Goal: Task Accomplishment & Management: Manage account settings

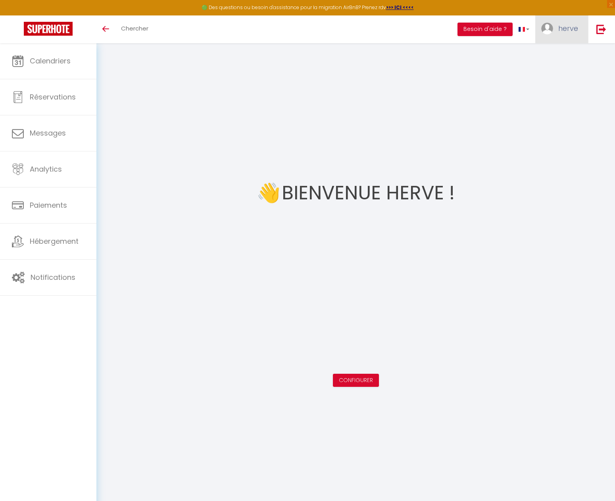
click at [573, 34] on link "herve" at bounding box center [561, 29] width 53 height 28
click at [573, 33] on link "herve" at bounding box center [561, 29] width 53 height 28
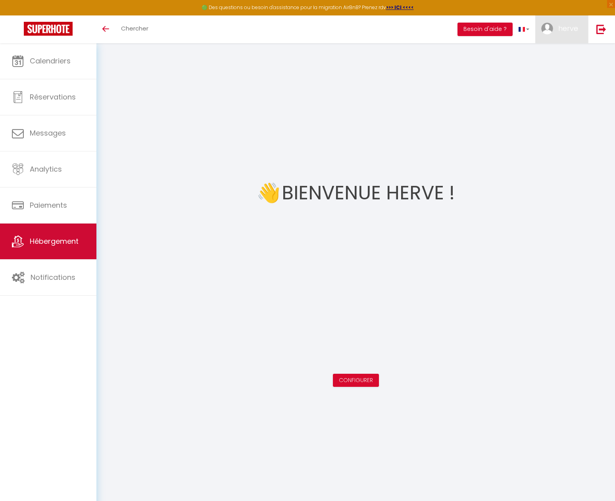
click at [56, 249] on link "Hébergement" at bounding box center [48, 242] width 96 height 36
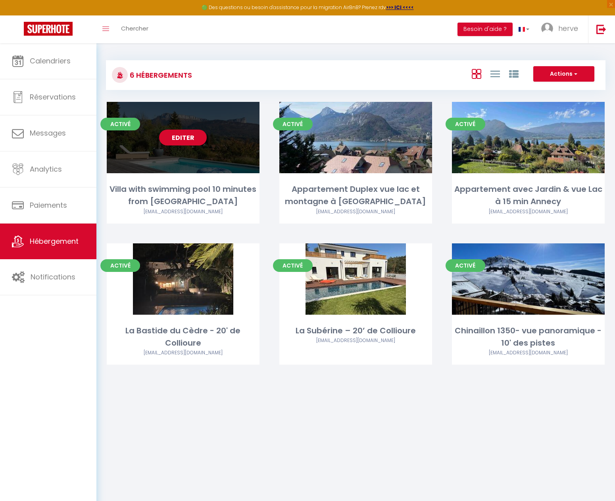
click at [187, 139] on link "Editer" at bounding box center [183, 138] width 48 height 16
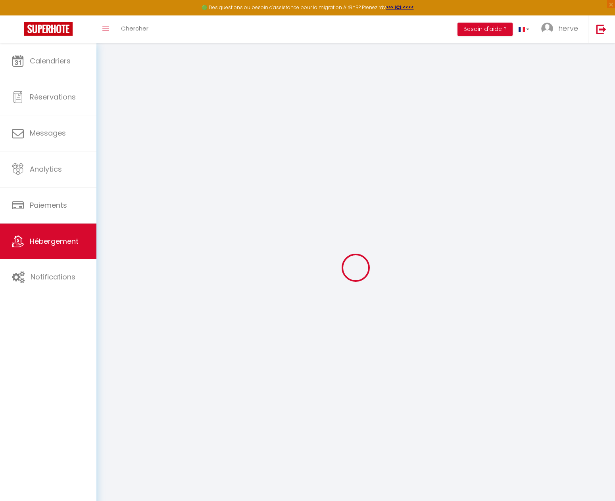
type input "Oups ! Les dates sélectionnées sont indisponibles."
type textarea "Malheureusement les dates sélectionnées sont indisponibles. Nous vous invitons …"
type input "45.9463119"
type input "6.1486202"
checkbox input "true"
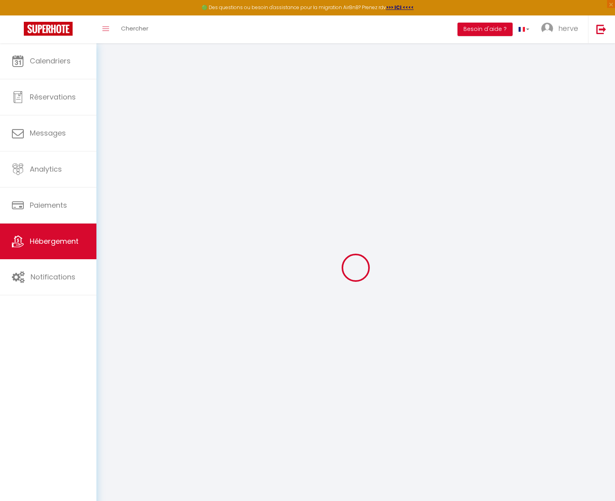
checkbox input "false"
select select
checkbox input "false"
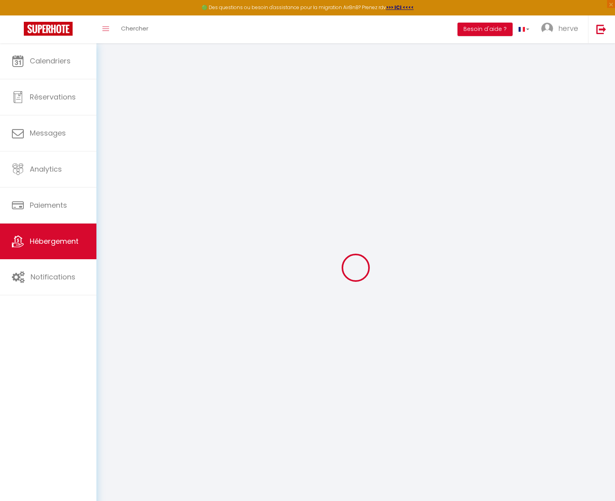
checkbox input "false"
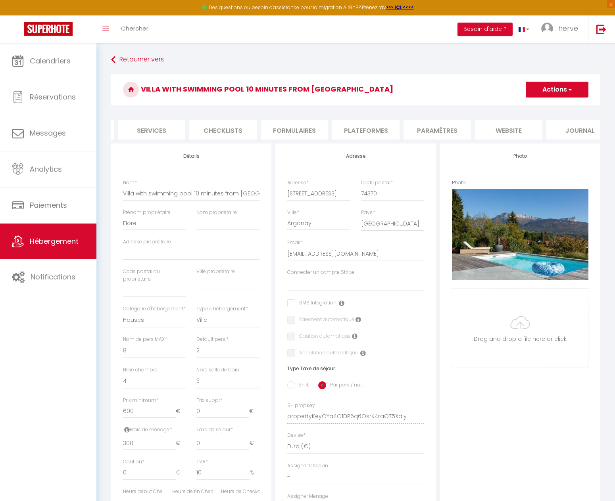
scroll to position [0, 211]
click at [508, 130] on li "website" at bounding box center [504, 129] width 67 height 19
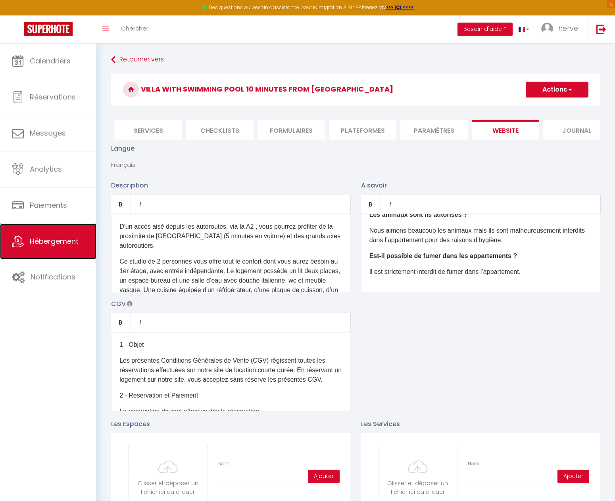
click at [40, 238] on span "Hébergement" at bounding box center [54, 241] width 49 height 10
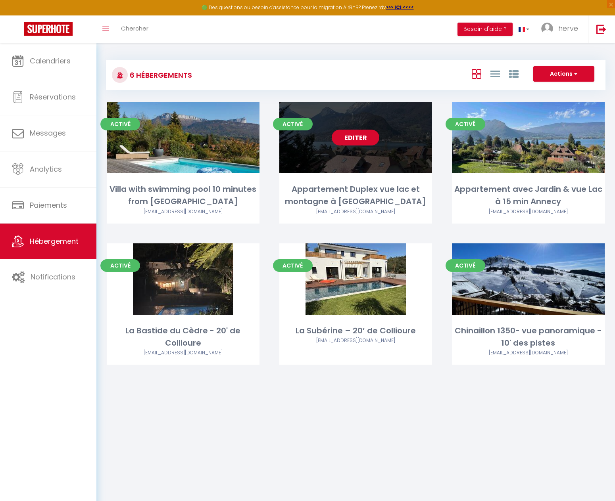
click at [356, 137] on link "Editer" at bounding box center [355, 138] width 48 height 16
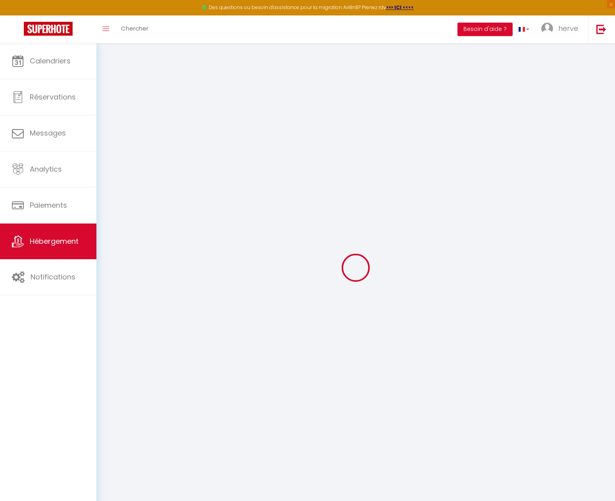
select select
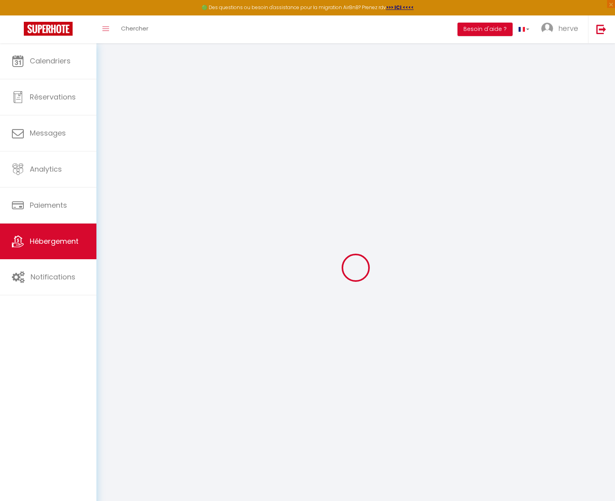
select select
checkbox input "false"
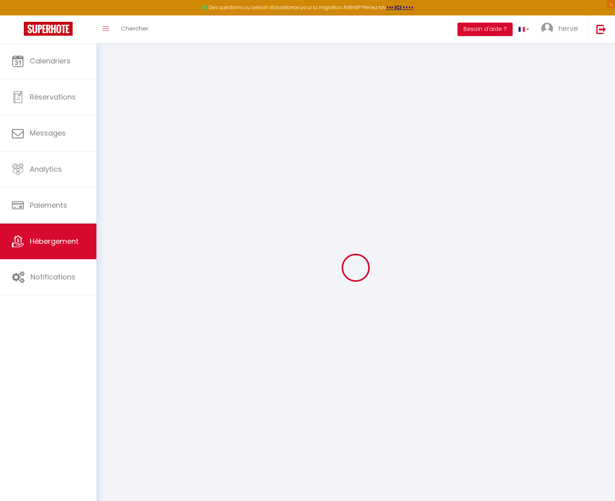
select select
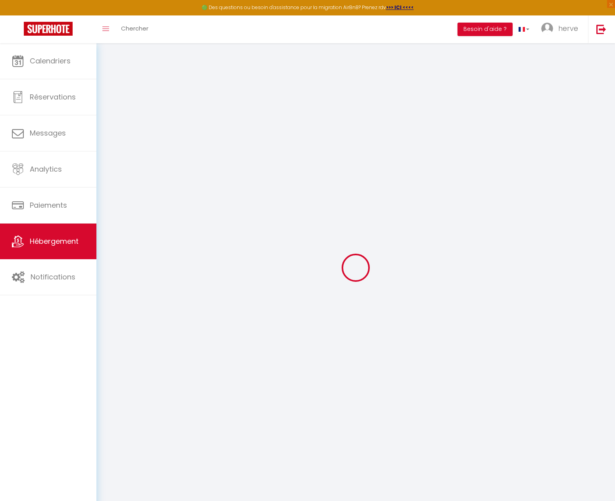
select select
checkbox input "false"
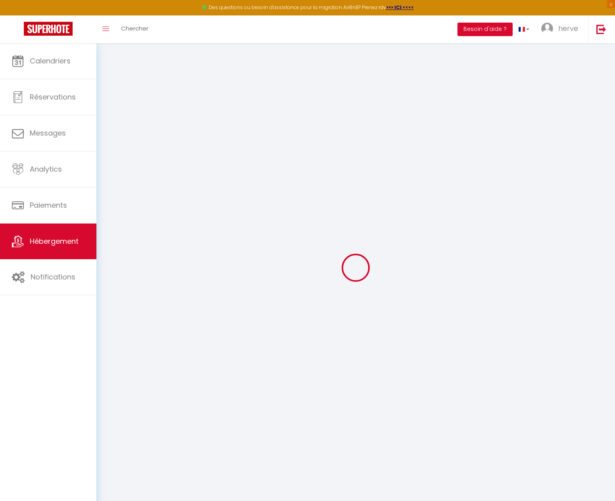
select select
checkbox input "false"
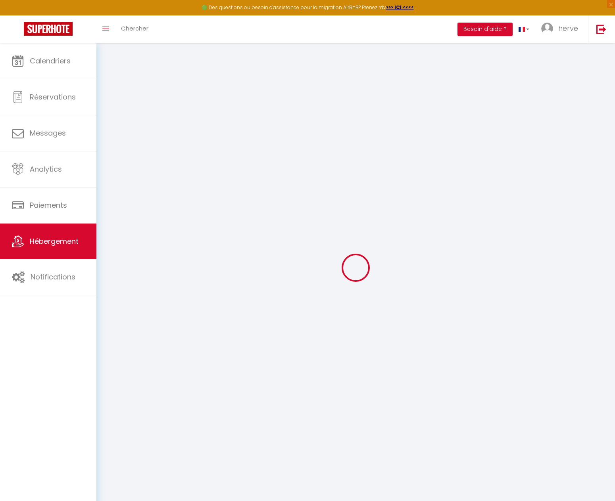
select select "17:00"
select select "23:45"
select select "10:00"
select select "30"
select select "120"
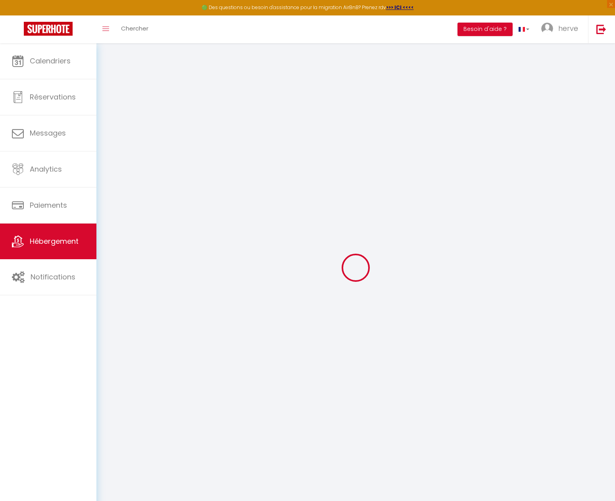
select select
checkbox input "false"
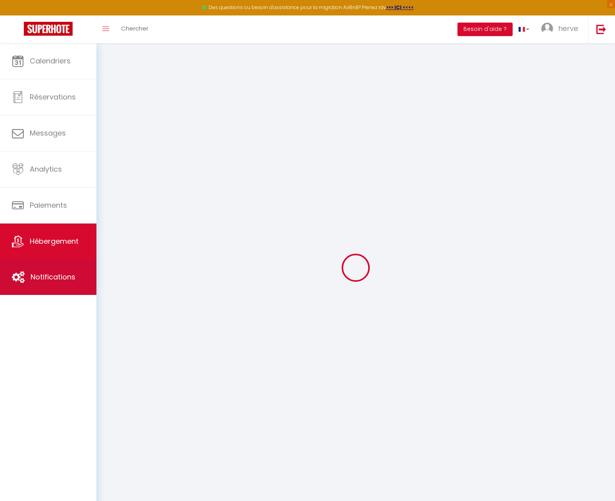
select select
checkbox input "false"
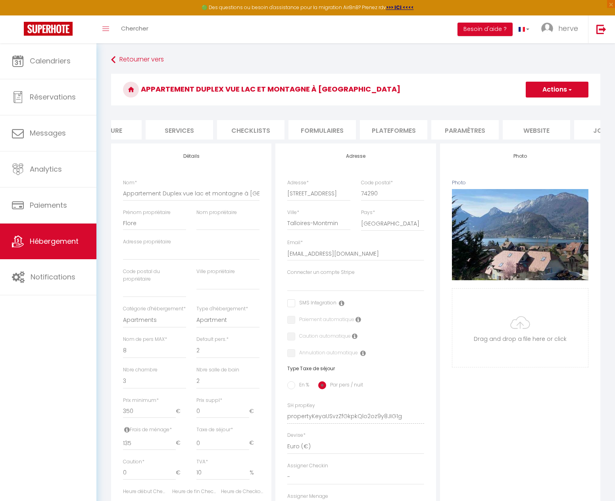
scroll to position [0, 225]
click at [498, 128] on li "website" at bounding box center [490, 129] width 67 height 19
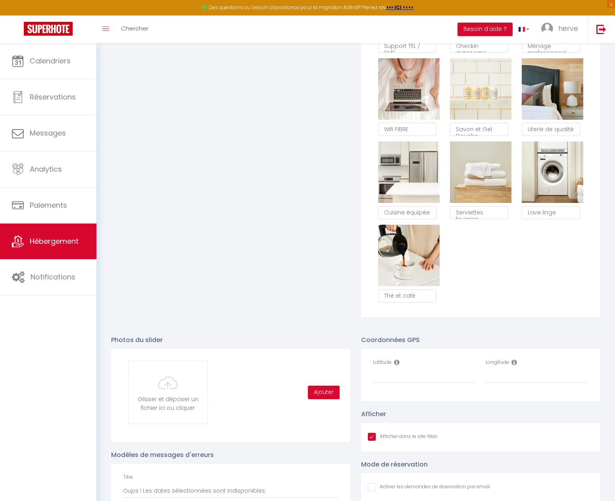
scroll to position [549, 0]
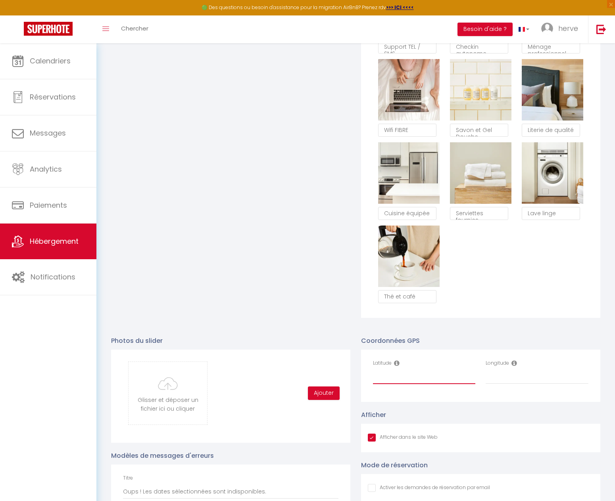
click at [406, 384] on input "Latitude" at bounding box center [424, 377] width 103 height 14
paste input "45.8402748"
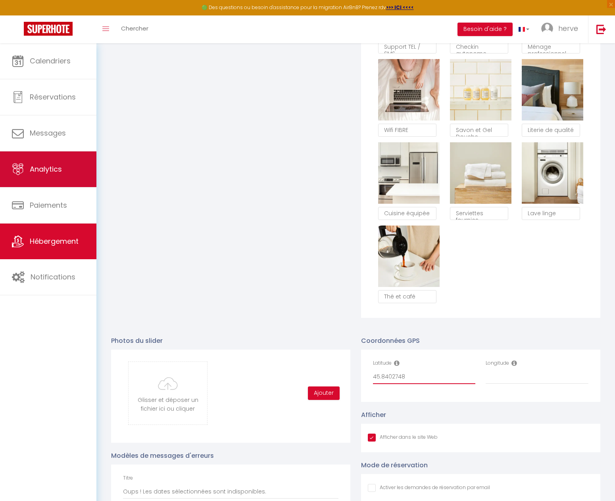
type input "45.8402748"
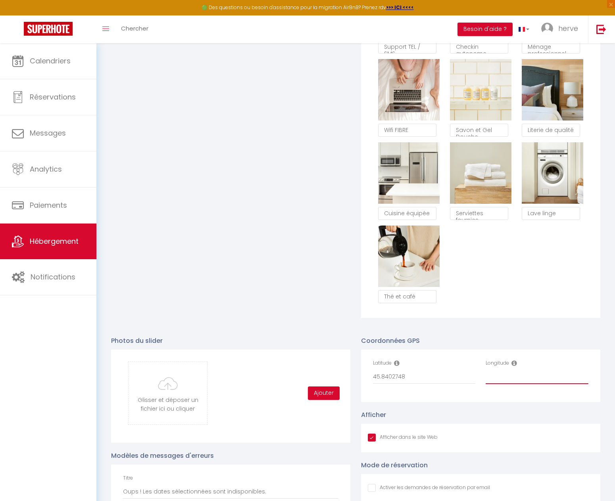
click at [506, 384] on input "Longitude" at bounding box center [536, 377] width 103 height 14
paste input "6.215384"
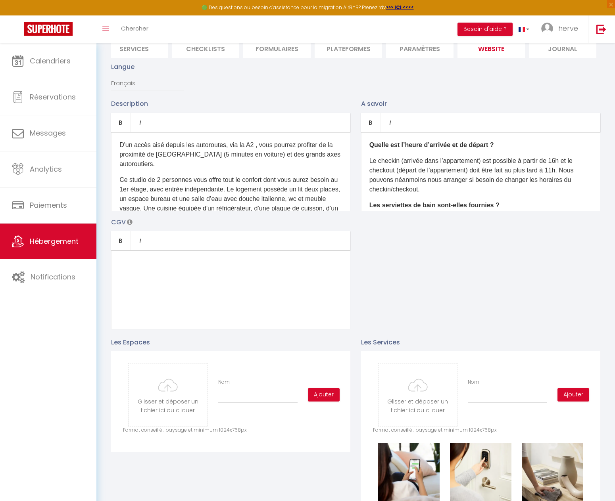
scroll to position [0, 0]
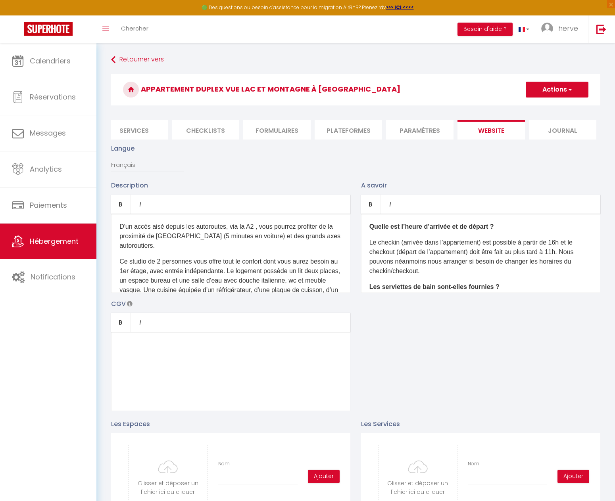
type input "6.215384"
click at [575, 91] on button "Actions" at bounding box center [556, 90] width 63 height 16
click at [553, 108] on input "Enregistrer" at bounding box center [547, 107] width 29 height 8
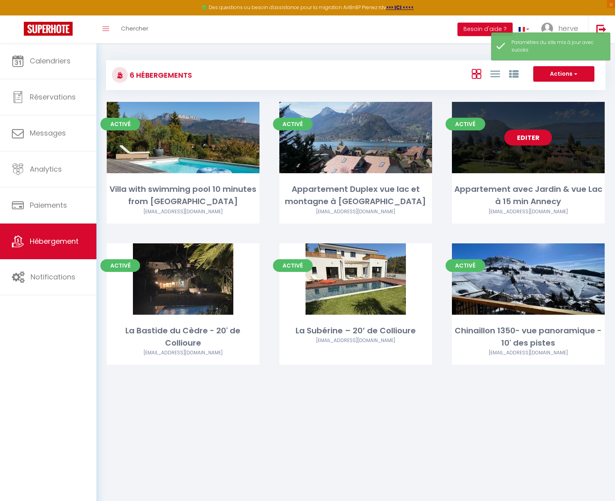
click at [530, 138] on link "Editer" at bounding box center [528, 138] width 48 height 16
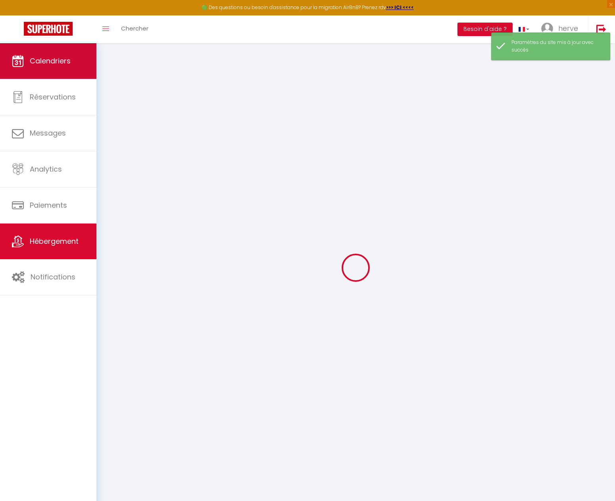
type input "Appartement avec Jardin & vue Lac à 15 min Annecy"
type input "Flore"
select select "6"
select select "2"
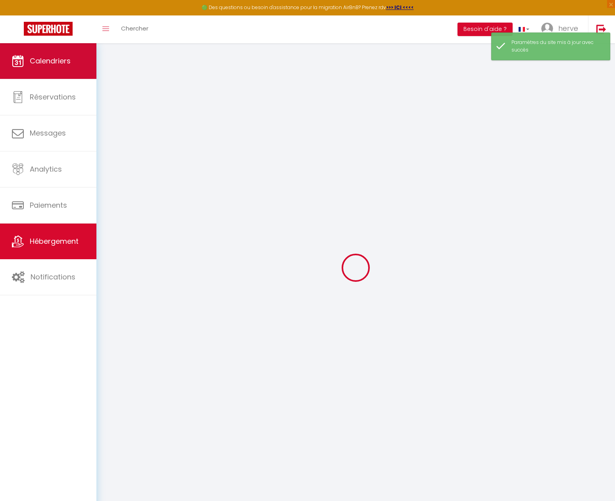
type input "350"
type input "125"
type input "10"
select select
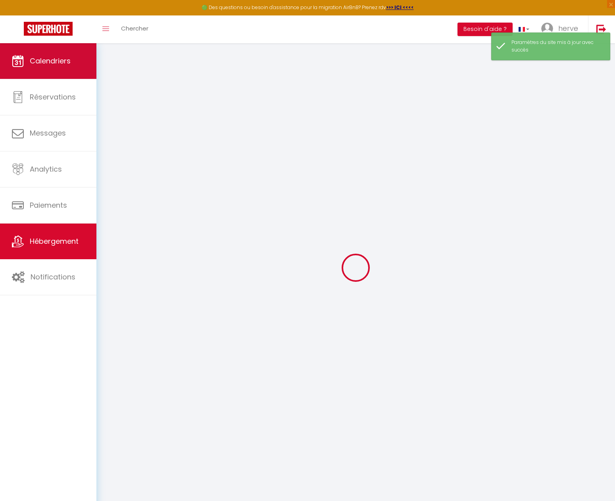
select select
type input "128 Rue Noblemaire"
type input "74290"
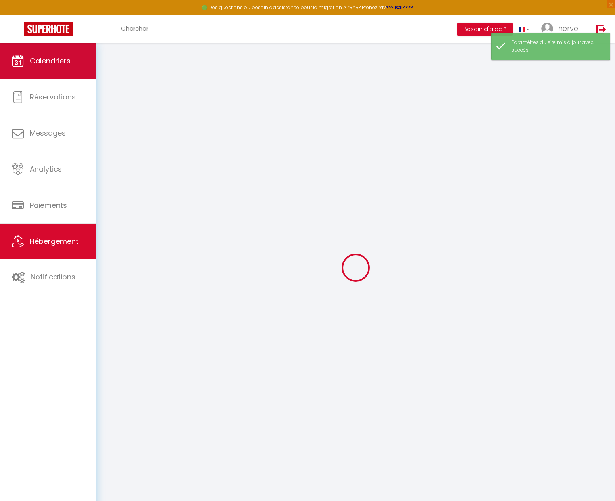
type input "Talloires-Montmin"
type input "[EMAIL_ADDRESS][DOMAIN_NAME]"
select select
checkbox input "false"
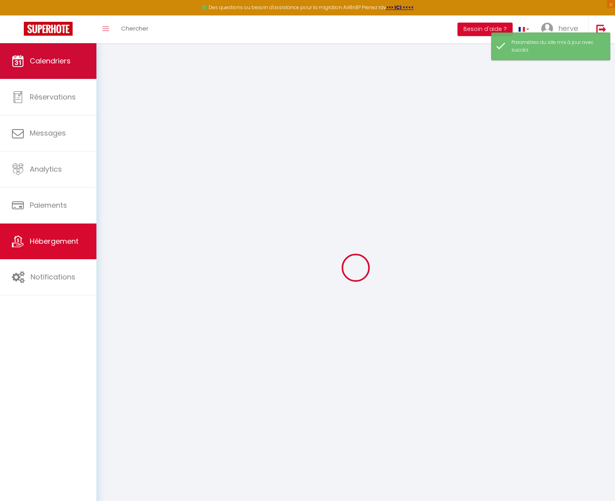
checkbox input "false"
type input "0"
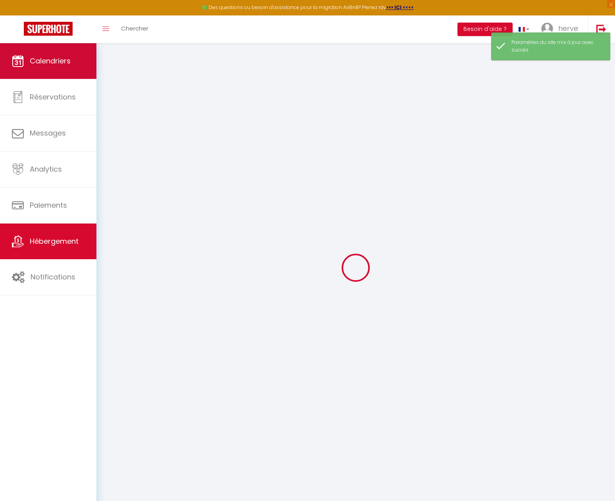
type input "0"
select select
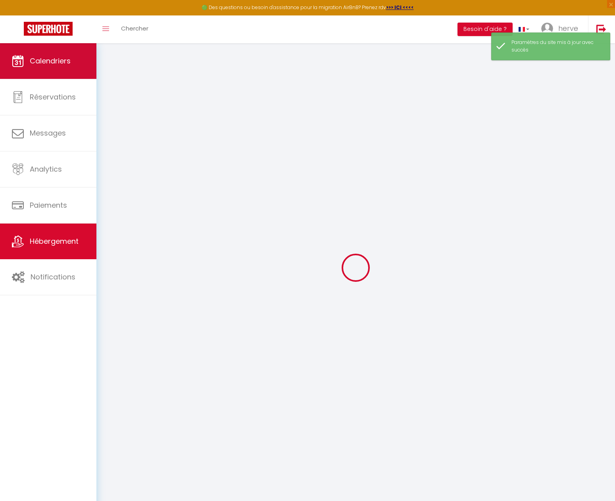
select select
checkbox input "false"
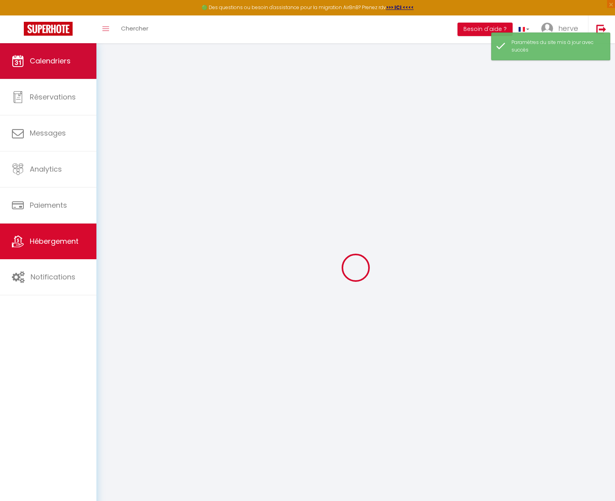
checkbox input "false"
select select
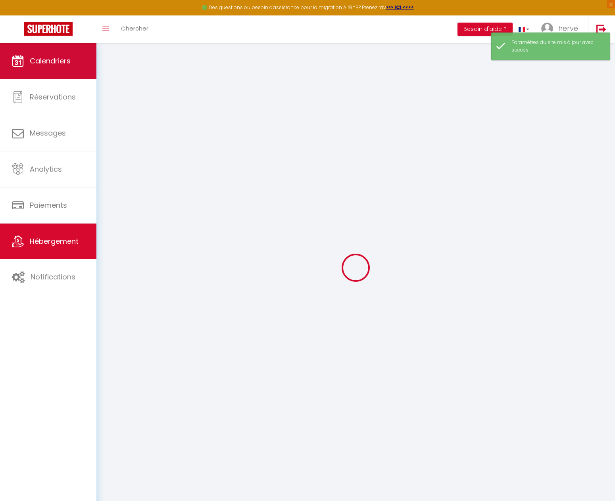
select select
checkbox input "false"
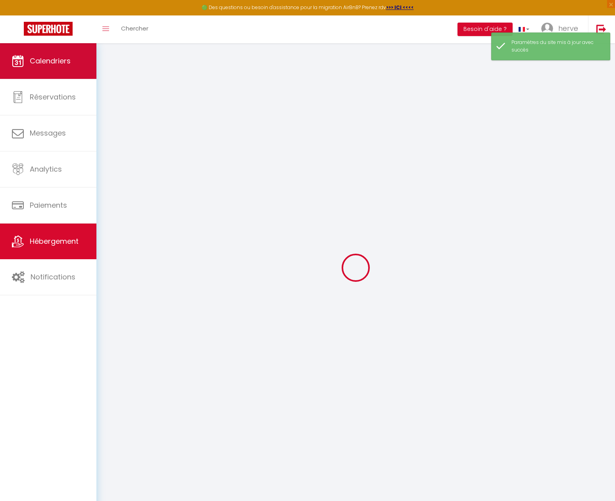
checkbox input "false"
select select
checkbox input "false"
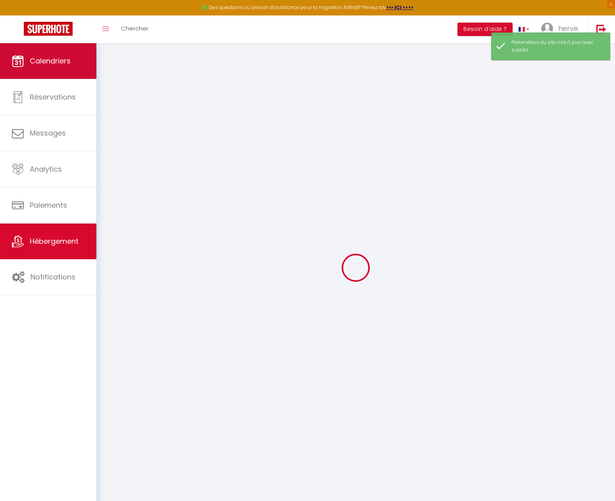
checkbox input "false"
select select
checkbox input "false"
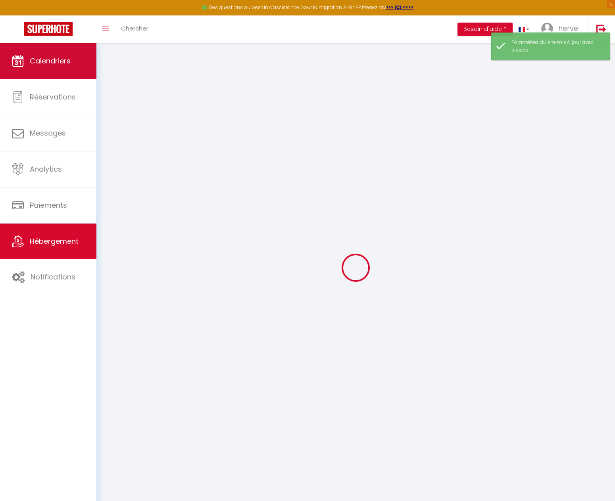
checkbox input "false"
select select "17:00"
select select "23:45"
select select "10:00"
select select "30"
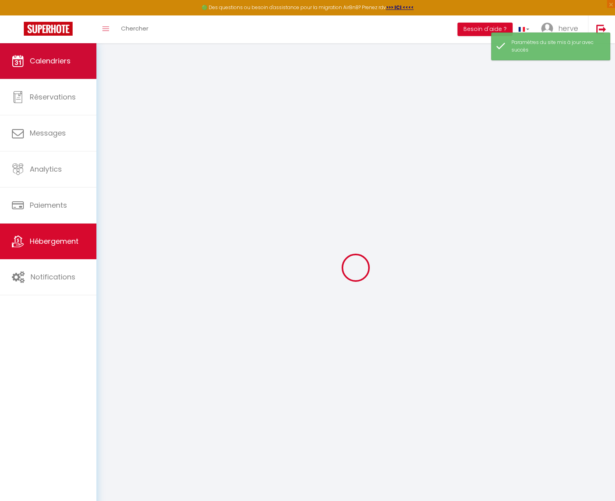
select select "120"
select select
checkbox input "false"
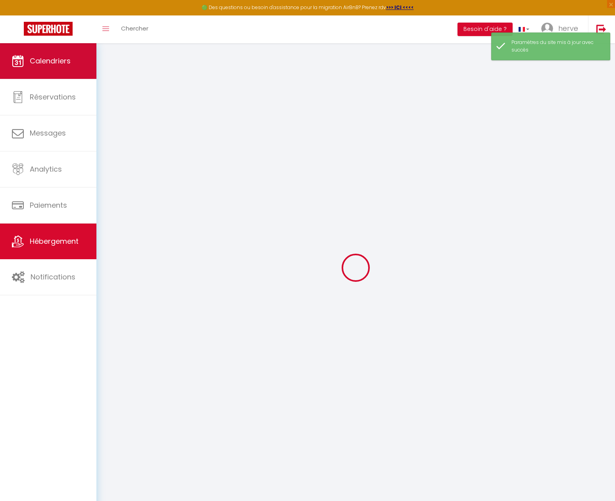
checkbox input "false"
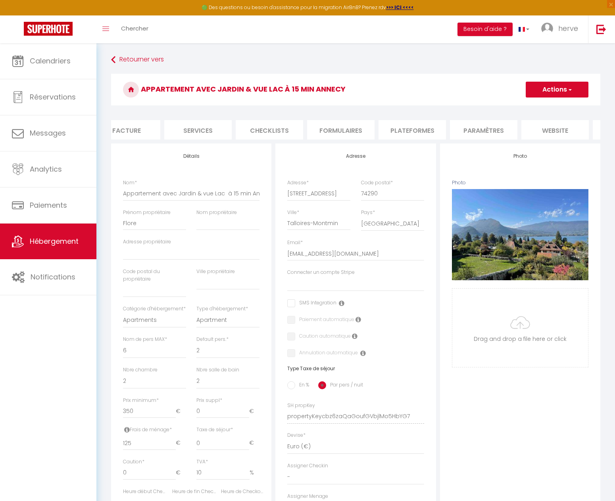
scroll to position [0, 225]
click at [489, 130] on li "website" at bounding box center [490, 129] width 67 height 19
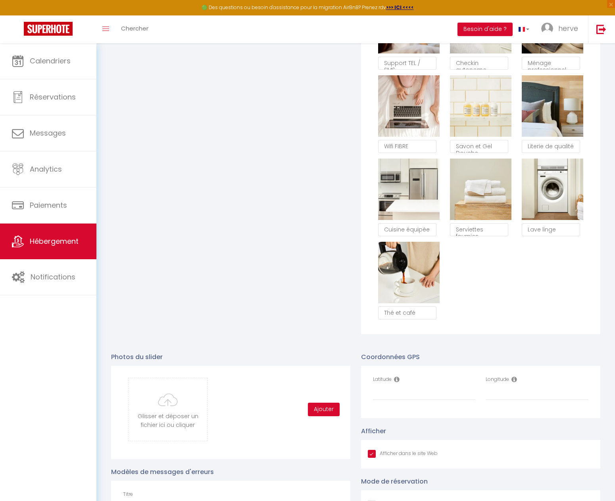
scroll to position [528, 0]
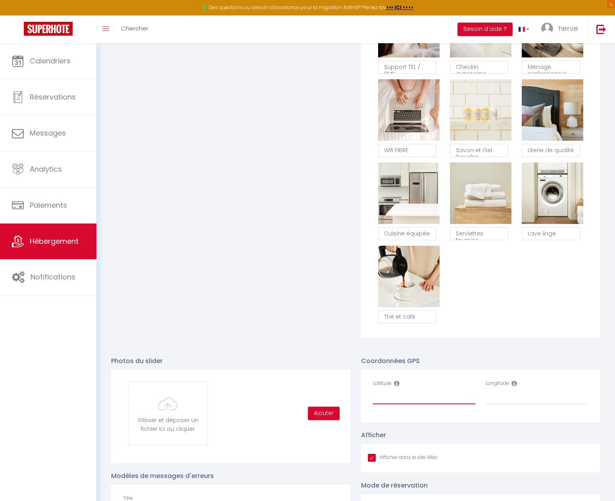
click at [431, 404] on input "Latitude" at bounding box center [424, 397] width 103 height 14
paste input "45.8411731"
type input "45.8411731"
click at [509, 404] on input "Longitude" at bounding box center [536, 397] width 103 height 14
paste input "6.2143943"
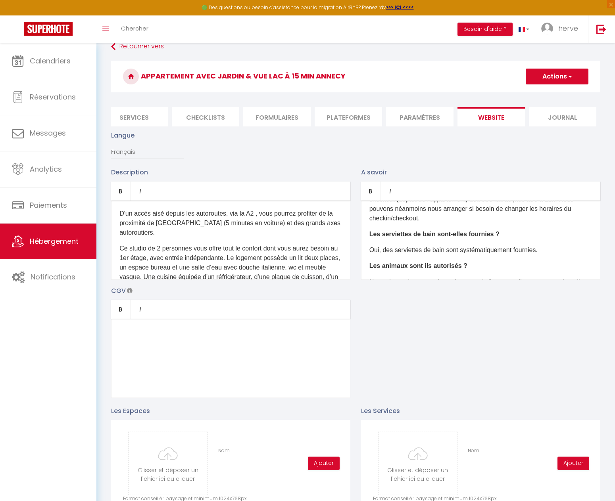
scroll to position [0, 0]
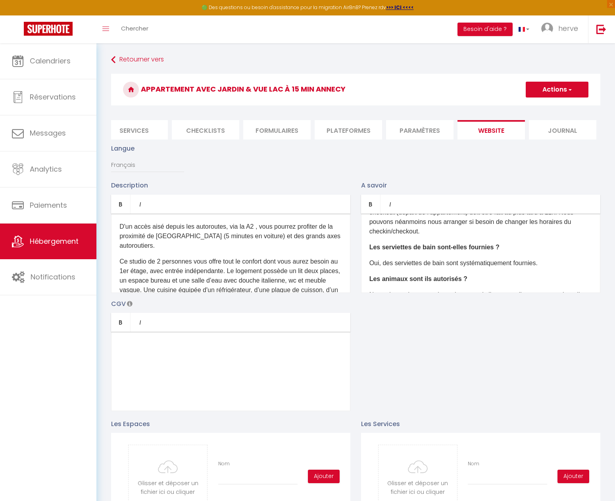
type input "6.2143943"
click at [568, 86] on span "button" at bounding box center [569, 90] width 5 height 8
click at [550, 106] on input "Enregistrer" at bounding box center [547, 107] width 29 height 8
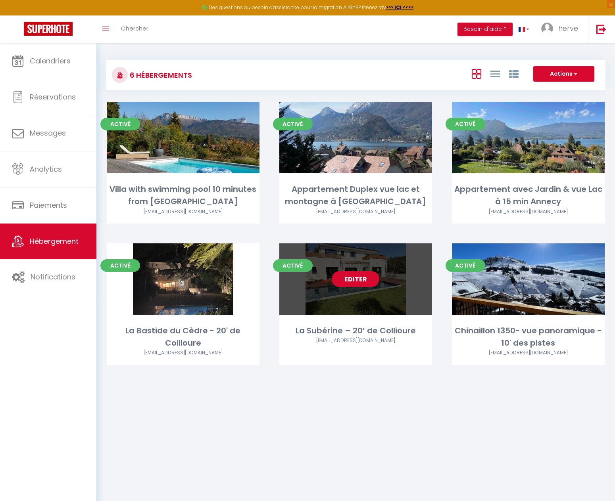
click at [360, 279] on link "Editer" at bounding box center [355, 279] width 48 height 16
select select "3"
select select "2"
select select "1"
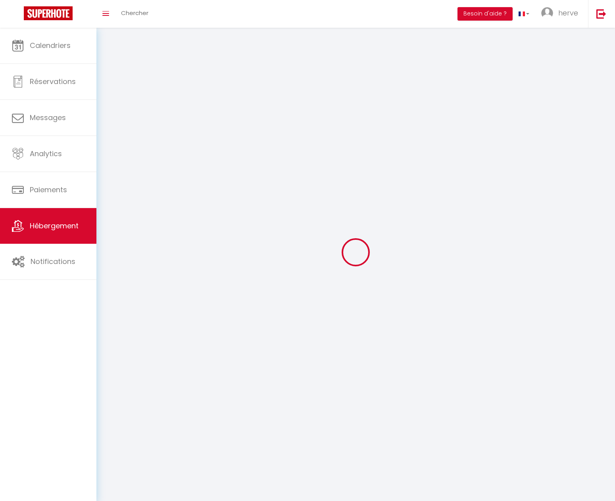
select select
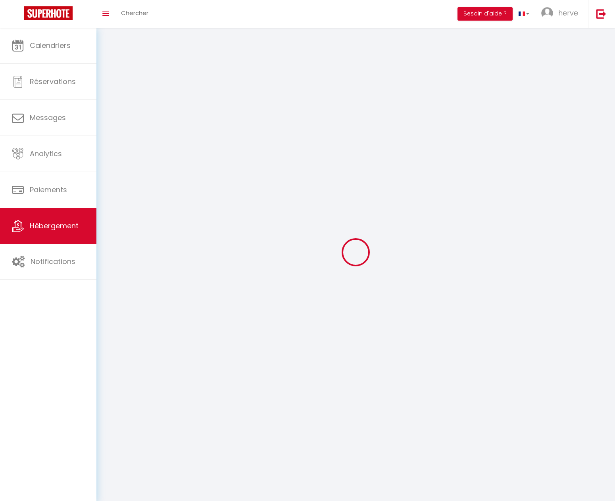
select select
checkbox input "false"
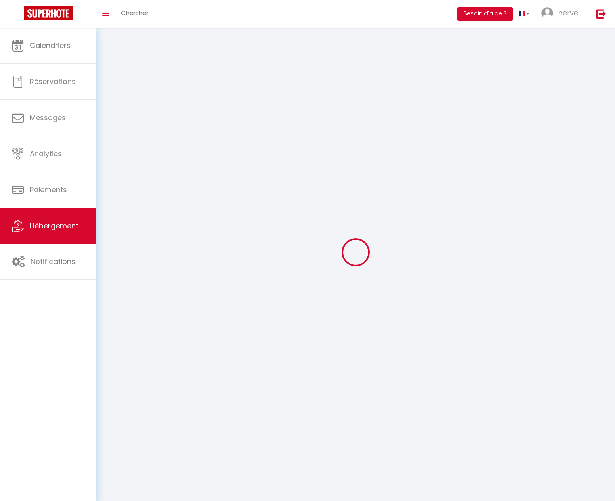
select select
select select "1"
select select
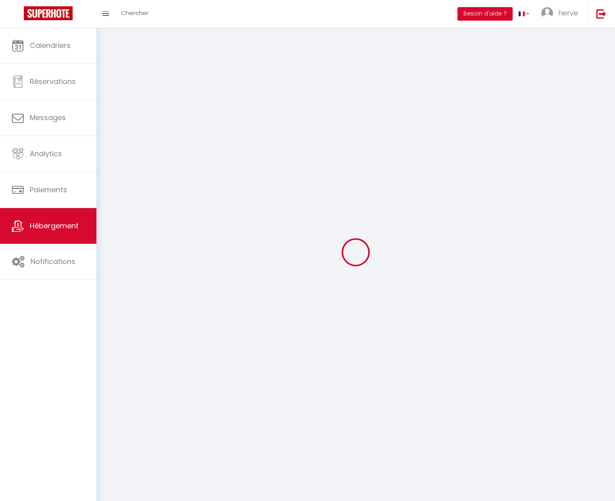
select select
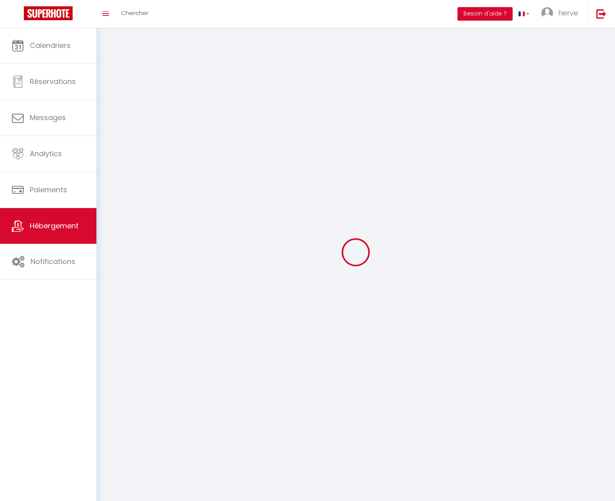
checkbox input "false"
select select "28"
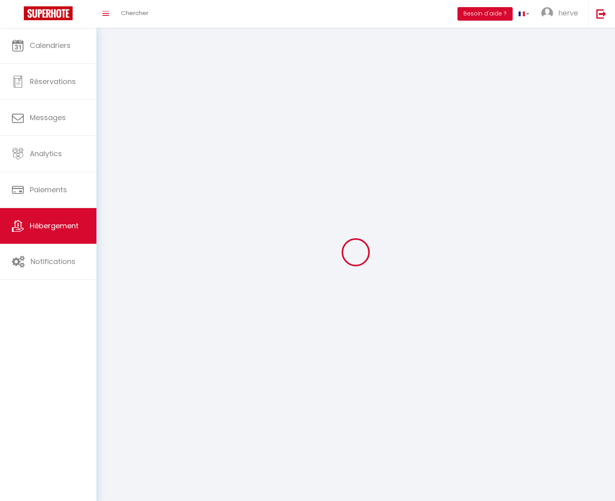
select select
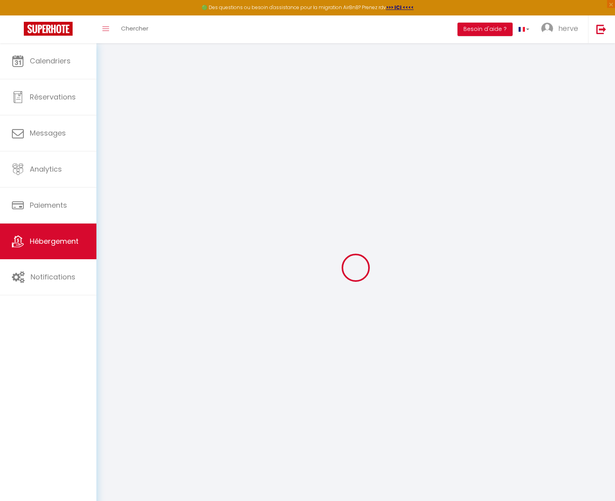
select select
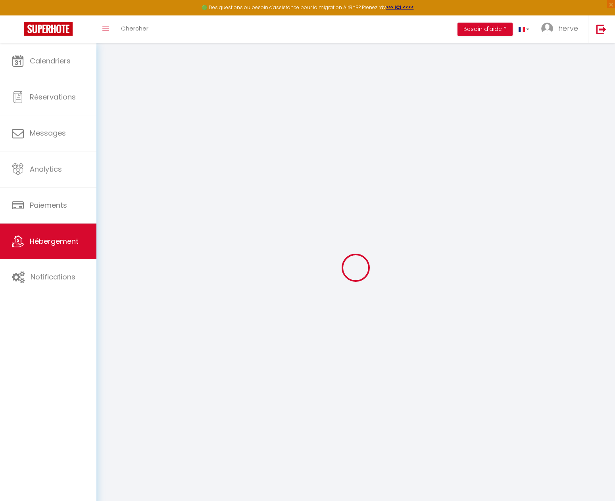
select select
checkbox input "false"
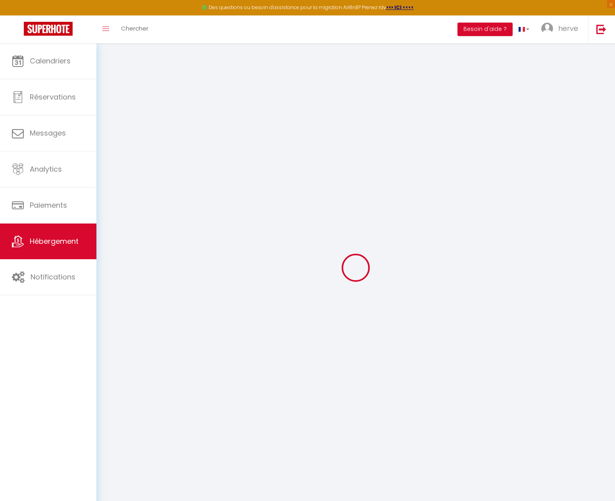
select select
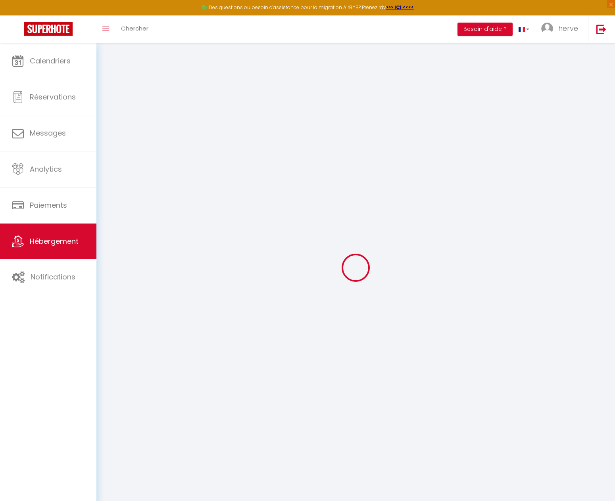
select select
checkbox input "false"
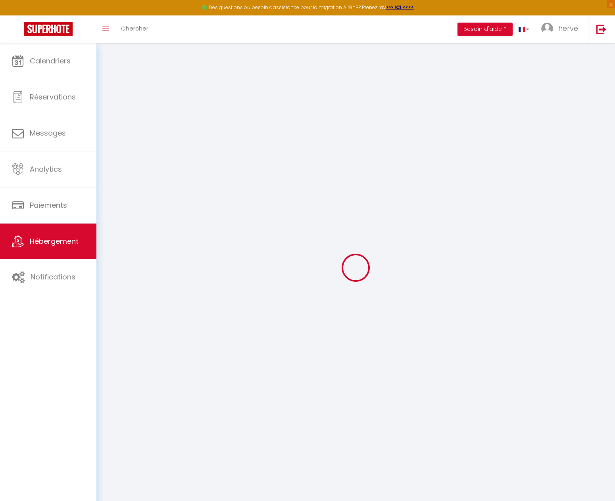
checkbox input "false"
select select
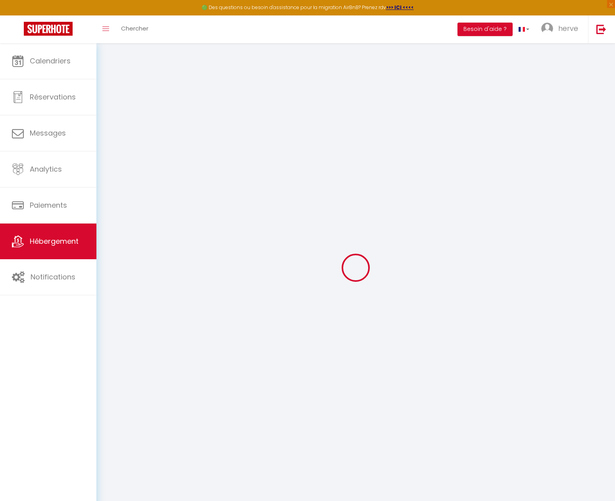
select select
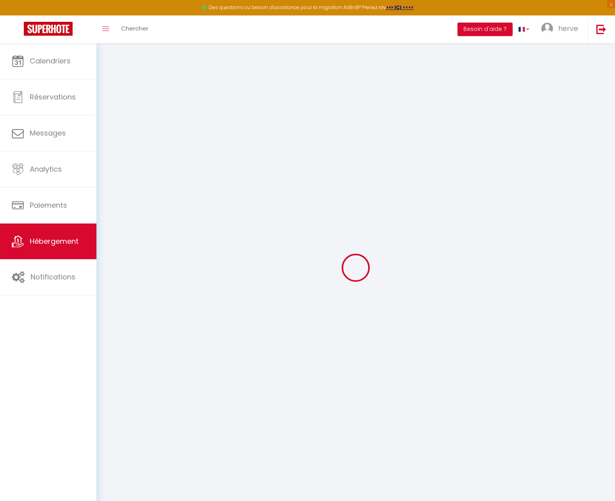
checkbox input "false"
select select
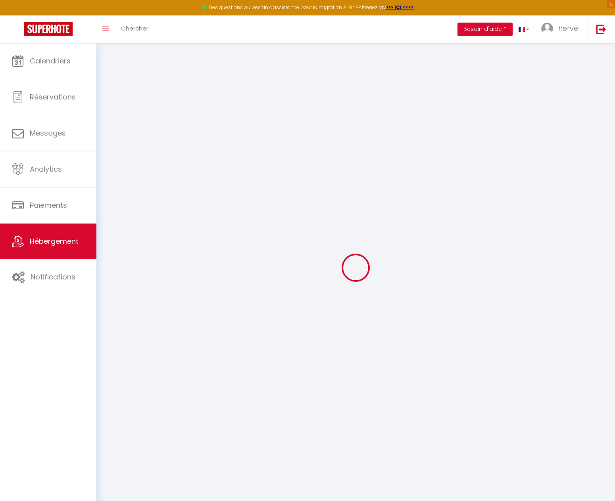
select select
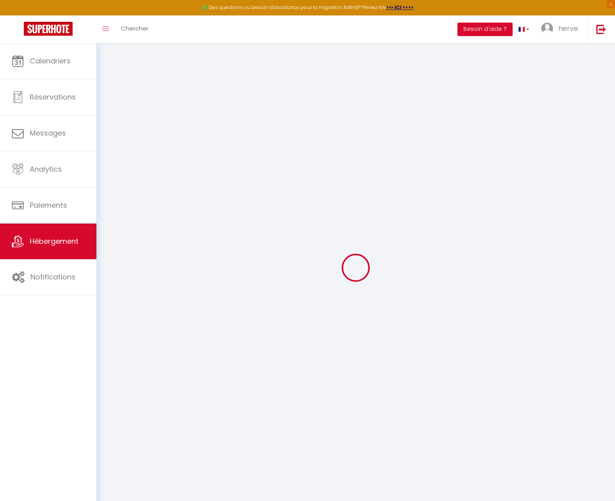
select select
checkbox input "false"
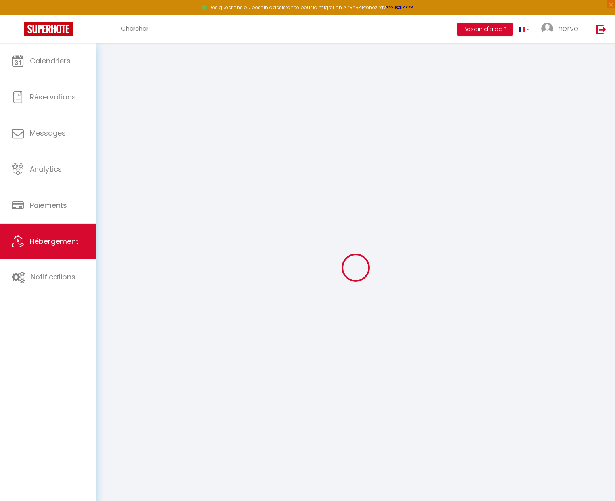
checkbox input "false"
select select
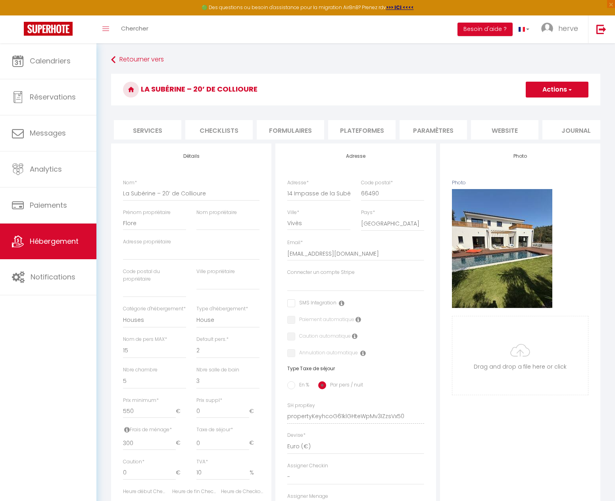
scroll to position [0, 213]
click at [501, 130] on li "website" at bounding box center [502, 129] width 67 height 19
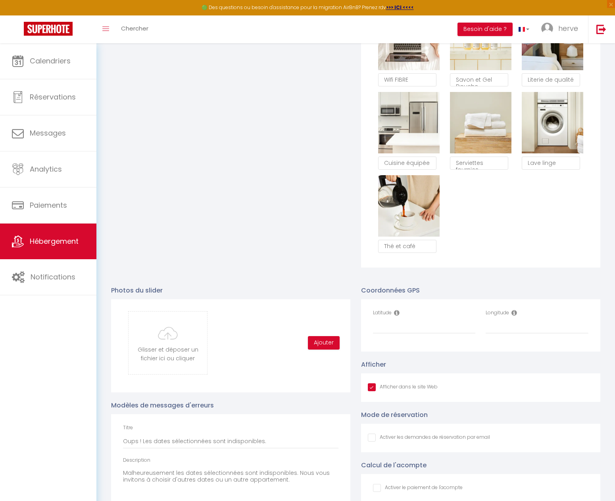
scroll to position [673, 0]
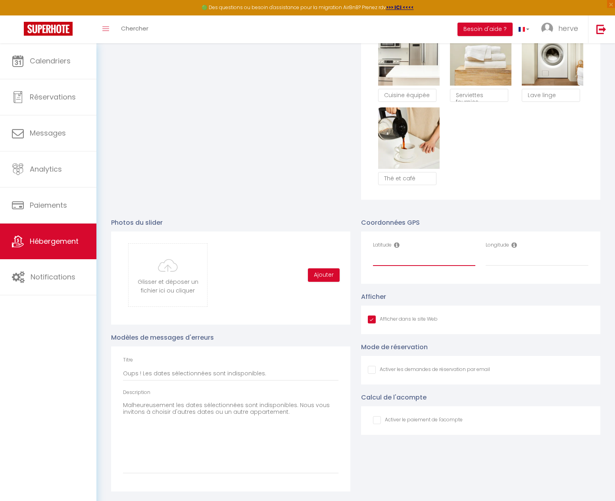
click at [388, 260] on input "Latitude" at bounding box center [424, 259] width 103 height 14
paste input "42.5283326"
click at [503, 261] on input "Longitude" at bounding box center [536, 259] width 103 height 14
paste input "2.768491"
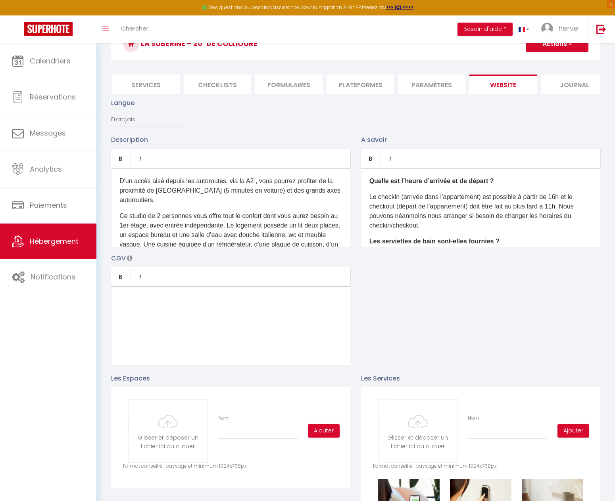
scroll to position [0, 0]
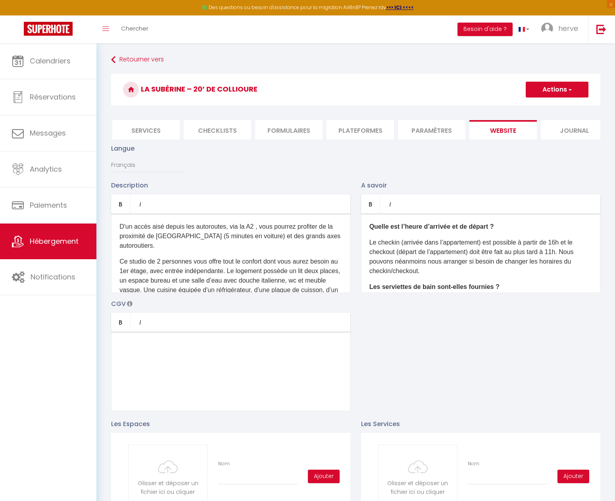
click at [568, 92] on span "button" at bounding box center [569, 90] width 5 height 8
click at [546, 109] on input "Enregistrer" at bounding box center [547, 107] width 29 height 8
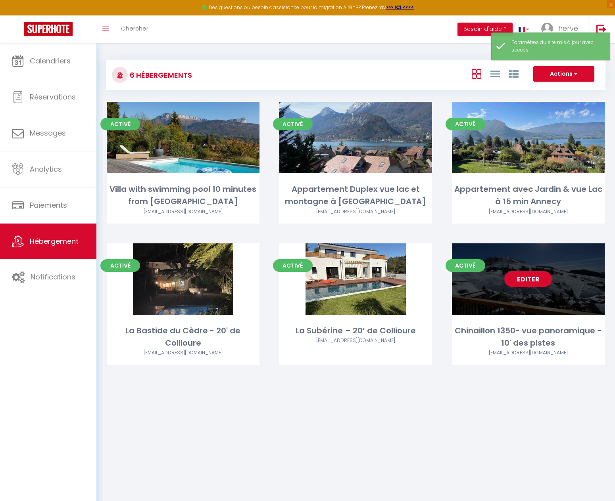
click at [530, 279] on link "Editer" at bounding box center [528, 279] width 48 height 16
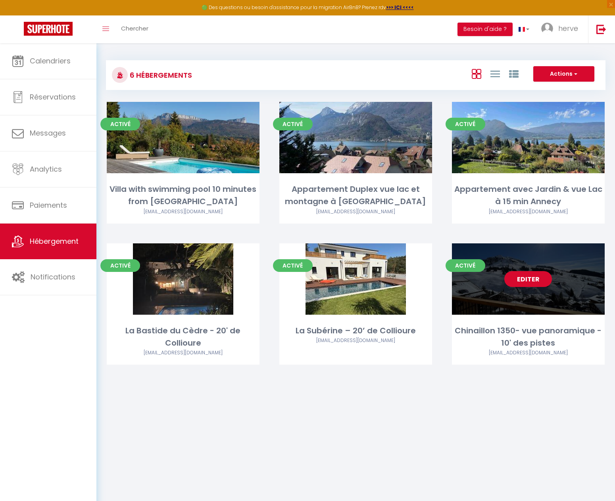
click at [534, 285] on link "Editer" at bounding box center [528, 279] width 48 height 16
click at [530, 285] on link "Editer" at bounding box center [528, 279] width 48 height 16
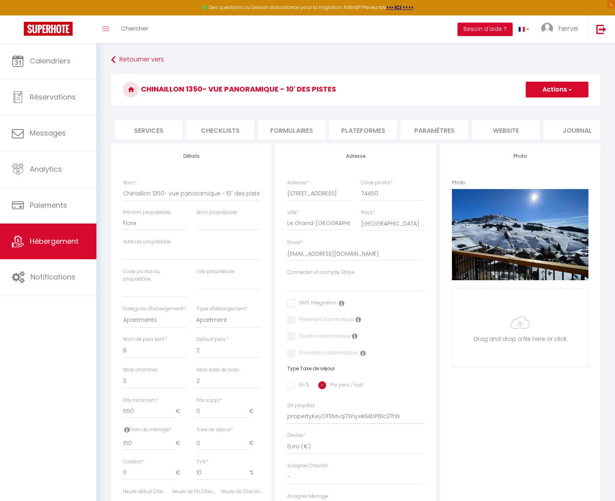
scroll to position [0, 222]
click at [490, 131] on li "website" at bounding box center [493, 129] width 67 height 19
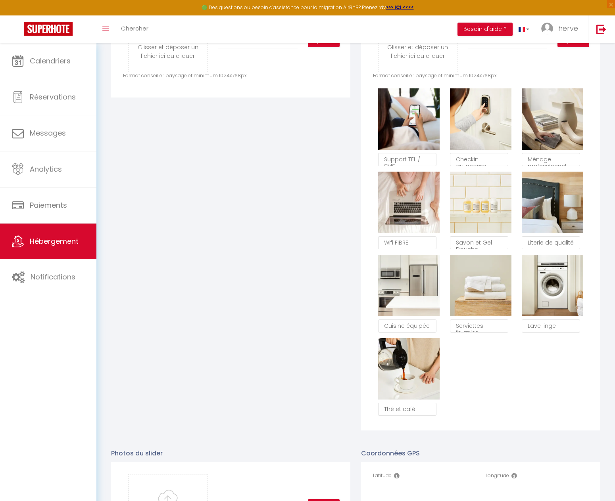
scroll to position [595, 0]
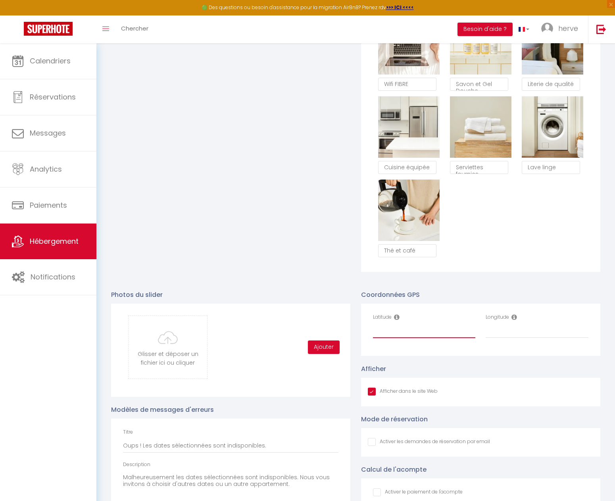
click at [393, 335] on input "Latitude" at bounding box center [424, 331] width 103 height 14
paste input "45.9750874"
click at [490, 300] on div "Coordonnées GPS Latitude 45.9750874 Longitude" at bounding box center [480, 323] width 239 height 66
click at [509, 338] on input "Longitude" at bounding box center [536, 331] width 103 height 14
paste input "6.4564381"
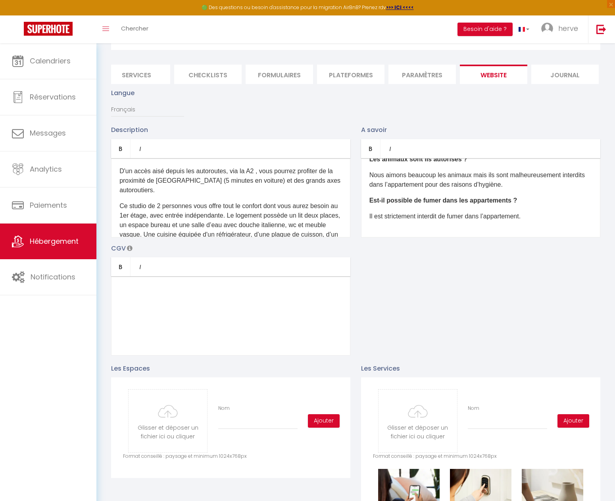
scroll to position [0, 0]
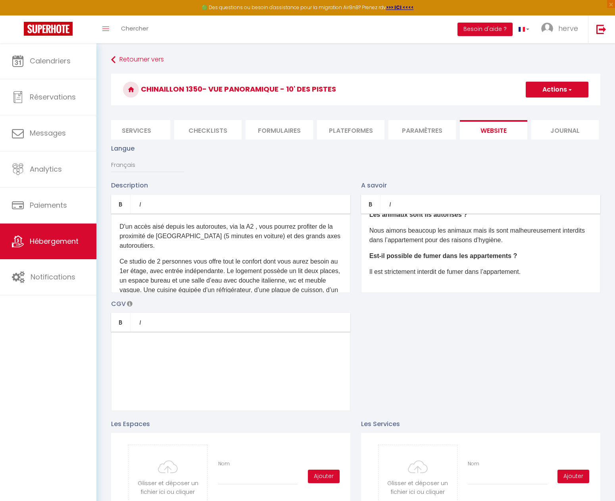
click at [573, 95] on button "Actions" at bounding box center [556, 90] width 63 height 16
click at [548, 109] on input "Enregistrer" at bounding box center [547, 107] width 29 height 8
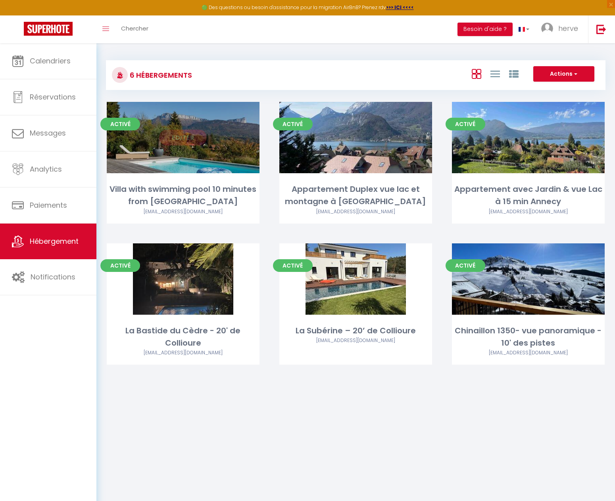
click at [180, 140] on link "Editer" at bounding box center [183, 138] width 48 height 16
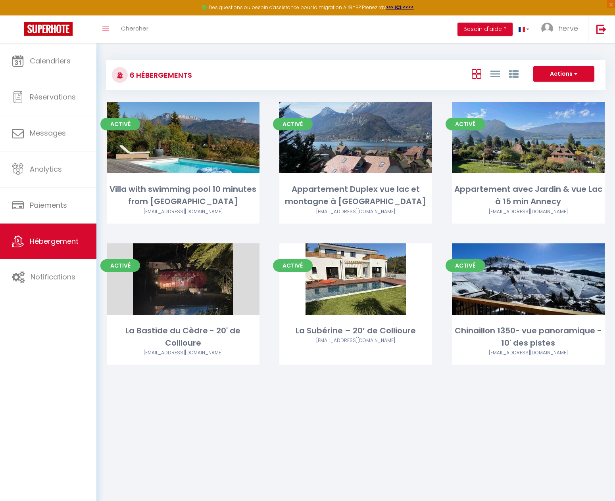
click at [182, 282] on link "Editer" at bounding box center [183, 279] width 48 height 16
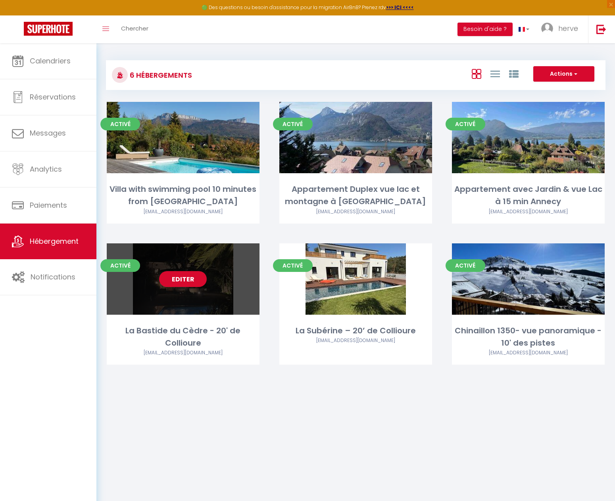
click at [184, 279] on link "Editer" at bounding box center [183, 279] width 48 height 16
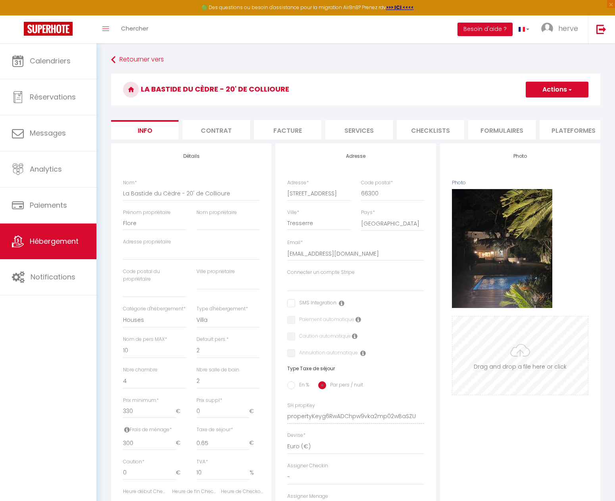
drag, startPoint x: 521, startPoint y: 255, endPoint x: 543, endPoint y: 255, distance: 22.6
click at [521, 255] on button "Supprimer" at bounding box center [520, 249] width 38 height 12
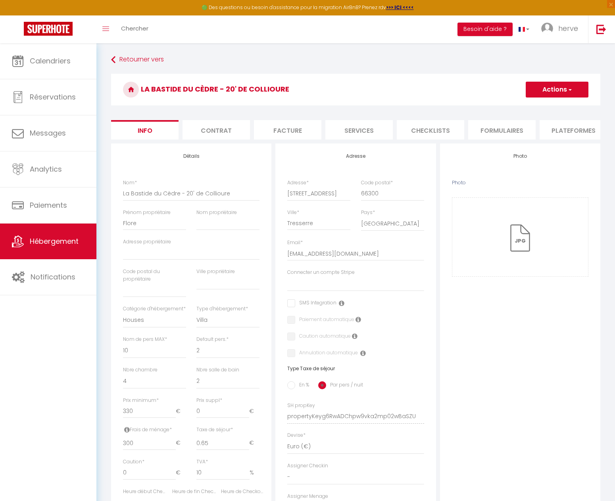
click at [565, 92] on button "Actions" at bounding box center [556, 90] width 63 height 16
click at [536, 108] on input "Enregistrer" at bounding box center [525, 107] width 29 height 8
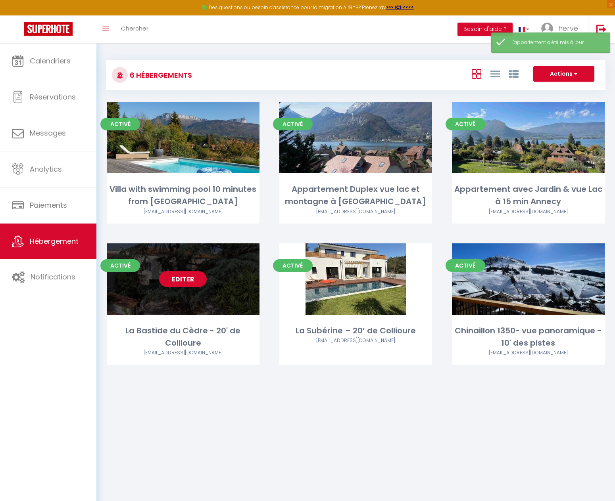
click at [175, 276] on link "Editer" at bounding box center [183, 279] width 48 height 16
click at [191, 280] on link "Editer" at bounding box center [183, 279] width 48 height 16
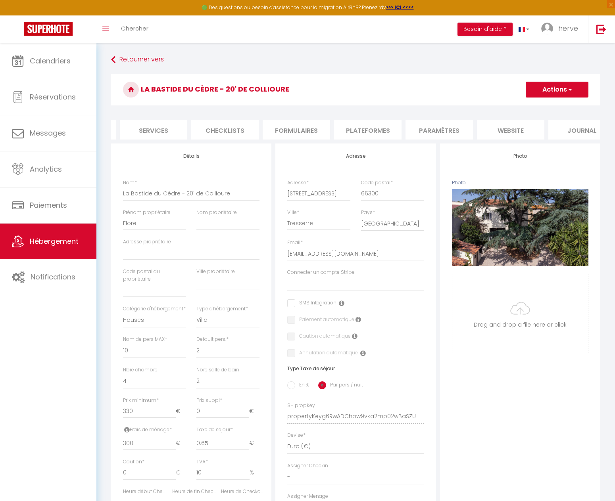
scroll to position [0, 211]
click at [505, 132] on li "website" at bounding box center [504, 129] width 67 height 19
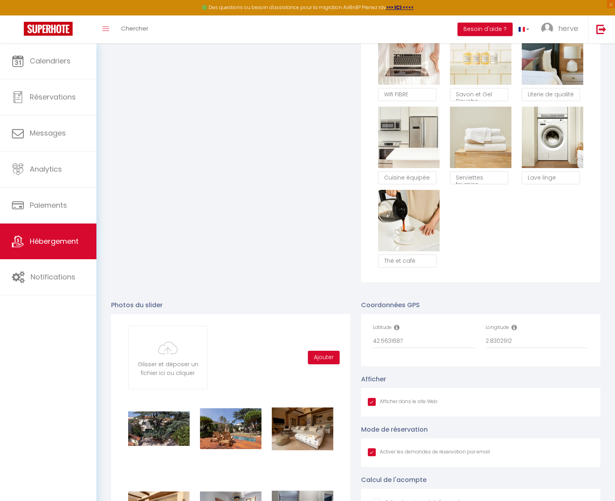
scroll to position [714, 0]
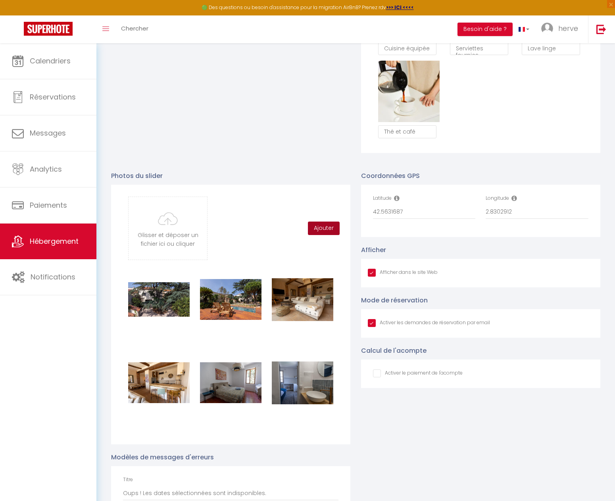
click at [323, 233] on button "Ajouter" at bounding box center [324, 228] width 32 height 13
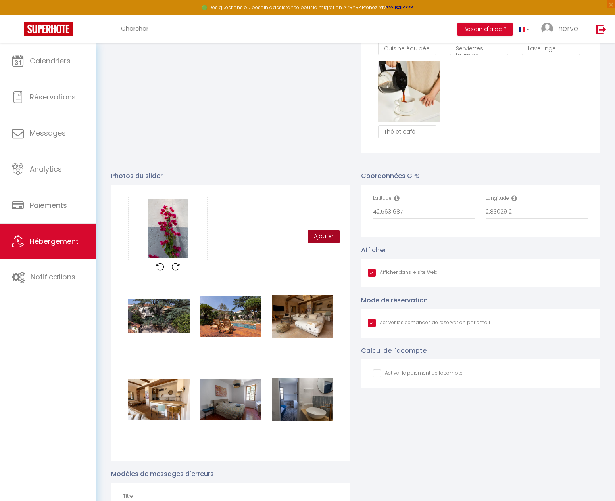
click at [316, 239] on button "Ajouter" at bounding box center [324, 236] width 32 height 13
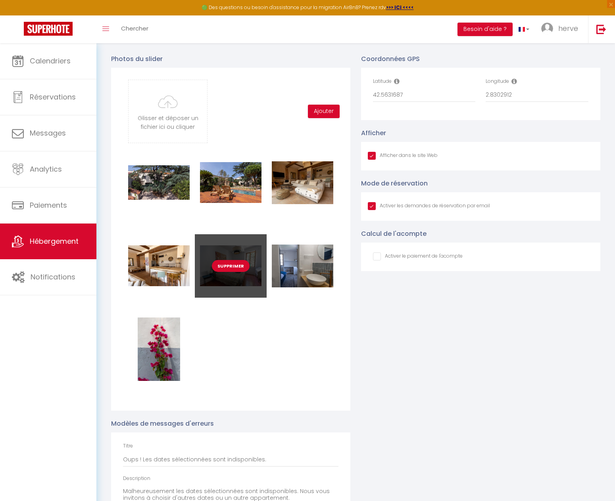
scroll to position [833, 0]
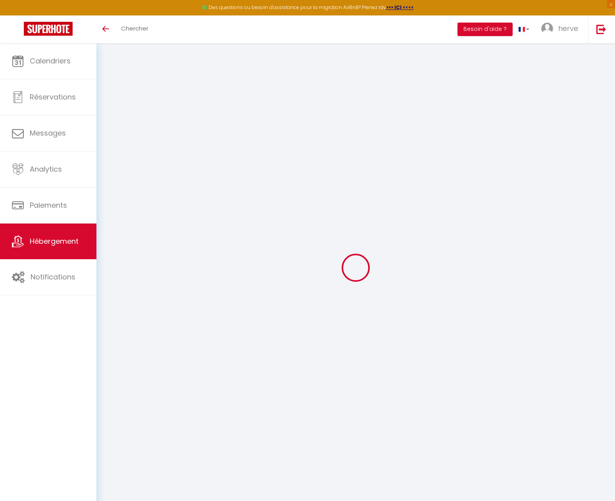
scroll to position [43, 0]
type input "Oups ! Les dates sélectionnées sont indisponibles."
type textarea "Malheureusement les dates sélectionnées sont indisponibles. Nous vous invitons …"
type input "42.5631687"
type input "2.8302912"
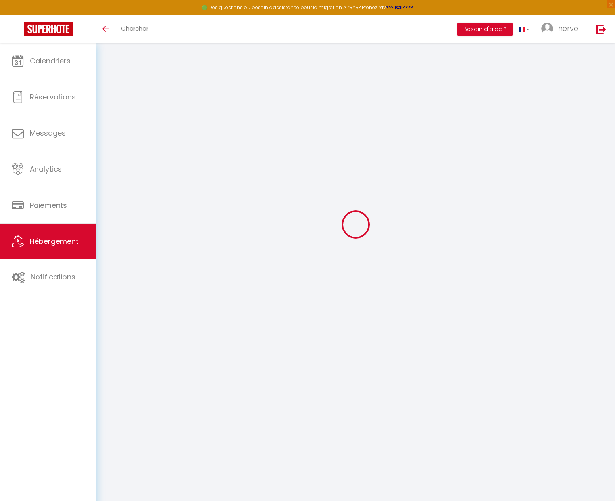
checkbox input "true"
checkbox input "false"
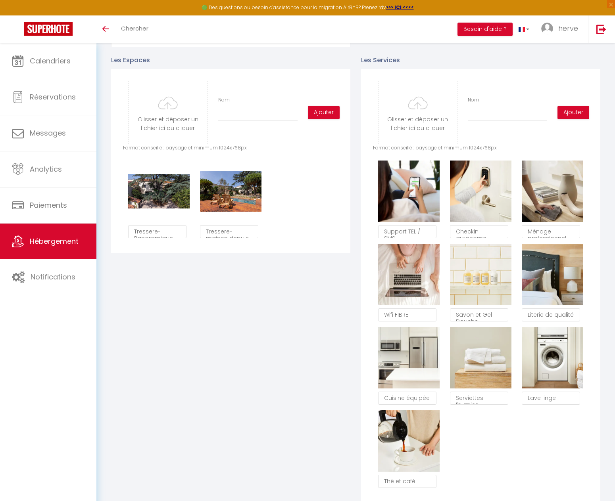
scroll to position [360, 0]
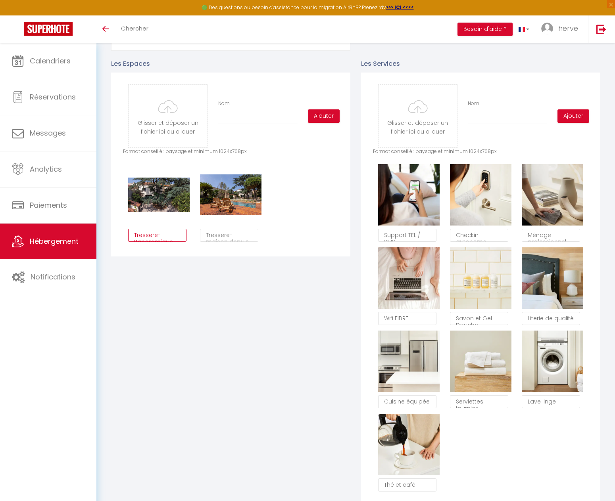
click at [156, 242] on textarea "Tressere-Panoramique" at bounding box center [157, 235] width 58 height 13
drag, startPoint x: 135, startPoint y: 240, endPoint x: 222, endPoint y: 238, distance: 87.6
click at [206, 257] on div "Glisser et déposer un fichier ici ou cliquer Ooops, something wrong happened. R…" at bounding box center [230, 165] width 239 height 184
type textarea "v"
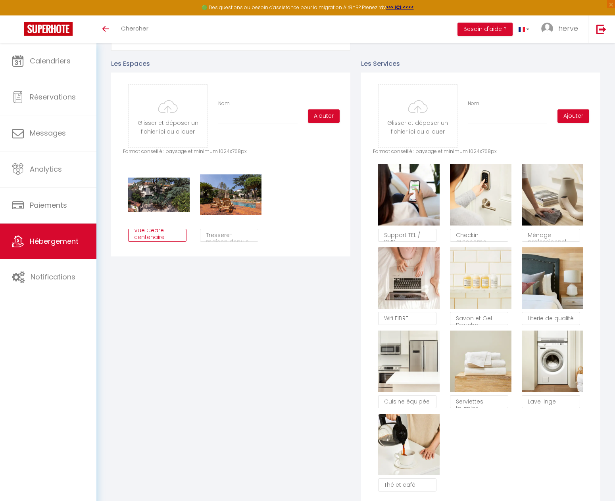
type textarea "Vue Cèdre centenaire"
click at [241, 271] on div "Les Espaces Glisser et déposer un fichier ici ou cliquer Ooops, something wrong…" at bounding box center [231, 279] width 250 height 456
click at [230, 242] on textarea "Tressere-maison depuis la piscine" at bounding box center [229, 235] width 58 height 13
click at [241, 242] on textarea "Tressere-maison depuis la piscine" at bounding box center [229, 235] width 58 height 13
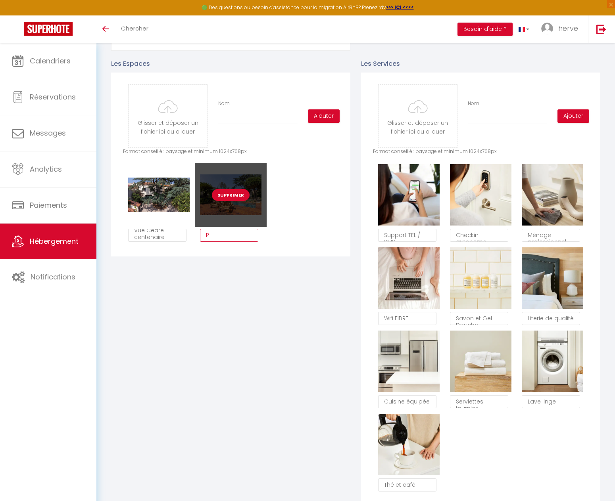
scroll to position [0, 0]
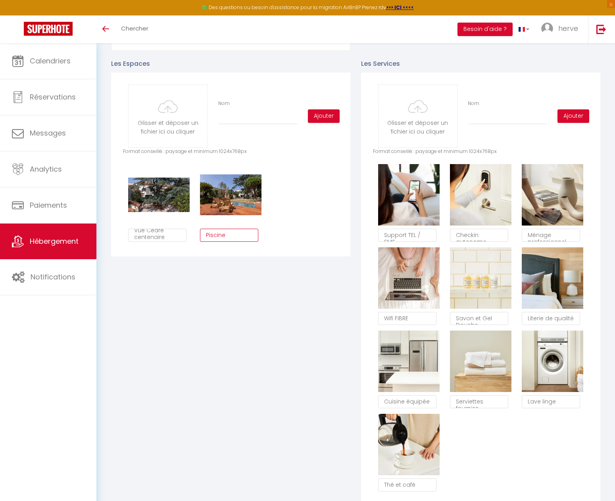
type textarea "Piscine"
click at [263, 272] on div "Les Espaces Glisser et déposer un fichier ici ou cliquer Ooops, something wrong…" at bounding box center [231, 279] width 250 height 456
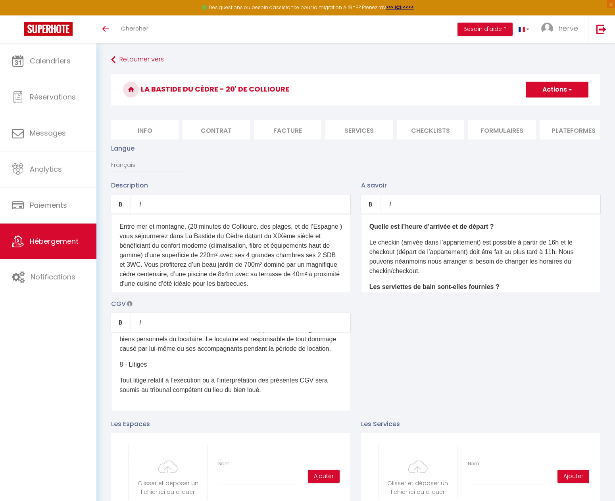
click at [563, 94] on button "Actions" at bounding box center [556, 90] width 63 height 16
click at [552, 105] on input "Enregistrer" at bounding box center [547, 107] width 29 height 8
checkbox input "true"
checkbox input "false"
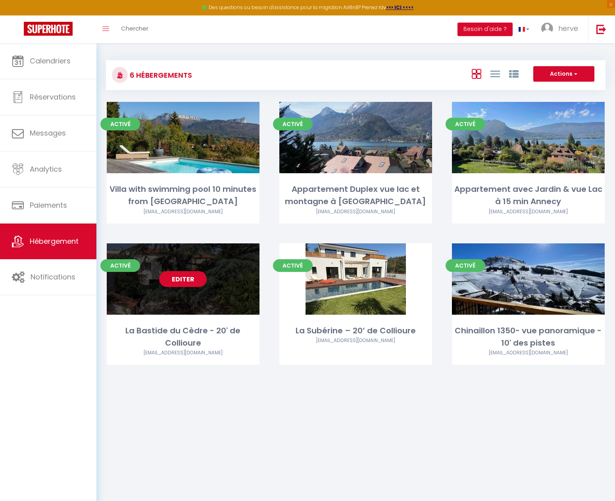
click at [187, 282] on link "Editer" at bounding box center [183, 279] width 48 height 16
click at [197, 278] on link "Editer" at bounding box center [183, 279] width 48 height 16
click at [182, 272] on link "Editer" at bounding box center [183, 279] width 48 height 16
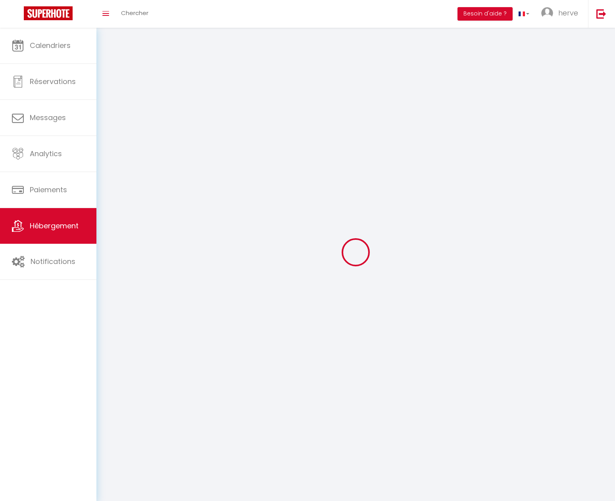
select select
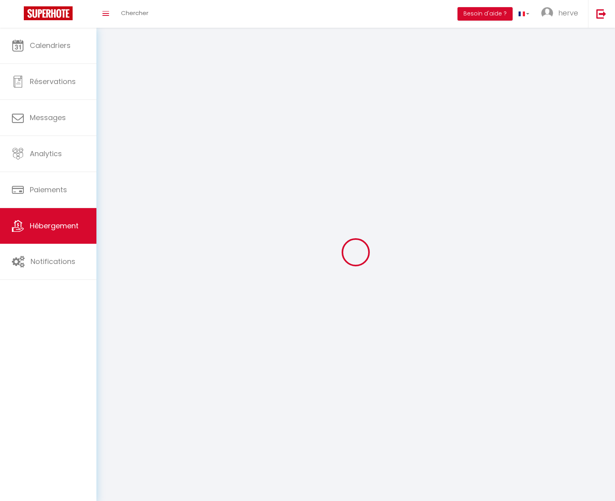
select select "1"
select select
checkbox input "false"
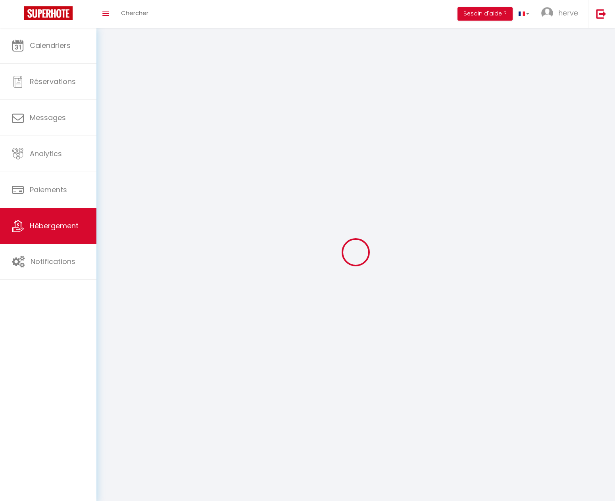
checkbox input "false"
select select "28"
select select
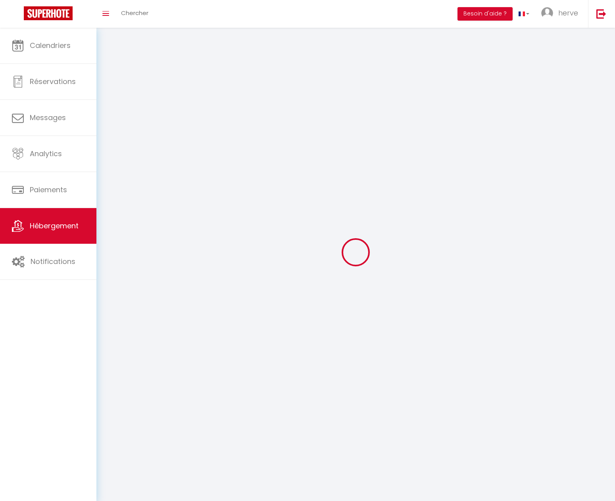
select select
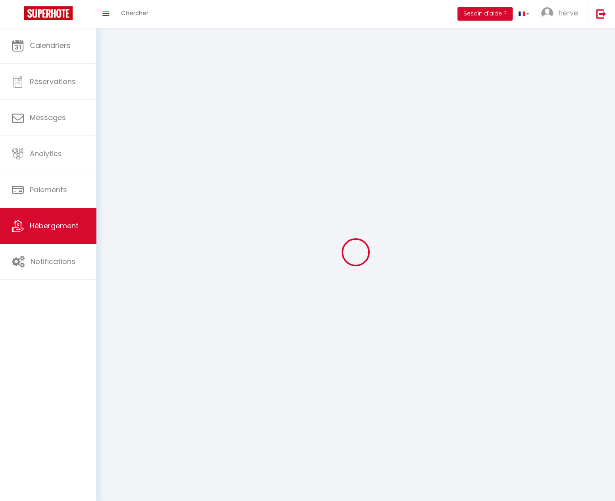
checkbox input "false"
select select
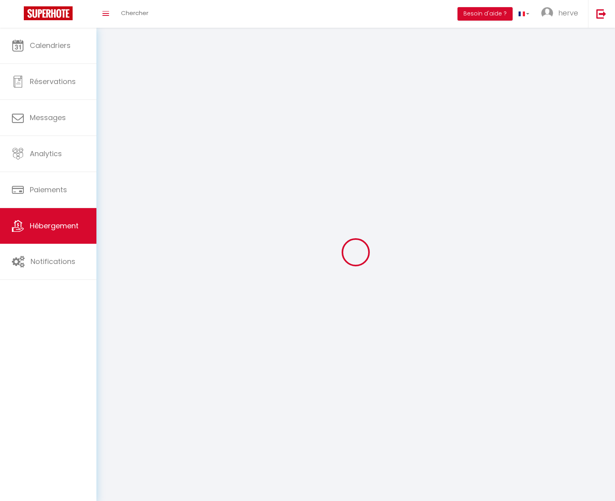
select select
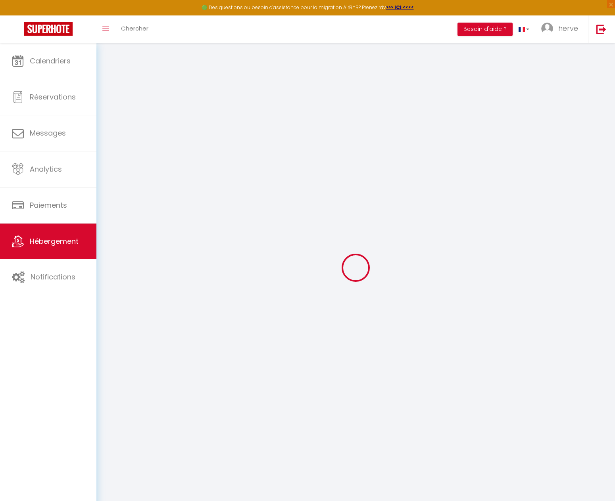
select select
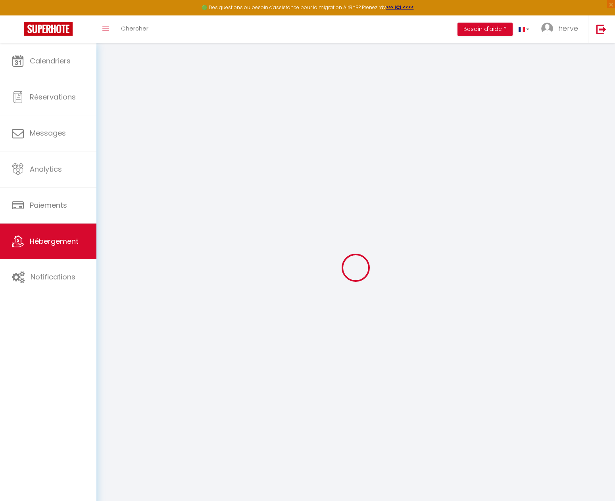
select select
checkbox input "false"
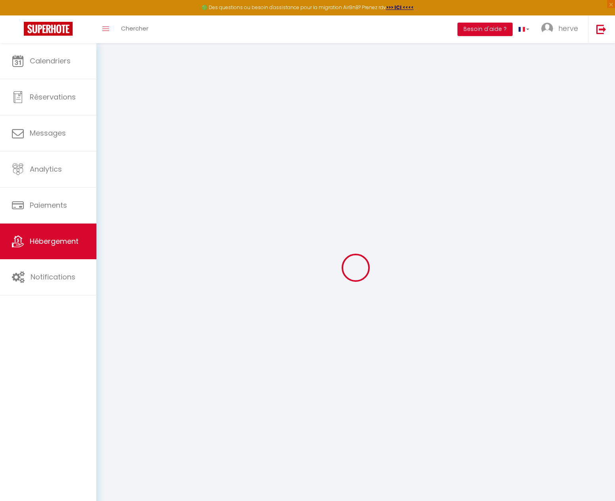
select select
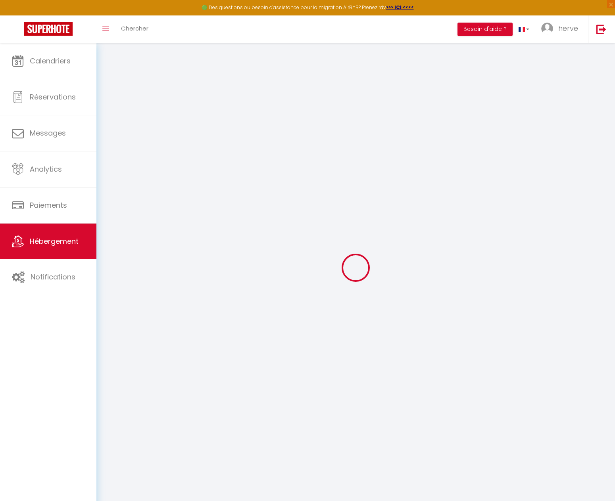
select select
checkbox input "false"
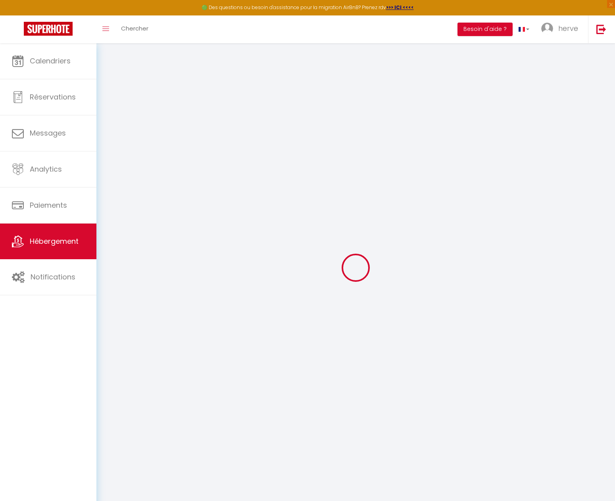
checkbox input "false"
select select
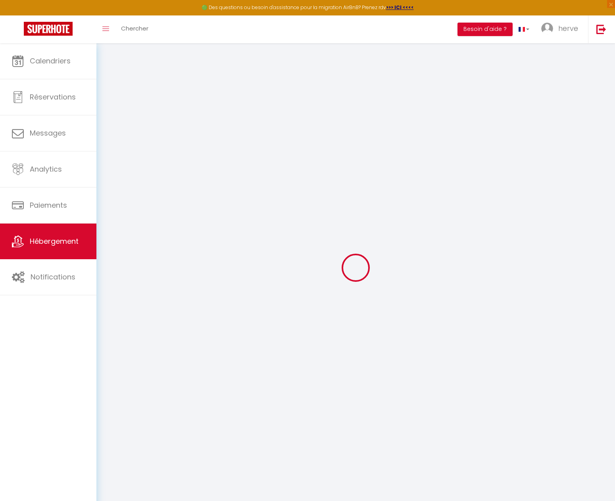
select select
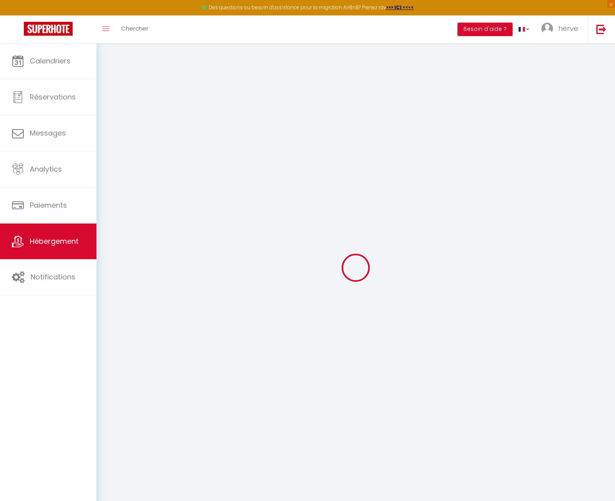
checkbox input "false"
select select
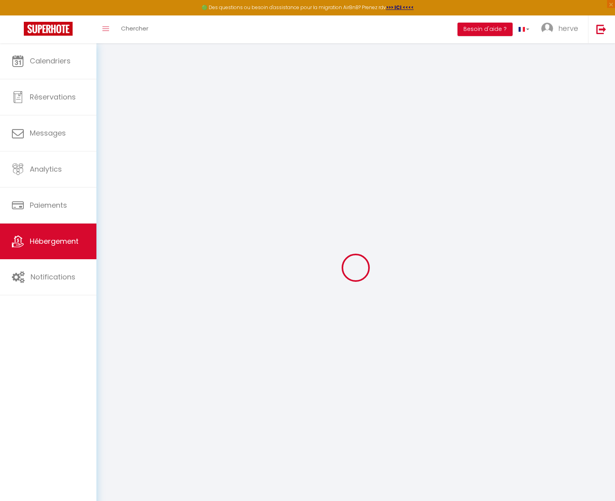
select select
type input "La Bastide du Cèdre - 20' de Collioure"
type input "Flore"
select select "houses"
select select "10"
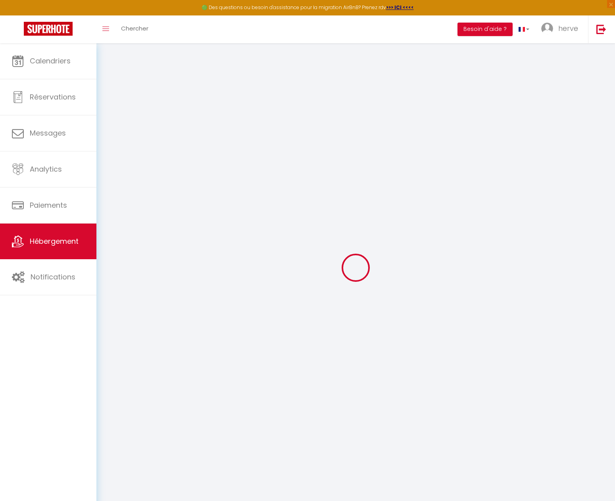
select select "4"
select select "2"
type input "330"
type input "300"
type input "0.65"
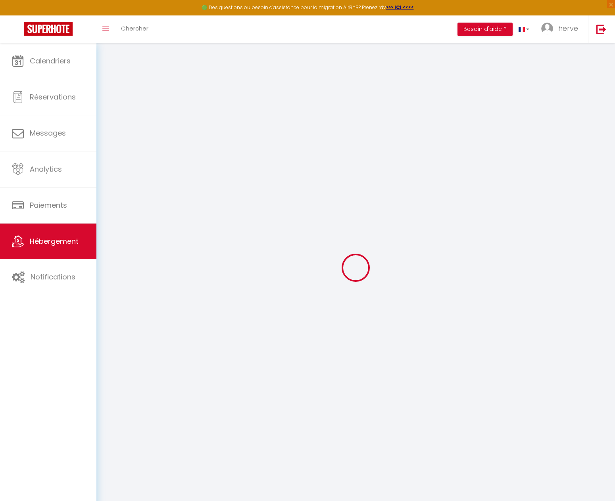
type input "10"
select select
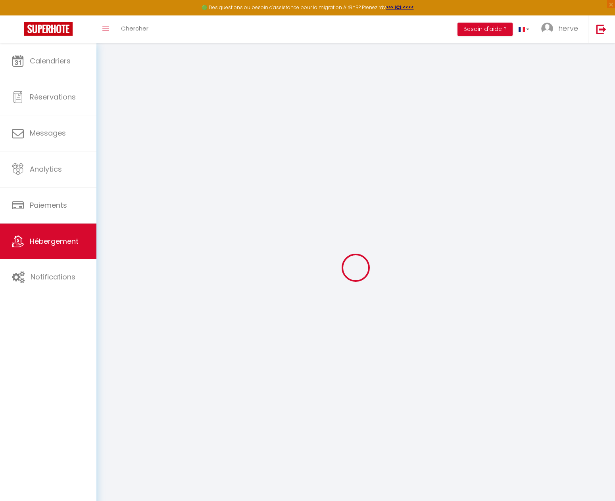
select select
type input "[STREET_ADDRESS]"
type input "66300"
type input "Tresserre"
type input "[EMAIL_ADDRESS][DOMAIN_NAME]"
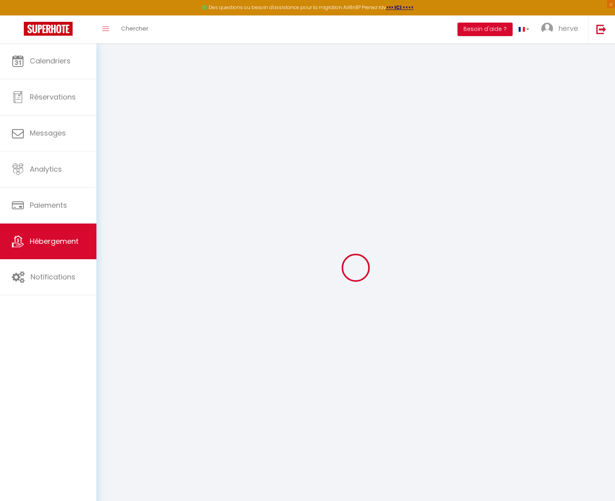
select select
checkbox input "false"
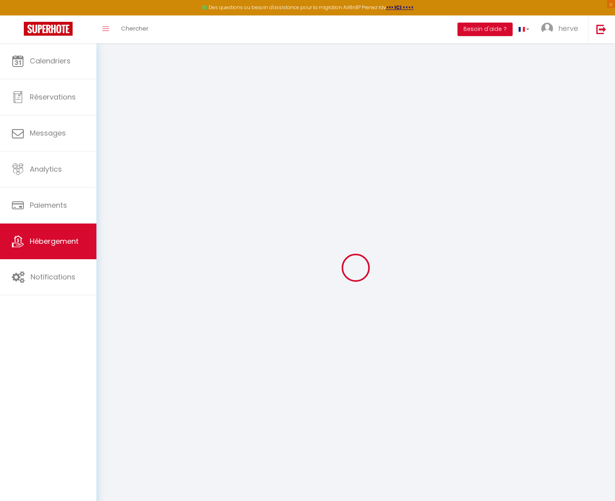
type input "0"
select select "villa"
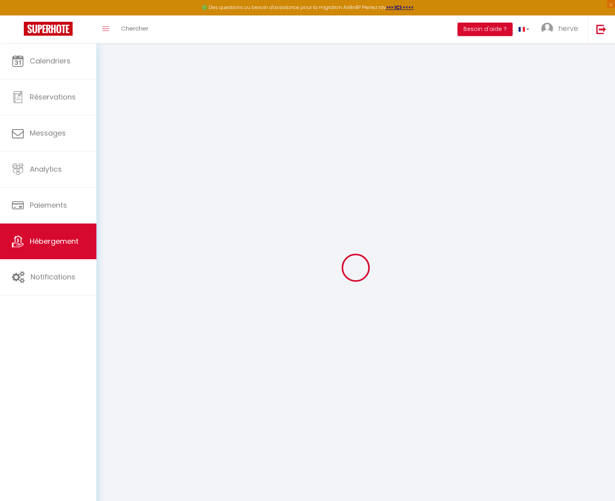
select select
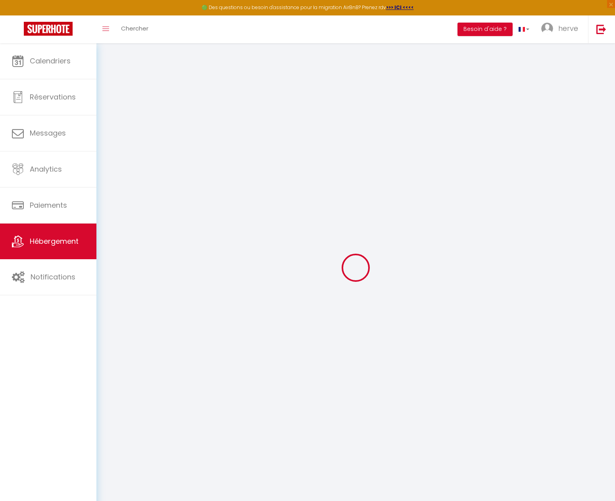
select select
checkbox input "false"
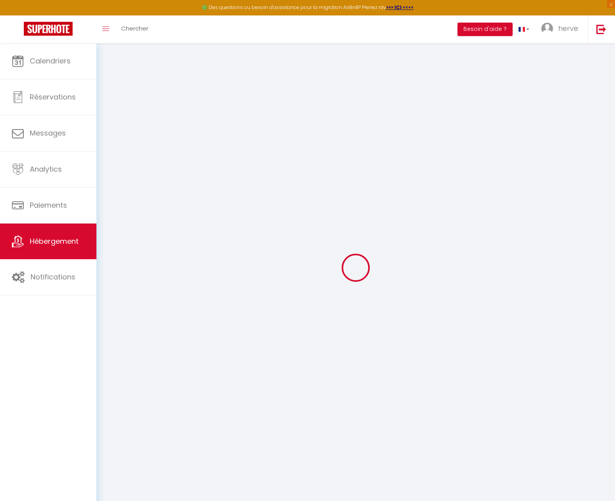
select select
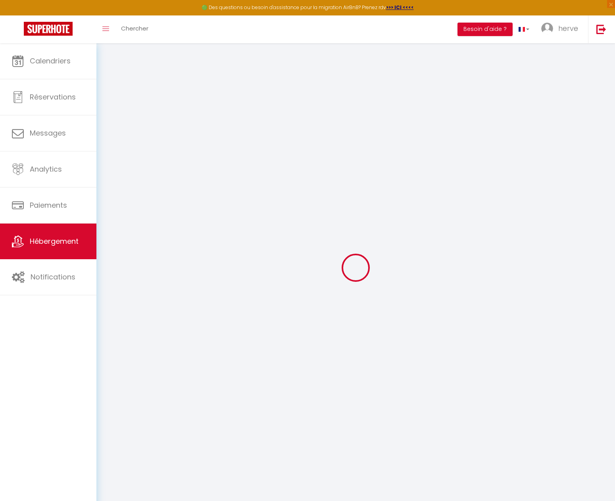
select select
checkbox input "false"
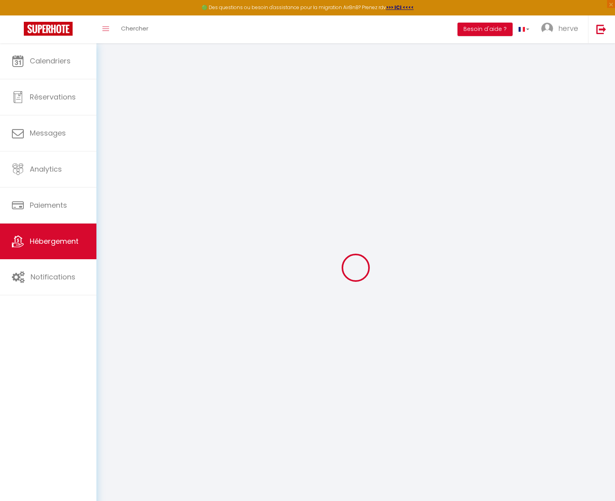
select select
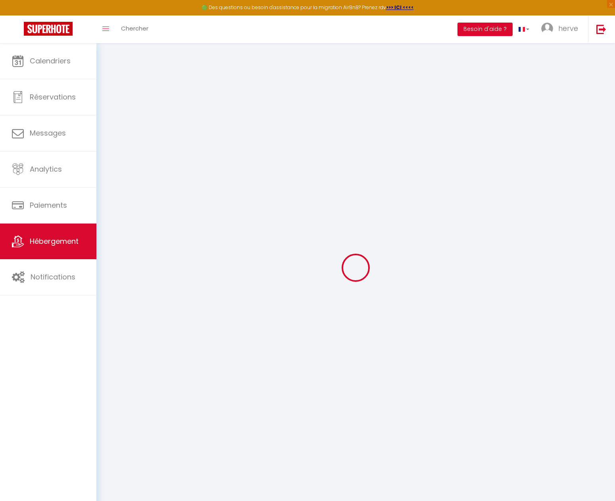
select select
checkbox input "false"
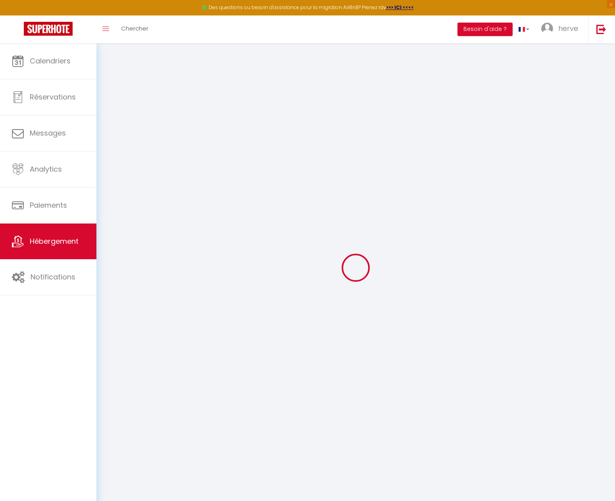
select select
checkbox input "false"
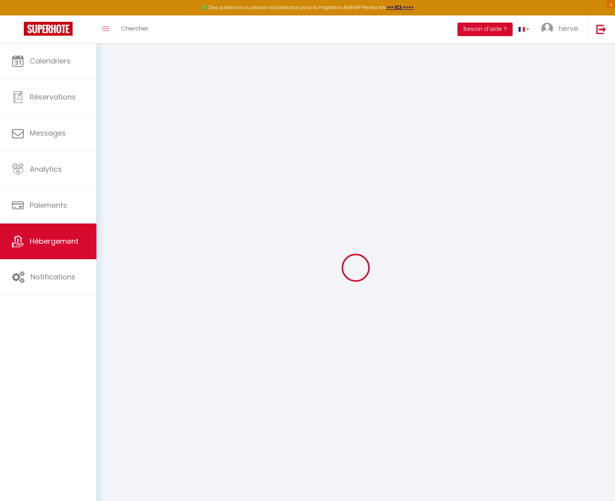
select select "17:00"
select select "23:45"
select select "10:00"
select select "30"
select select "120"
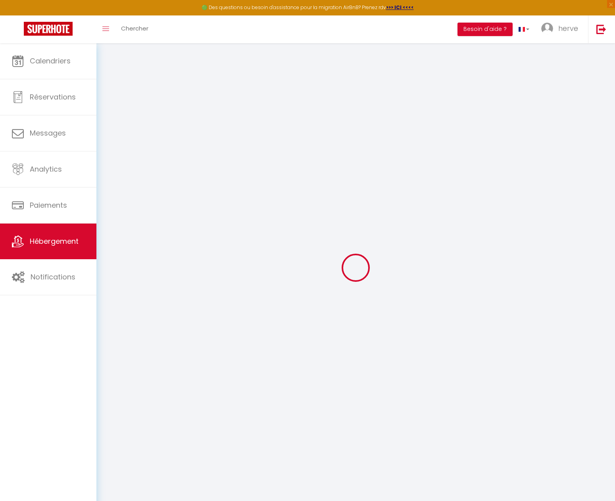
select select
checkbox input "false"
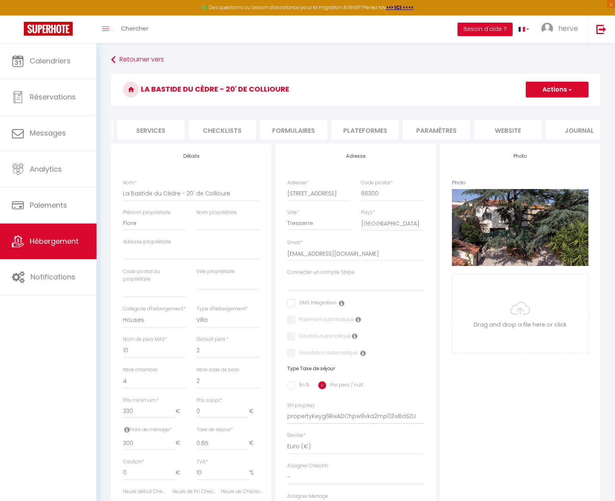
scroll to position [0, 225]
click at [489, 132] on li "website" at bounding box center [490, 129] width 67 height 19
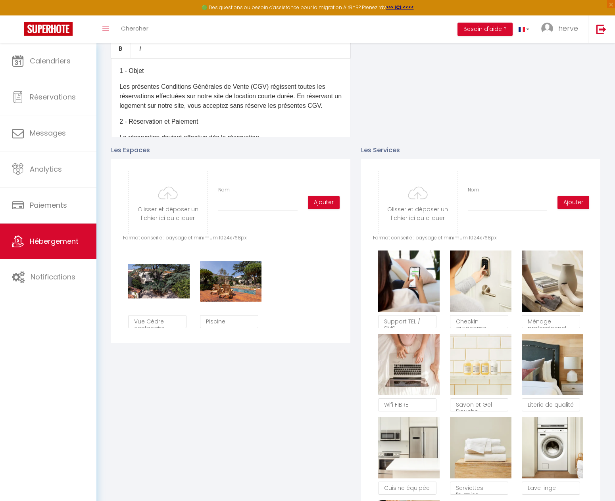
scroll to position [357, 0]
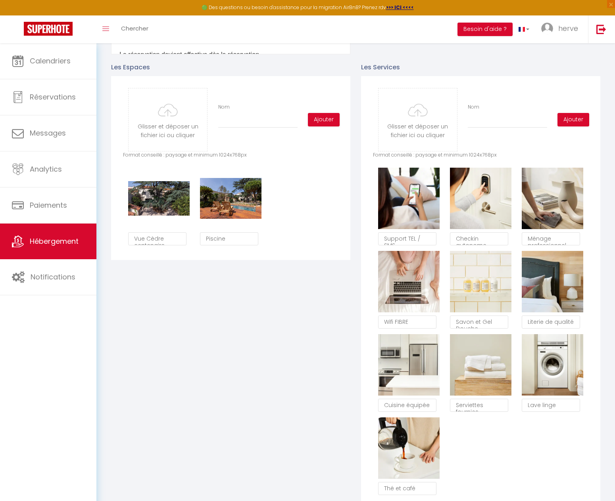
type input "C:\fakepath\08-SALON VUE D'ENSEMBLE.jpg"
checkbox input "true"
checkbox input "false"
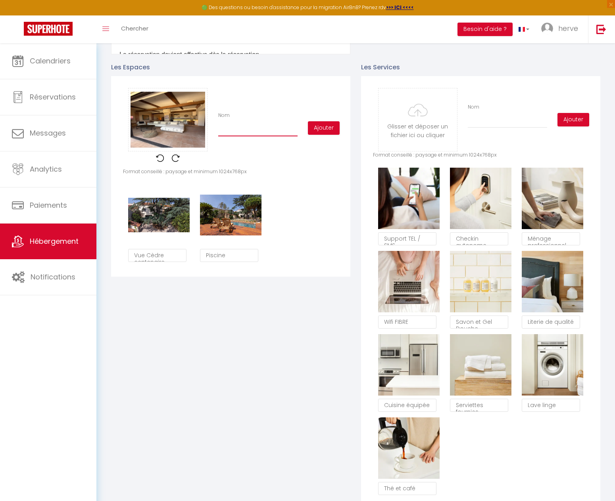
click at [236, 136] on input "Nom" at bounding box center [257, 129] width 79 height 14
type input "S"
checkbox input "true"
checkbox input "false"
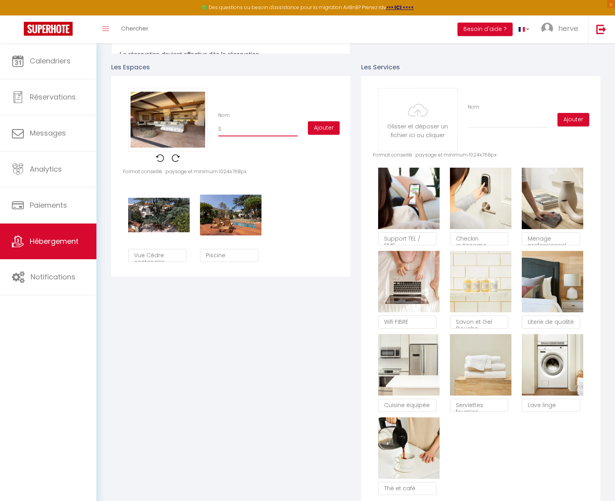
type input "Sa"
checkbox input "true"
checkbox input "false"
type input "Sal"
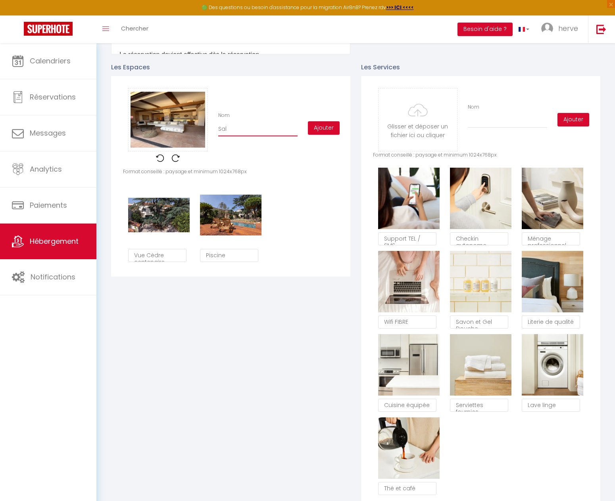
checkbox input "true"
checkbox input "false"
type input "Salo"
checkbox input "true"
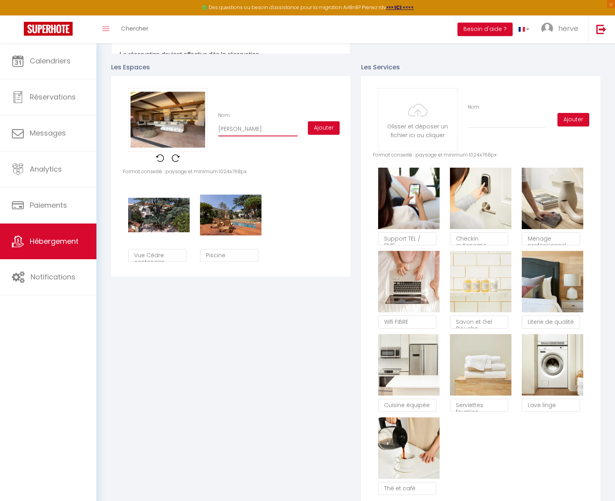
checkbox input "true"
checkbox input "false"
type input "Salon"
checkbox input "true"
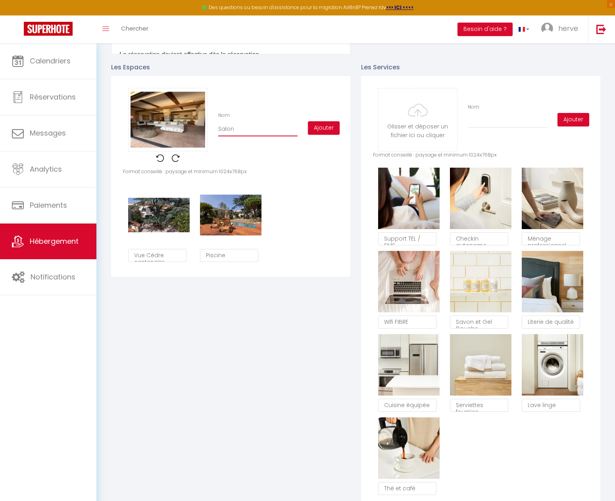
checkbox input "false"
type input "Salon"
click at [326, 132] on button "Ajouter" at bounding box center [324, 127] width 32 height 13
checkbox input "true"
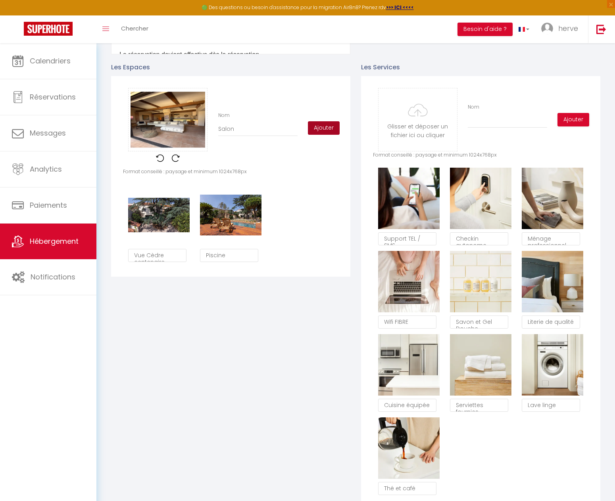
checkbox input "false"
checkbox input "true"
checkbox input "false"
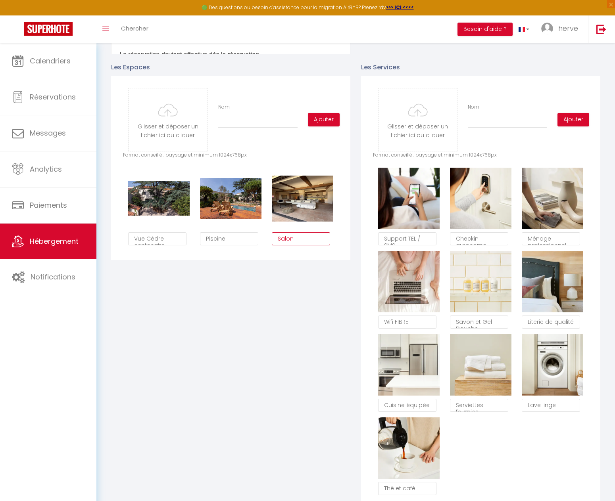
type input "C:\fakepath\19-SALON EXTERIEUR.jpg"
checkbox input "true"
checkbox input "false"
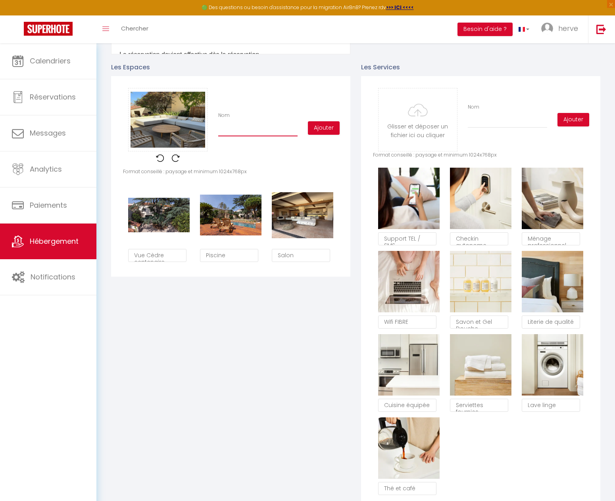
click at [243, 136] on input "Nom" at bounding box center [257, 129] width 79 height 14
type input "T"
checkbox input "true"
checkbox input "false"
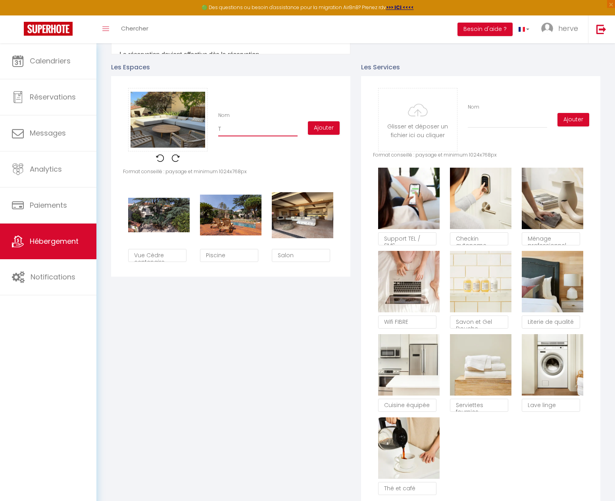
type input "Te"
checkbox input "true"
checkbox input "false"
type input "Ter"
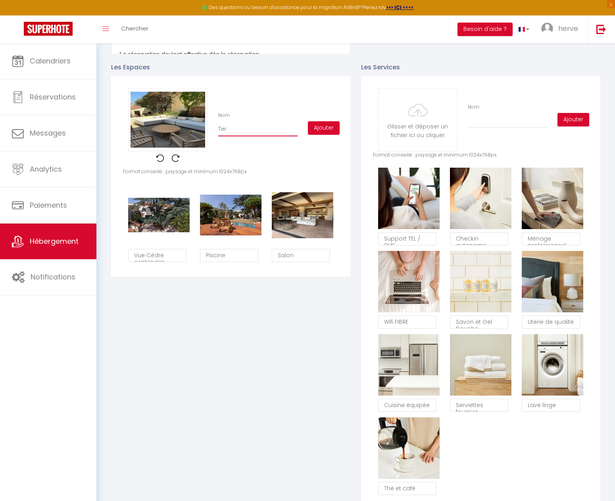
checkbox input "true"
checkbox input "false"
type input "Terr"
checkbox input "true"
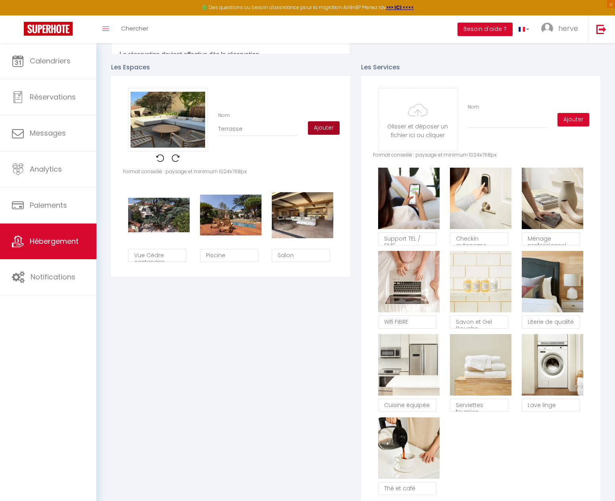
click at [327, 130] on button "Ajouter" at bounding box center [324, 127] width 32 height 13
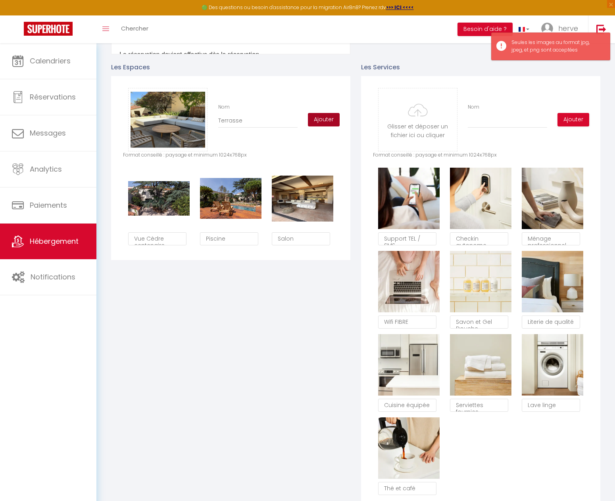
click at [321, 124] on button "Ajouter" at bounding box center [324, 119] width 32 height 13
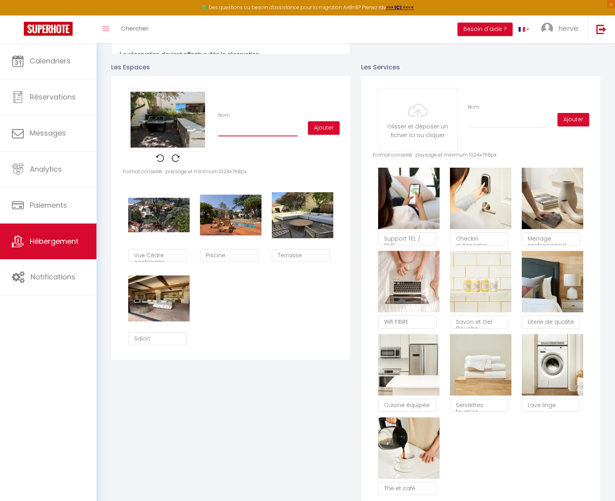
click at [242, 136] on input "Nom" at bounding box center [257, 129] width 79 height 14
click at [333, 133] on button "Ajouter" at bounding box center [324, 127] width 32 height 13
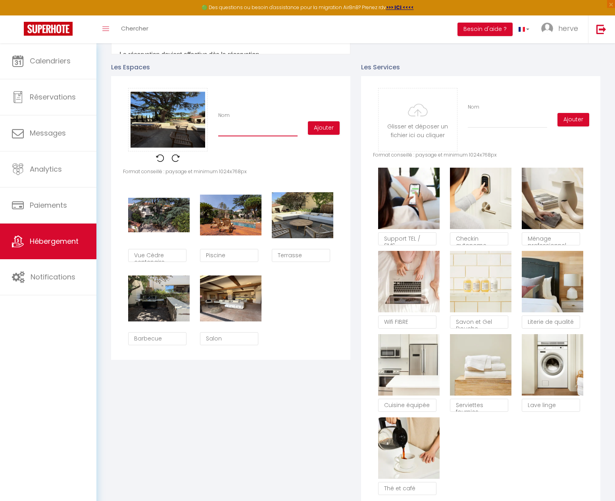
click at [228, 136] on input "Nom" at bounding box center [257, 129] width 79 height 14
click at [324, 133] on button "Ajouter" at bounding box center [324, 127] width 32 height 13
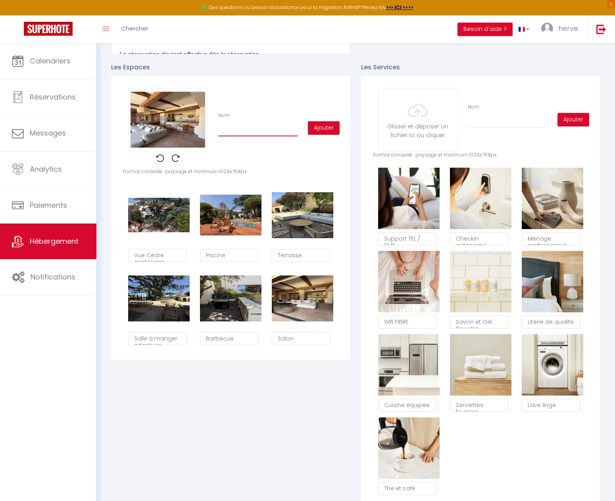
click at [245, 136] on input "Nom" at bounding box center [257, 129] width 79 height 14
click at [327, 135] on button "Ajouter" at bounding box center [324, 127] width 32 height 13
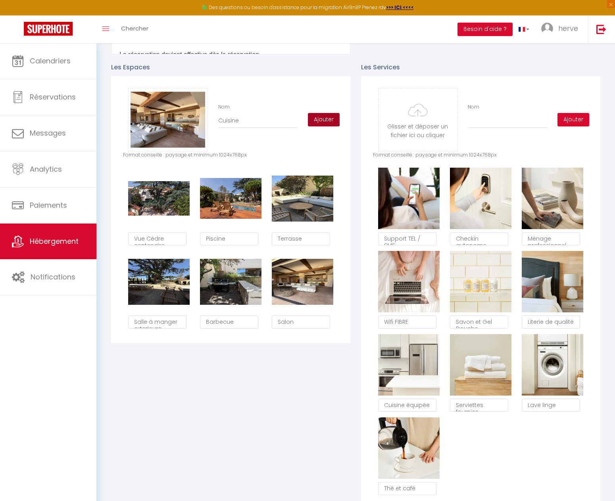
click at [324, 124] on button "Ajouter" at bounding box center [324, 119] width 32 height 13
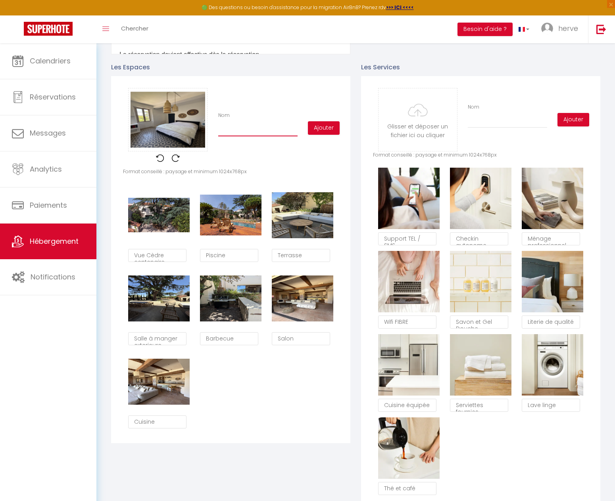
click at [229, 136] on input "Nom" at bounding box center [257, 129] width 79 height 14
click at [241, 134] on input "Chambtre Eglise" at bounding box center [257, 129] width 79 height 14
click at [326, 132] on button "Ajouter" at bounding box center [324, 127] width 32 height 13
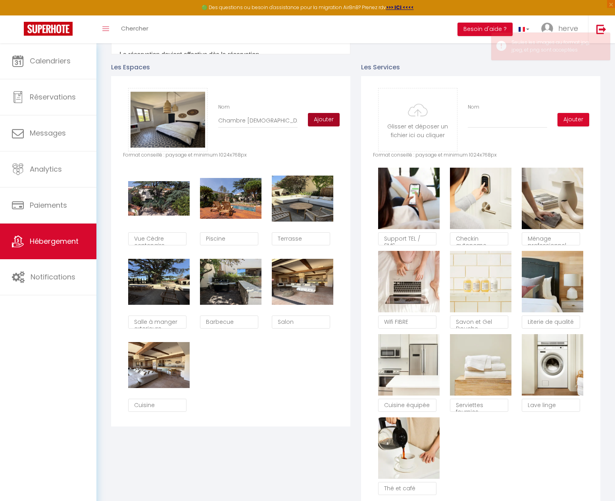
click at [326, 124] on button "Ajouter" at bounding box center [324, 119] width 32 height 13
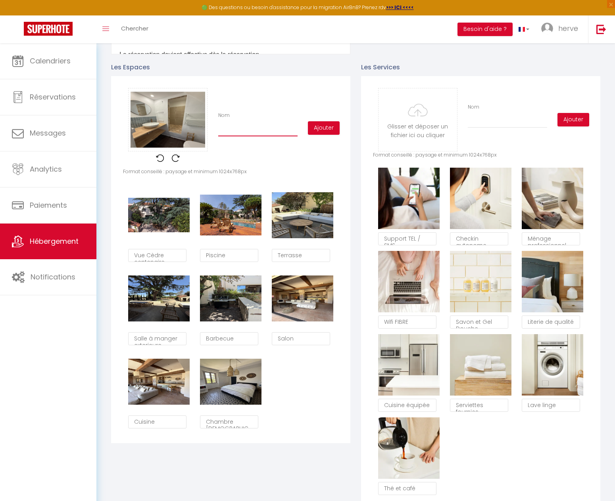
click at [234, 136] on input "Nom" at bounding box center [257, 129] width 79 height 14
click at [320, 135] on button "Ajouter" at bounding box center [324, 127] width 32 height 13
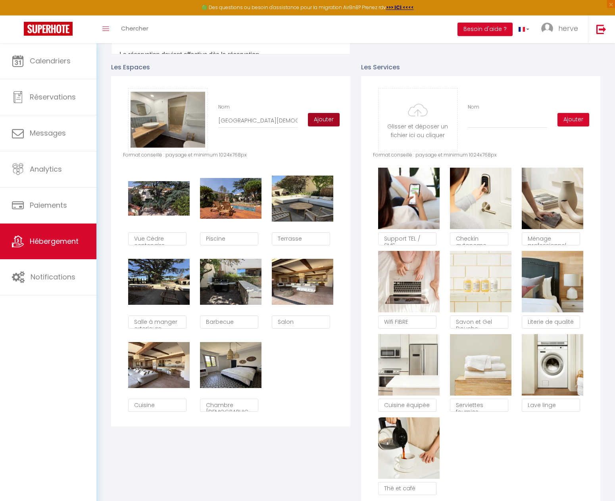
click at [322, 124] on button "Ajouter" at bounding box center [324, 119] width 32 height 13
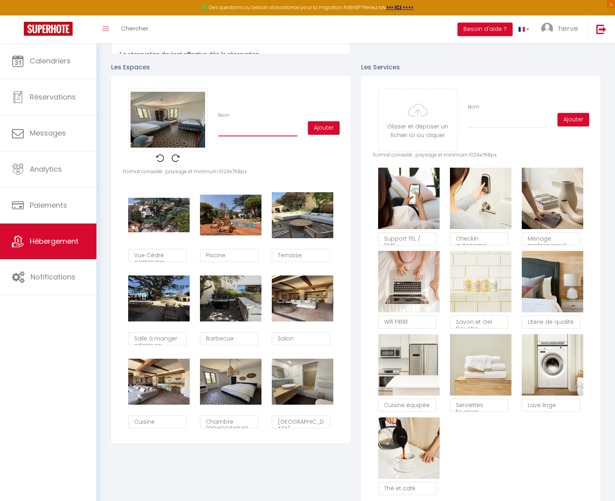
click at [236, 136] on input "Nom" at bounding box center [257, 129] width 79 height 14
click at [331, 134] on button "Ajouter" at bounding box center [324, 127] width 32 height 13
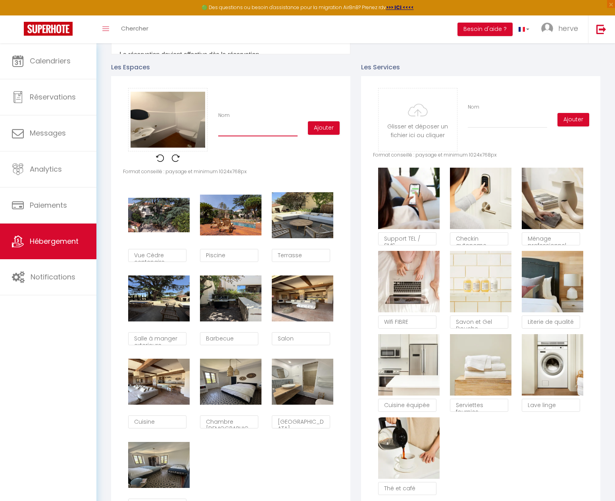
click at [231, 136] on input "Nom" at bounding box center [257, 129] width 79 height 14
click at [324, 133] on button "Ajouter" at bounding box center [324, 127] width 32 height 13
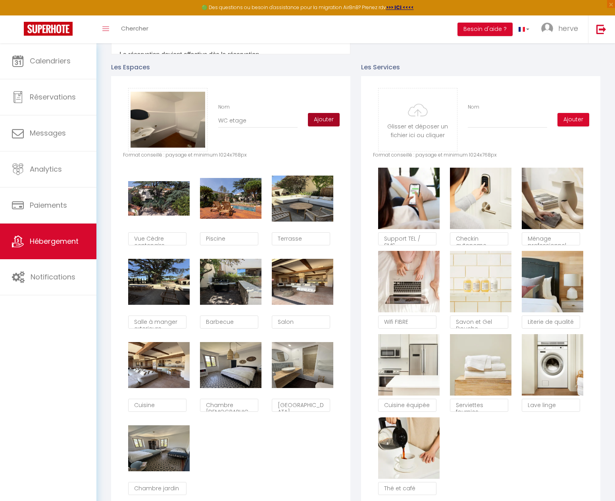
click at [329, 124] on button "Ajouter" at bounding box center [324, 119] width 32 height 13
click at [320, 126] on button "Ajouter" at bounding box center [324, 119] width 32 height 13
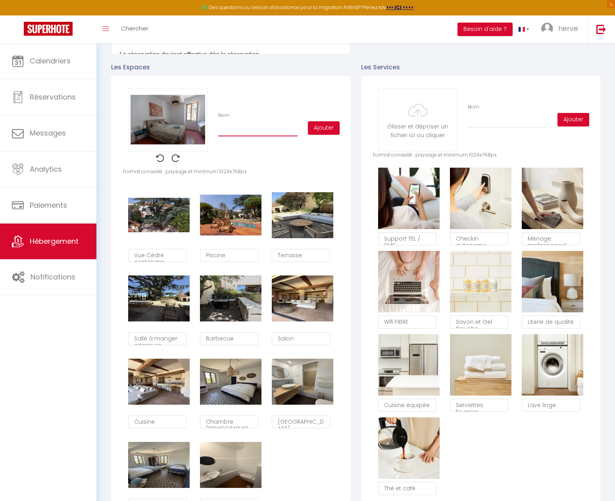
click at [228, 136] on input "Nom" at bounding box center [257, 129] width 79 height 14
click at [319, 128] on button "Ajouter" at bounding box center [324, 127] width 32 height 13
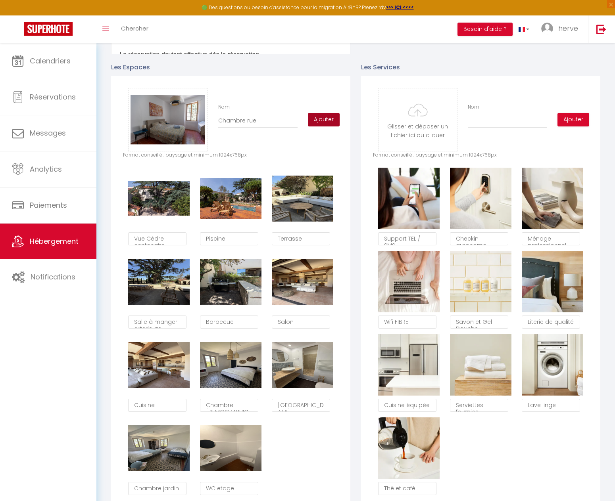
click at [325, 126] on button "Ajouter" at bounding box center [324, 119] width 32 height 13
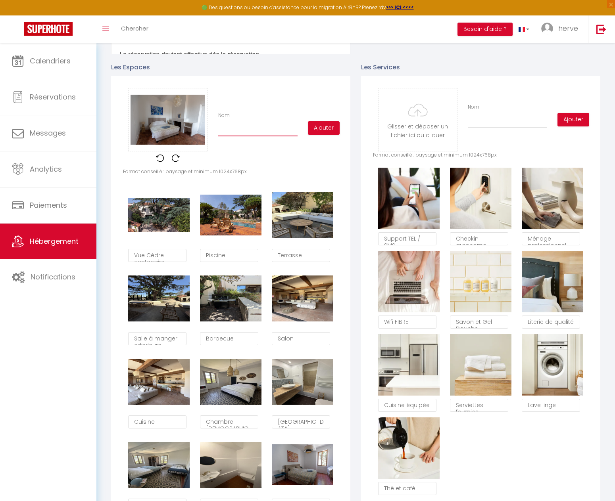
click at [244, 136] on input "Nom" at bounding box center [257, 129] width 79 height 14
click at [321, 133] on button "Ajouter" at bounding box center [324, 127] width 32 height 13
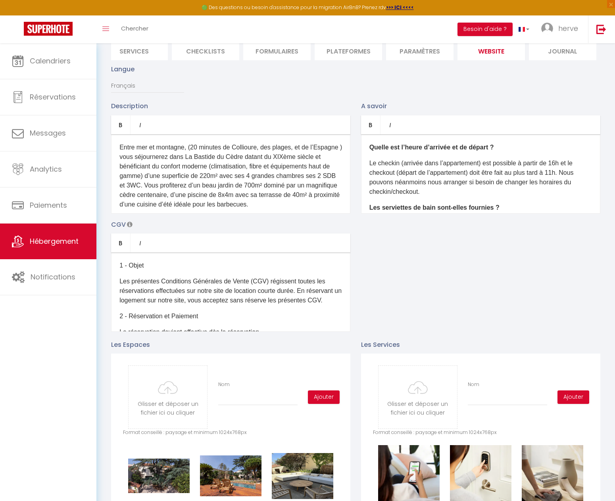
scroll to position [0, 0]
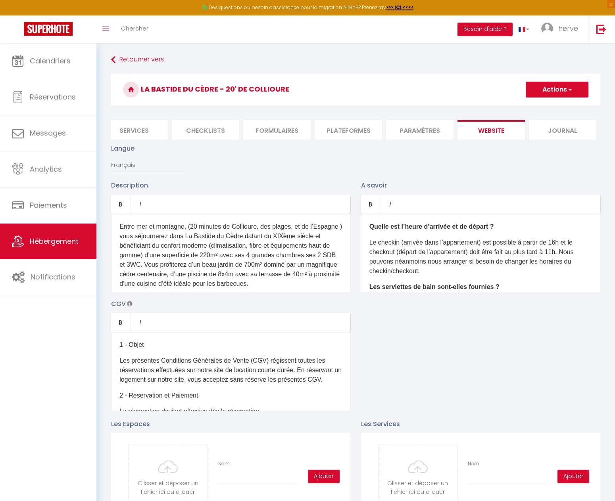
click at [559, 84] on button "Actions" at bounding box center [556, 90] width 63 height 16
click at [550, 106] on input "Enregistrer" at bounding box center [547, 107] width 29 height 8
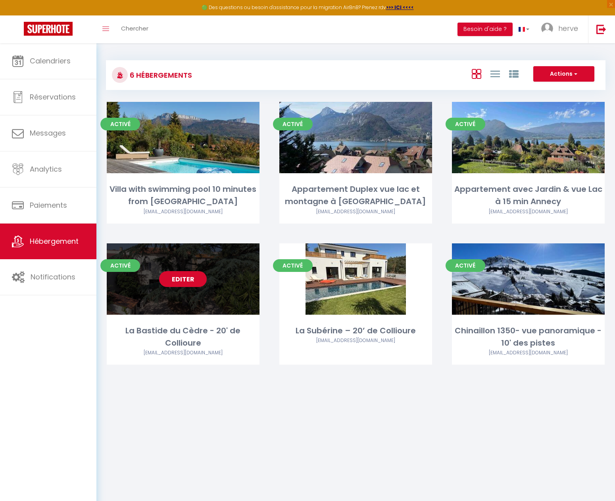
click at [179, 275] on link "Editer" at bounding box center [183, 279] width 48 height 16
click at [180, 276] on link "Editer" at bounding box center [183, 279] width 48 height 16
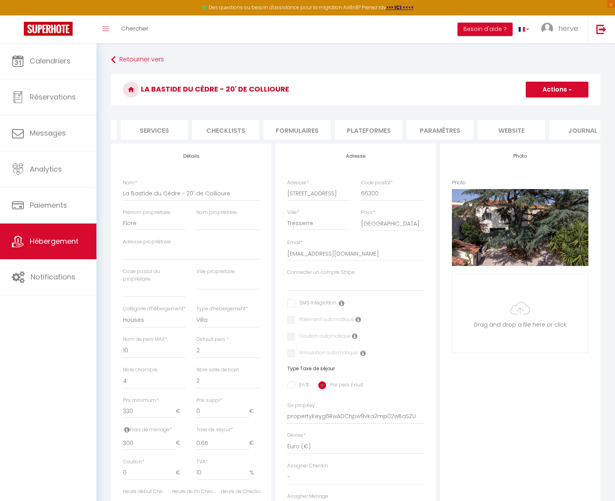
scroll to position [0, 225]
click at [491, 131] on li "website" at bounding box center [490, 129] width 67 height 19
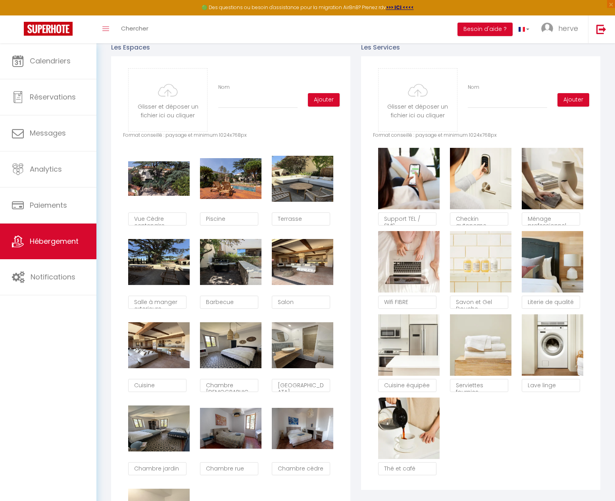
scroll to position [381, 0]
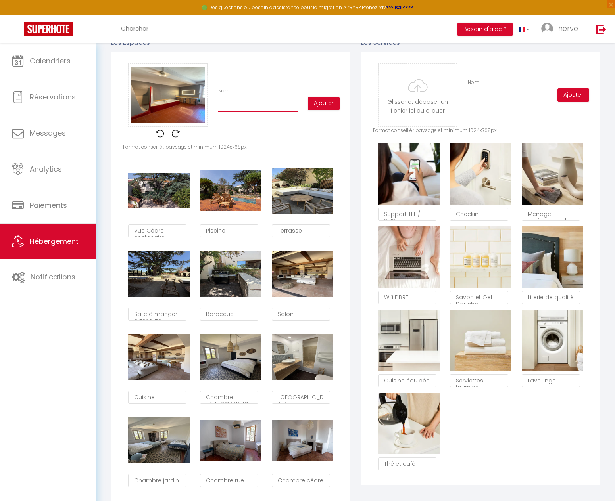
click at [232, 112] on input "Nom" at bounding box center [257, 105] width 79 height 14
click at [330, 110] on button "Ajouter" at bounding box center [324, 103] width 32 height 13
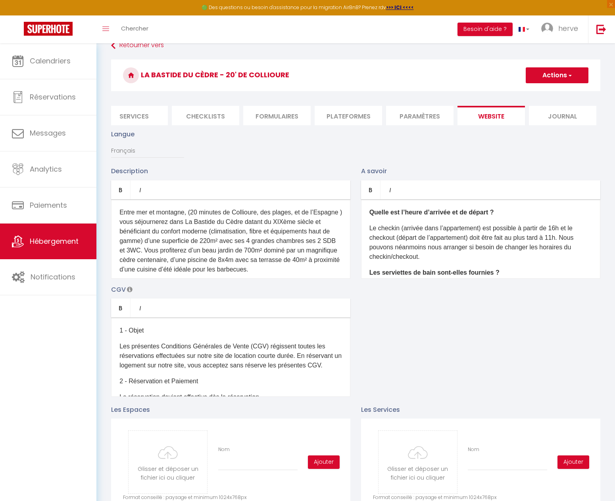
scroll to position [0, 0]
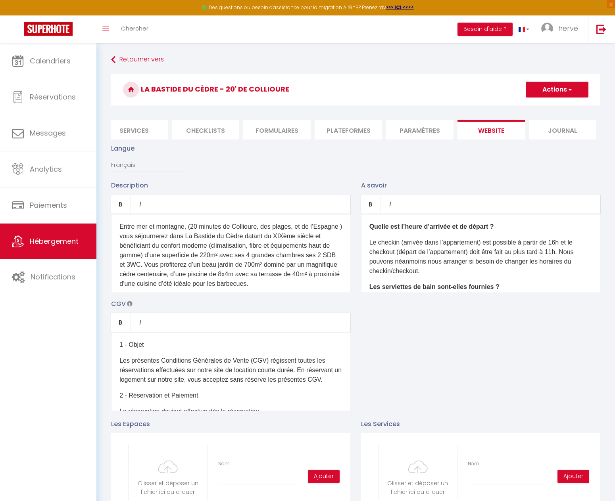
click at [558, 92] on button "Actions" at bounding box center [556, 90] width 63 height 16
click at [553, 109] on input "Enregistrer" at bounding box center [547, 107] width 29 height 8
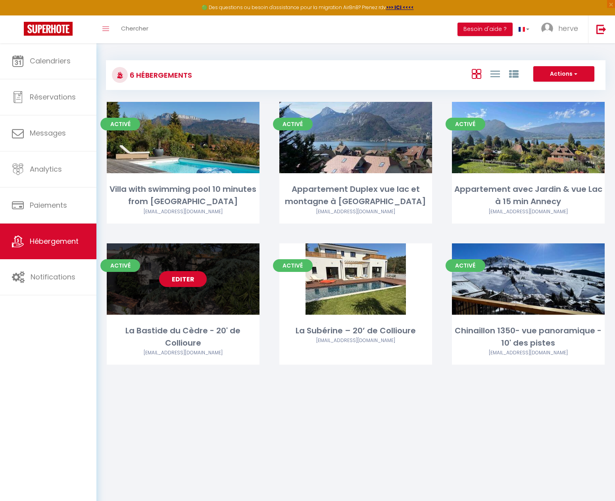
drag, startPoint x: 181, startPoint y: 279, endPoint x: 185, endPoint y: 278, distance: 4.1
click at [182, 279] on link "Editer" at bounding box center [183, 279] width 48 height 16
click at [177, 280] on link "Editer" at bounding box center [183, 279] width 48 height 16
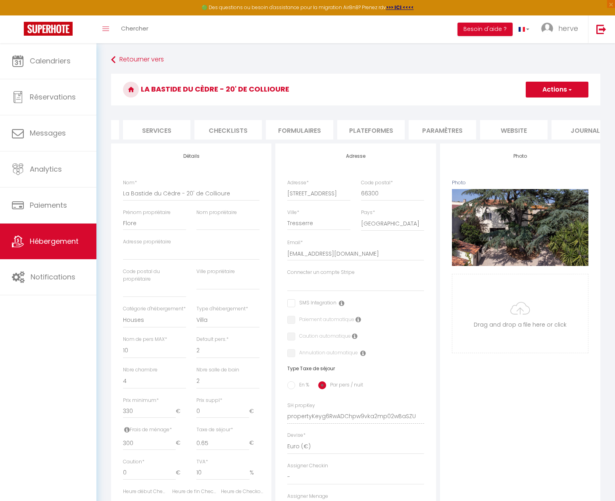
scroll to position [0, 225]
click at [488, 130] on li "website" at bounding box center [490, 129] width 67 height 19
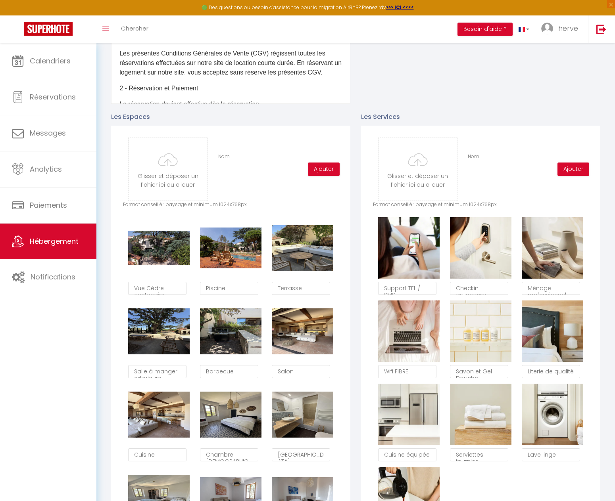
scroll to position [357, 0]
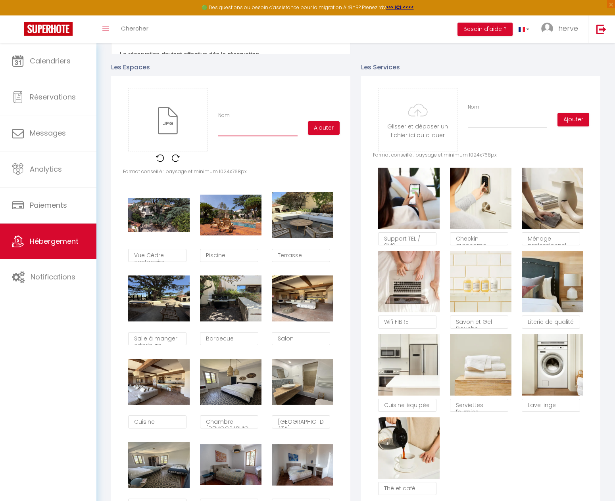
click at [231, 136] on input "Nom" at bounding box center [257, 129] width 79 height 14
click at [324, 133] on button "Ajouter" at bounding box center [324, 127] width 32 height 13
click at [248, 135] on input "Le village de Tresserre" at bounding box center [257, 129] width 79 height 14
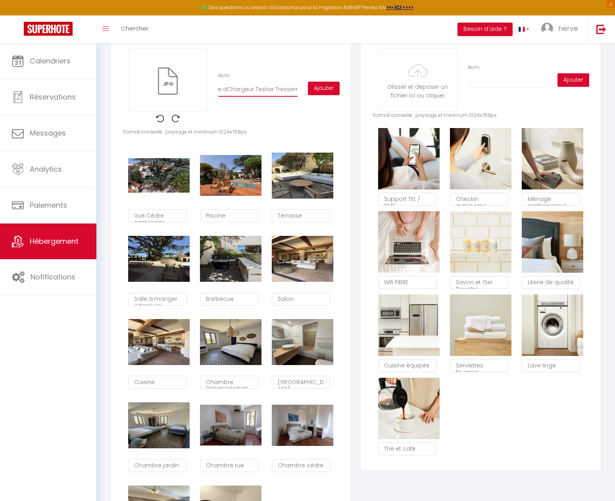
scroll to position [278, 0]
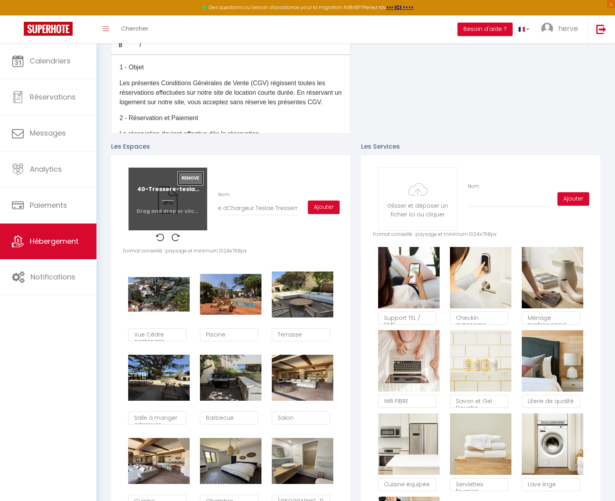
click at [193, 185] on button "Remove" at bounding box center [190, 178] width 25 height 13
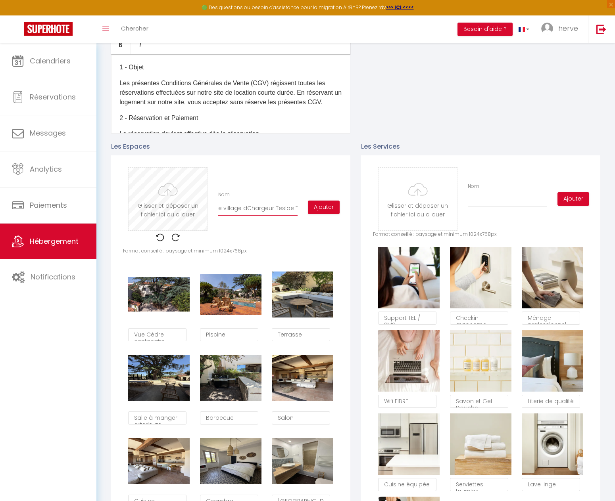
scroll to position [0, 0]
drag, startPoint x: 294, startPoint y: 215, endPoint x: 150, endPoint y: 211, distance: 143.6
click at [150, 211] on div "Glisser et déposer un fichier ici ou cliquer Ooops, something wrong happened. R…" at bounding box center [230, 207] width 215 height 80
click at [317, 213] on button "Ajouter" at bounding box center [324, 207] width 32 height 13
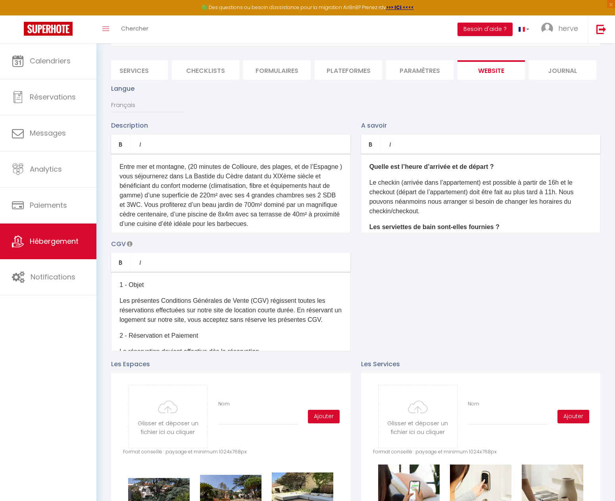
scroll to position [40, 0]
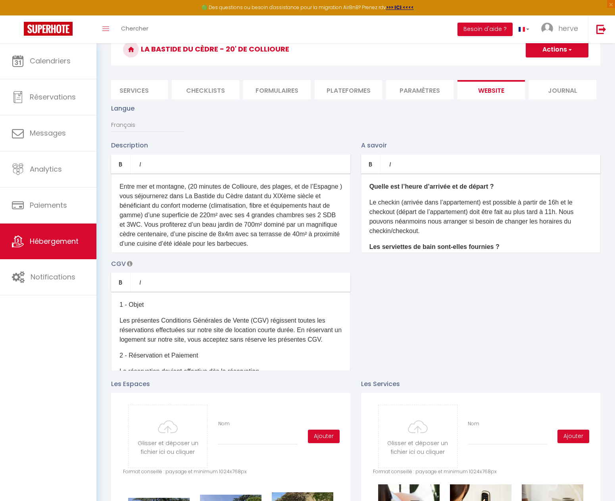
click at [552, 50] on button "Actions" at bounding box center [556, 50] width 63 height 16
click at [548, 66] on input "Enregistrer" at bounding box center [547, 67] width 29 height 8
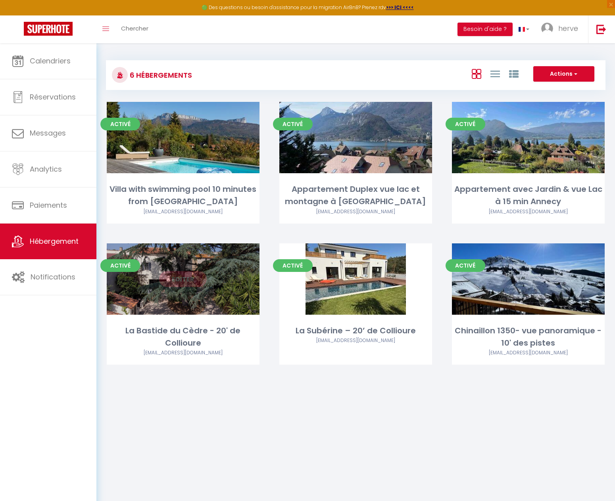
click at [175, 278] on link "Editer" at bounding box center [183, 279] width 48 height 16
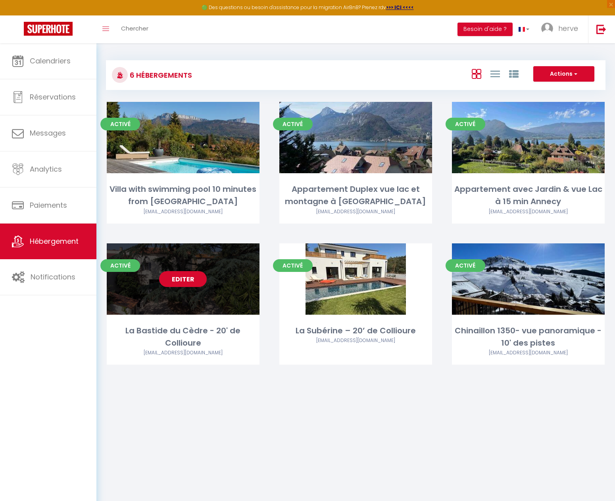
click at [185, 278] on link "Editer" at bounding box center [183, 279] width 48 height 16
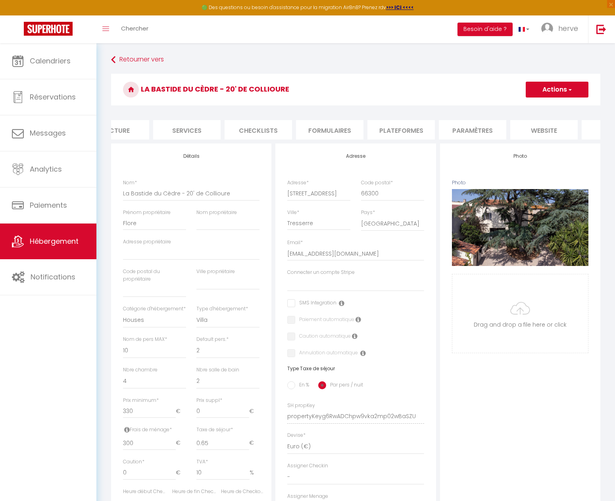
scroll to position [0, 225]
click at [495, 131] on li "website" at bounding box center [490, 129] width 67 height 19
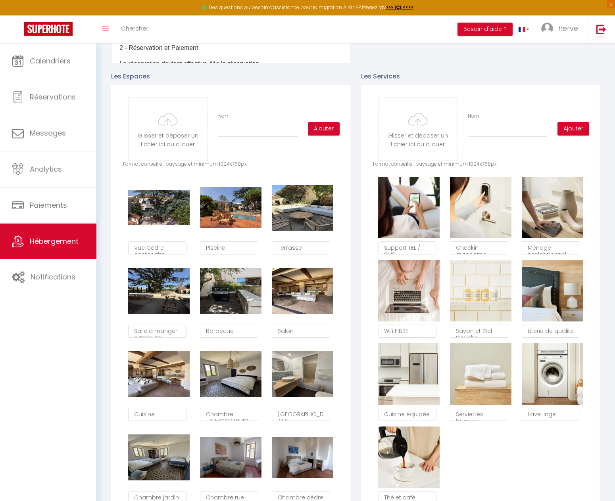
scroll to position [381, 0]
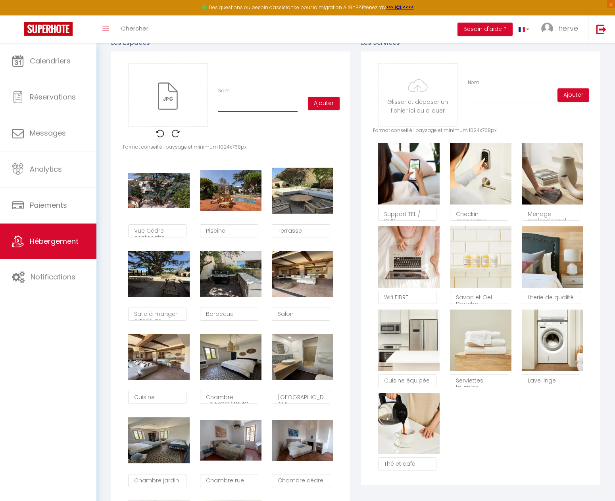
click at [222, 112] on input "Nom" at bounding box center [257, 105] width 79 height 14
click at [323, 110] on button "Ajouter" at bounding box center [324, 103] width 32 height 13
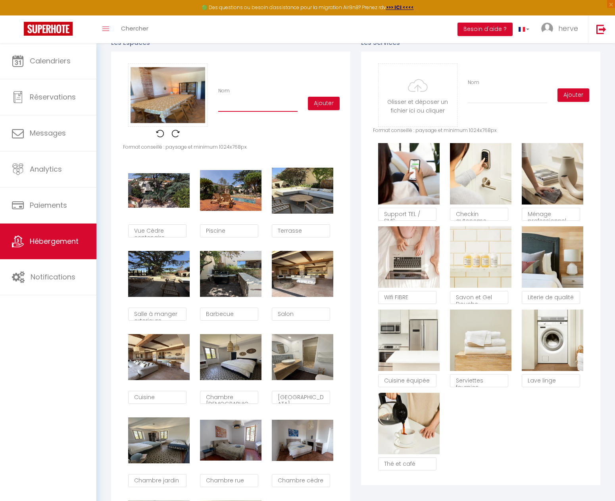
click at [254, 112] on input "Nom" at bounding box center [257, 105] width 79 height 14
type input "Salle à"
checkbox input "true"
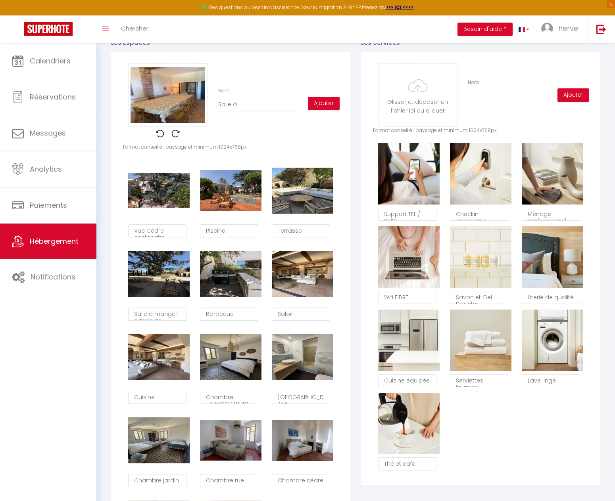
checkbox input "false"
type input "Salle à"
checkbox input "true"
checkbox input "false"
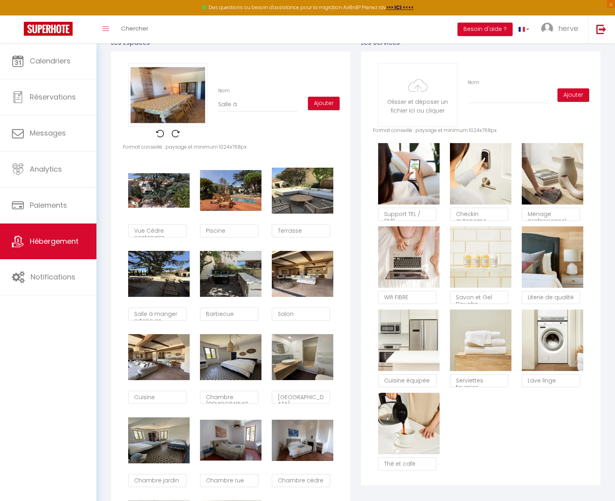
type input "Salle à m"
checkbox input "true"
checkbox input "false"
type input "Salle à [GEOGRAPHIC_DATA]"
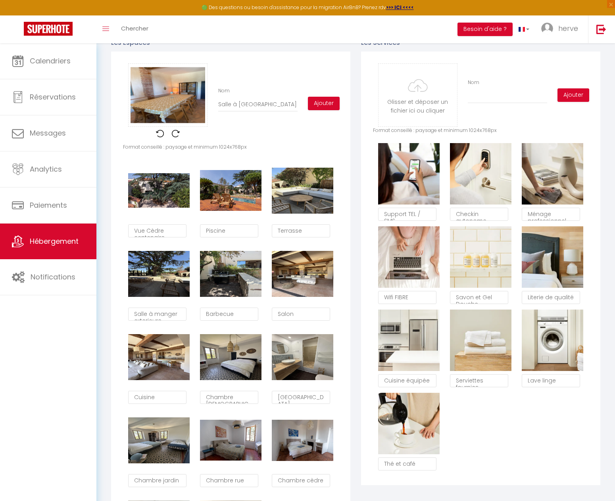
checkbox input "true"
checkbox input "false"
type input "Salle à man"
checkbox input "true"
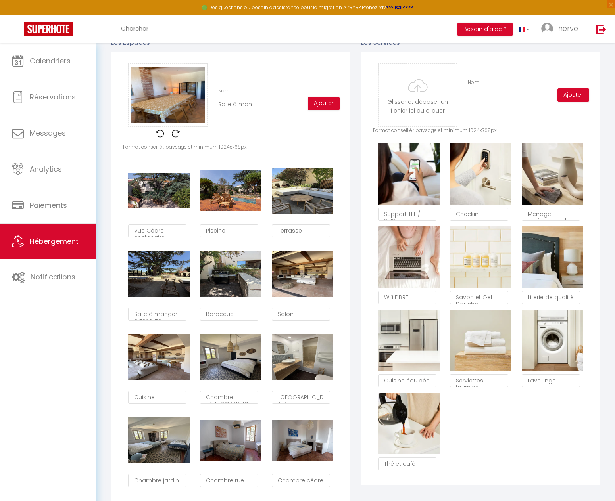
checkbox input "true"
checkbox input "false"
type input "Salle à mang"
checkbox input "true"
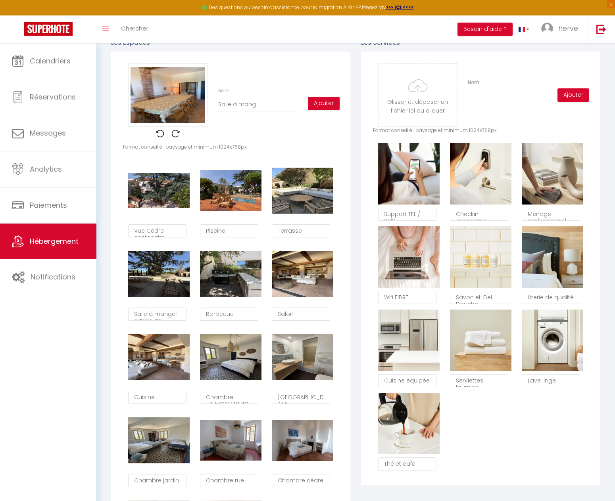
checkbox input "false"
type input "Salle à mange"
checkbox input "true"
checkbox input "false"
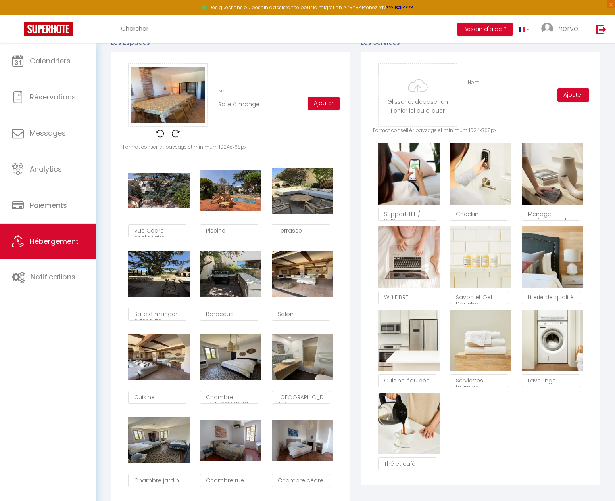
type input "Salle à manger"
checkbox input "true"
checkbox input "false"
type input "Salle à manger"
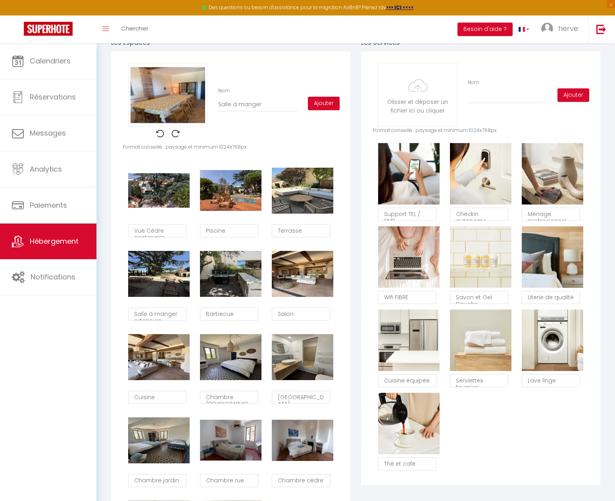
checkbox input "true"
checkbox input "false"
type input "Salle à manger i"
checkbox input "true"
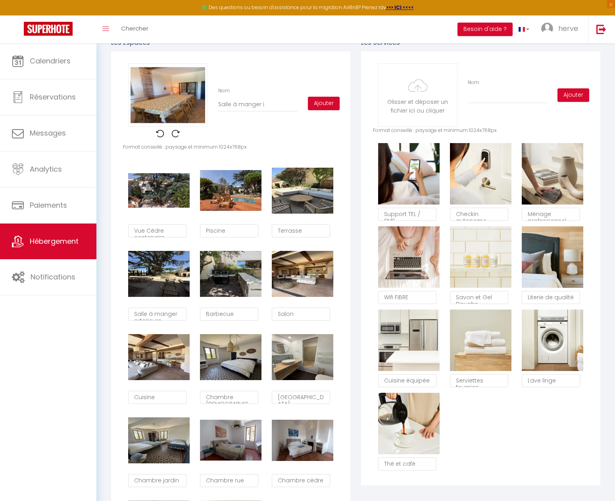
checkbox input "true"
checkbox input "false"
type input "Salle à manger in"
checkbox input "true"
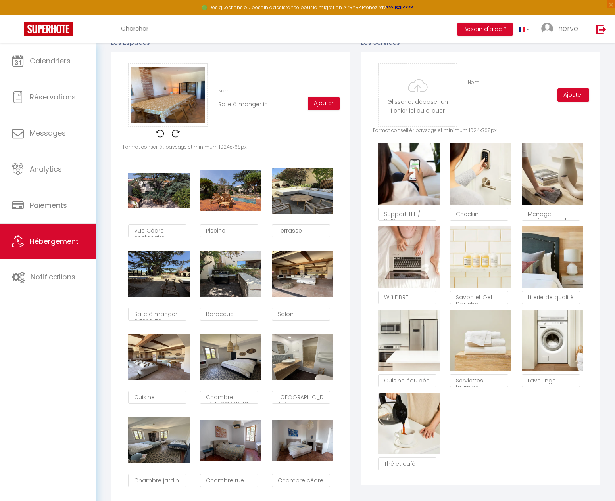
checkbox input "false"
type input "Salle à manger int"
checkbox input "true"
checkbox input "false"
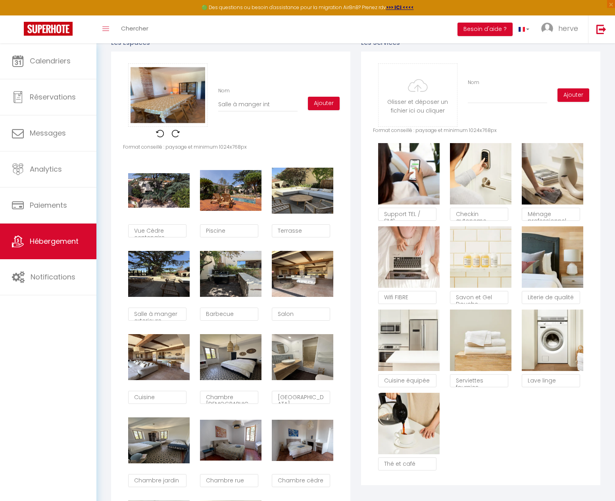
type input "Salle à manger inte"
checkbox input "true"
checkbox input "false"
type input "Salle à manger inter"
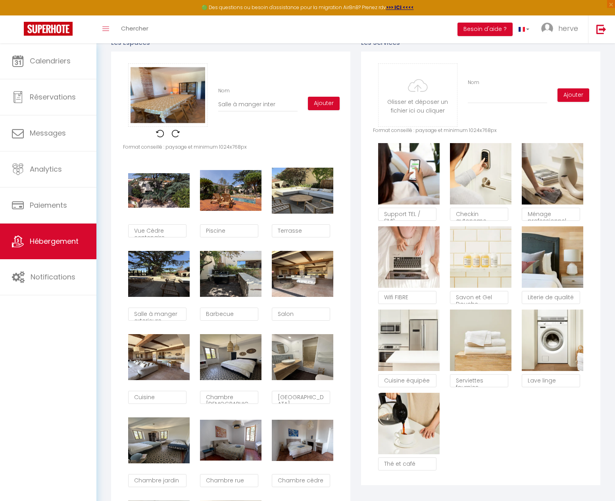
checkbox input "true"
checkbox input "false"
type input "Salle à manger interi"
checkbox input "true"
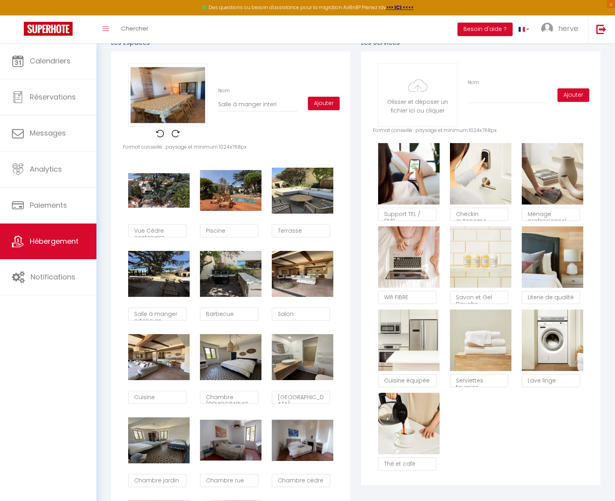
checkbox input "true"
checkbox input "false"
type input "Salle à manger interie"
checkbox input "true"
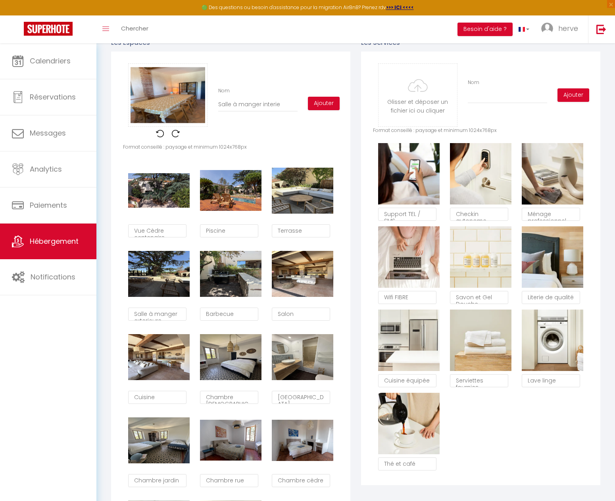
checkbox input "false"
type input "Salle à manger interieu"
checkbox input "true"
checkbox input "false"
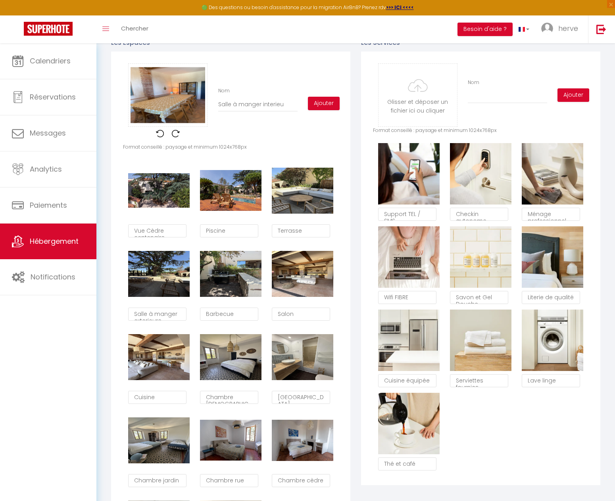
type input "Salle à manger interieur"
checkbox input "true"
checkbox input "false"
type input "Salle à manger interieure"
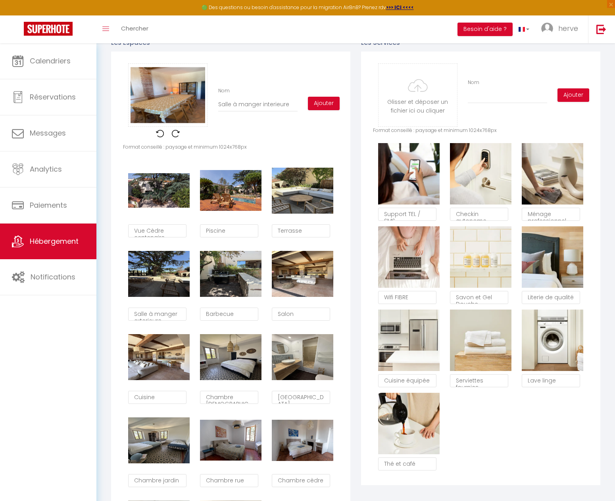
checkbox input "true"
checkbox input "false"
type input "Salle à manger intérieure"
checkbox input "true"
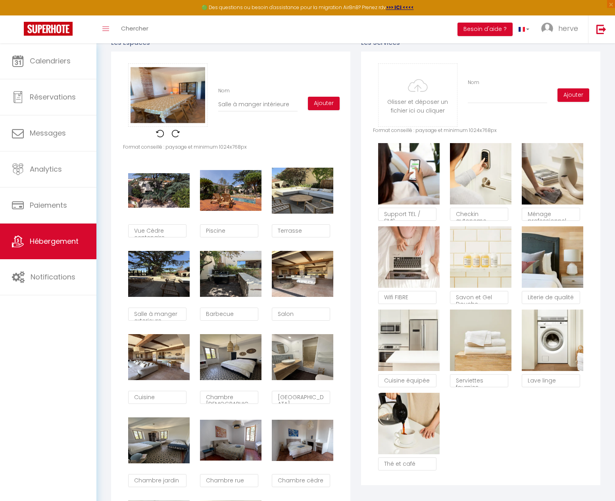
checkbox input "true"
checkbox input "false"
type input "Salle à manger intérieure"
click at [316, 110] on button "Ajouter" at bounding box center [324, 103] width 32 height 13
checkbox input "true"
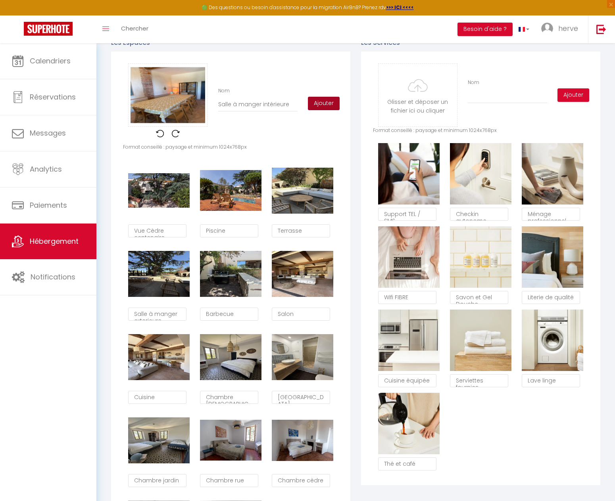
checkbox input "true"
checkbox input "false"
checkbox input "true"
checkbox input "false"
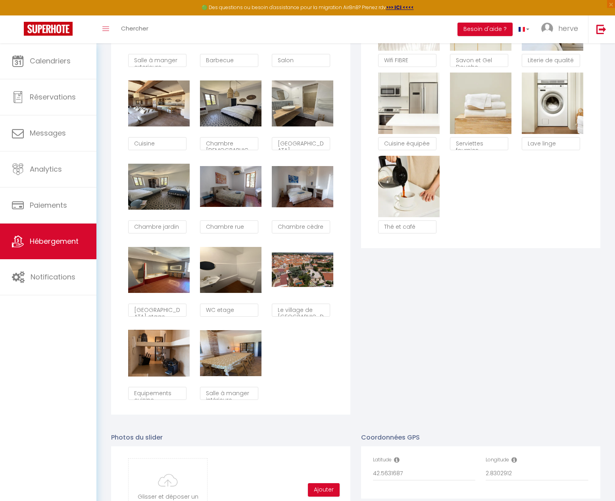
scroll to position [619, 0]
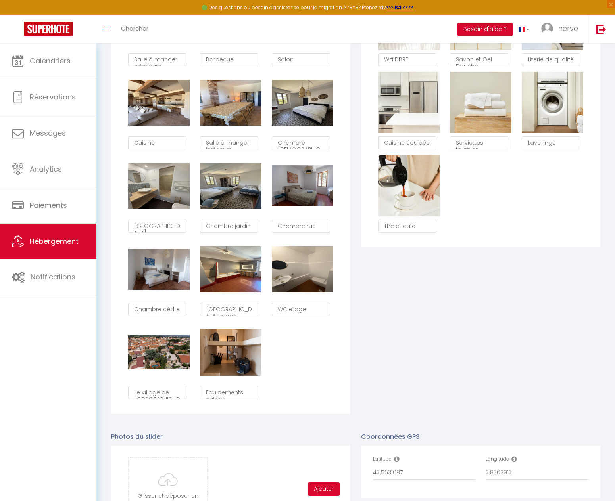
type textarea "Salle à manger intérieure"
checkbox input "true"
checkbox input "false"
type textarea "Equipements cuisine"
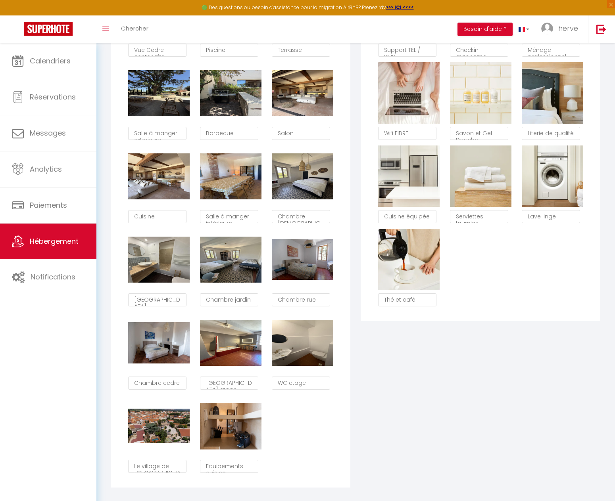
scroll to position [538, 0]
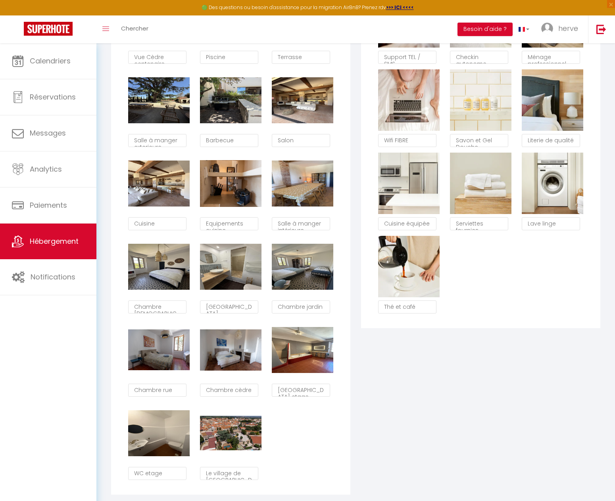
checkbox input "true"
checkbox input "false"
type textarea "Equipements cuisine"
type textarea "Salle à manger intérieure"
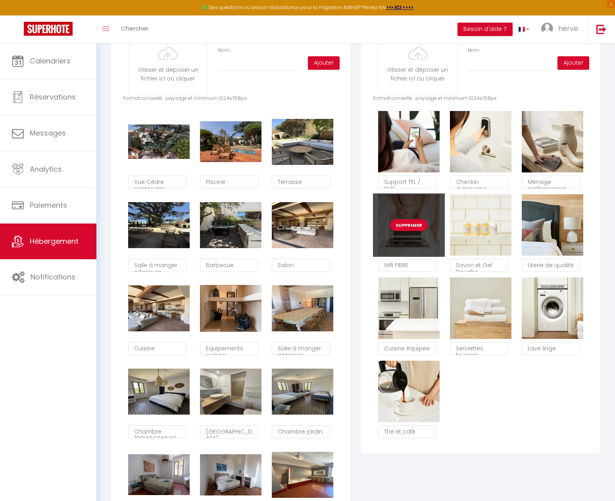
scroll to position [380, 0]
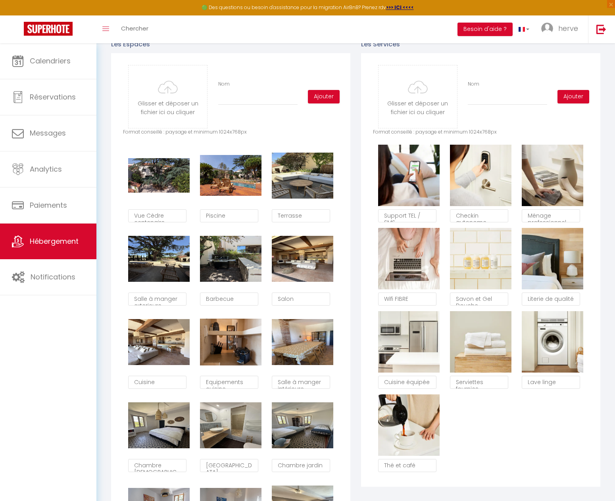
type input "C:\fakepath\03-VUE TERRASSE ET CEDRE.jpg"
checkbox input "true"
checkbox input "false"
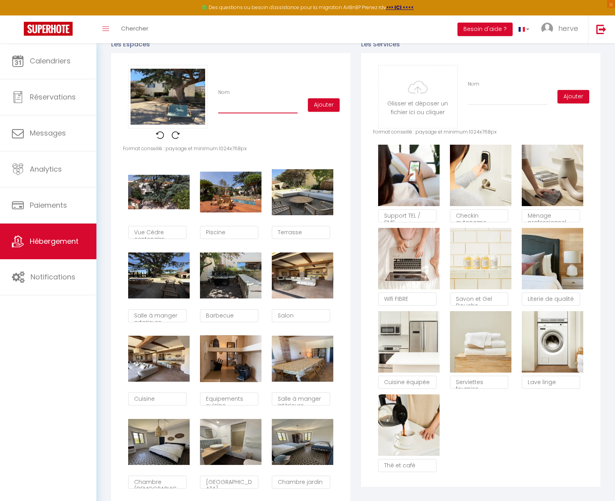
click at [232, 113] on input "Nom" at bounding box center [257, 106] width 79 height 14
type input "L"
checkbox input "true"
checkbox input "false"
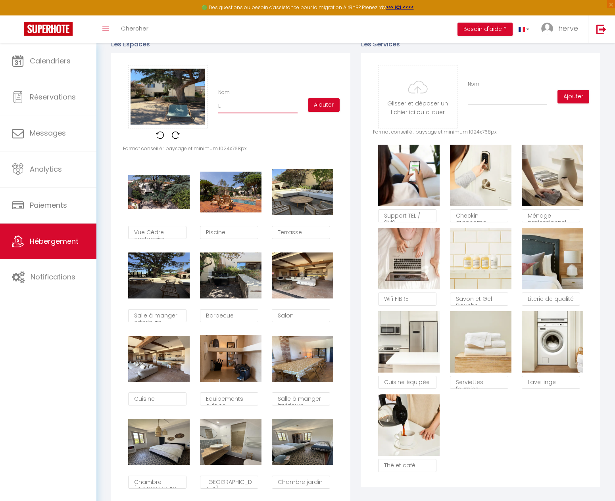
type input "La"
checkbox input "true"
checkbox input "false"
type input "La"
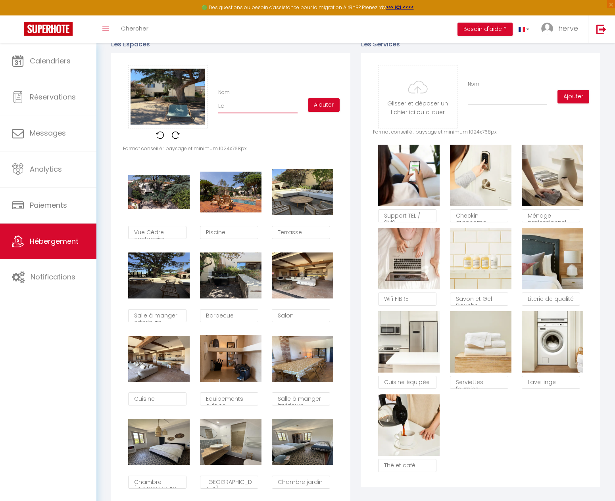
checkbox input "true"
checkbox input "false"
type input "La B"
checkbox input "true"
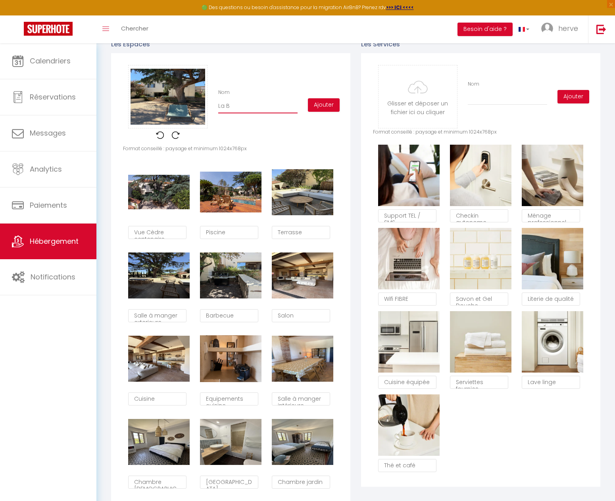
checkbox input "true"
checkbox input "false"
type input "La Ba"
checkbox input "true"
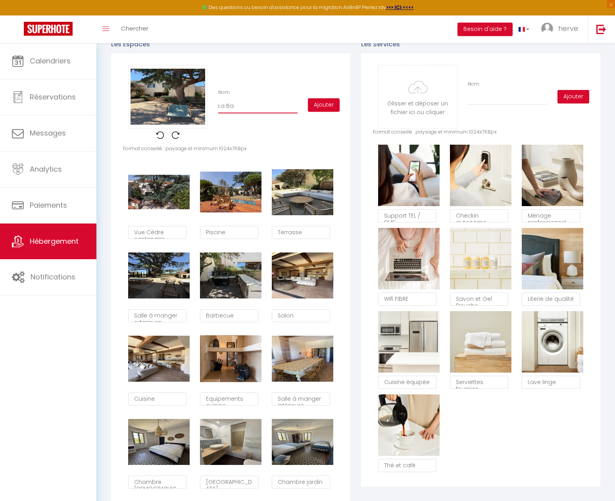
checkbox input "false"
type input "La Bas"
checkbox input "true"
checkbox input "false"
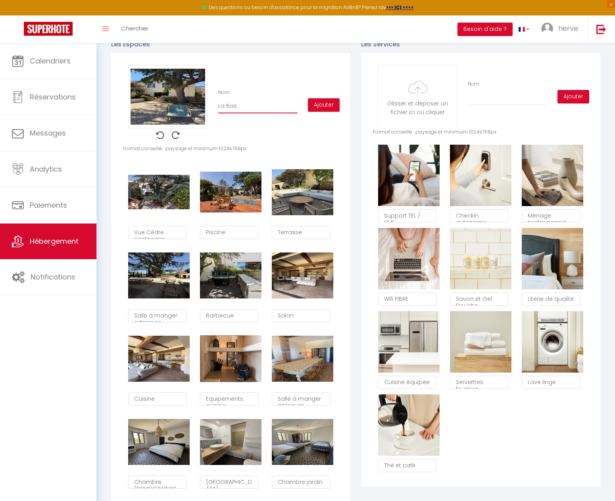
type input "La Bast"
checkbox input "true"
checkbox input "false"
type input "La Basti"
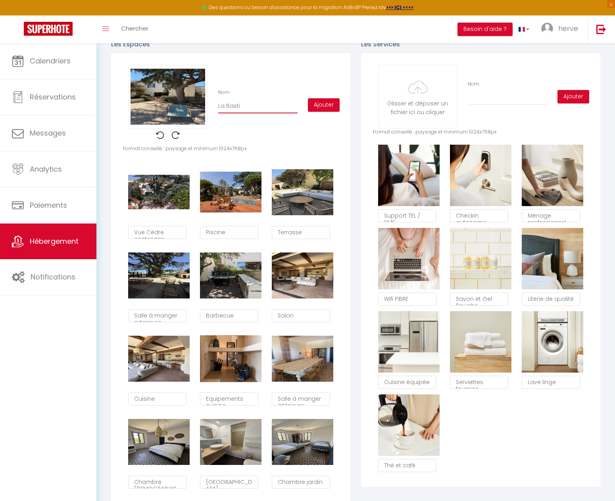
checkbox input "true"
checkbox input "false"
type input "La Bastic"
checkbox input "true"
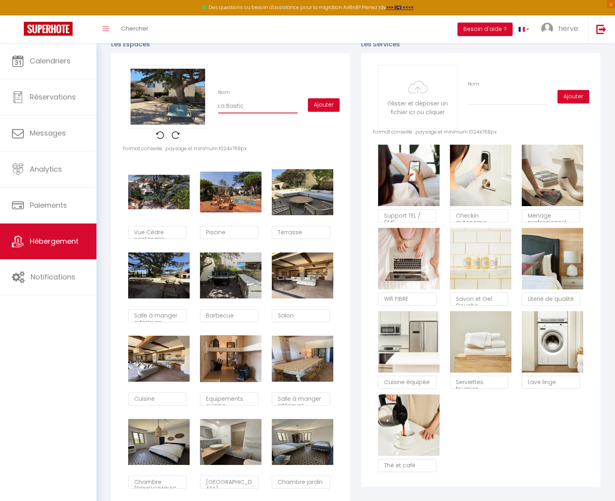
checkbox input "true"
checkbox input "false"
type input "La Bastice"
checkbox input "true"
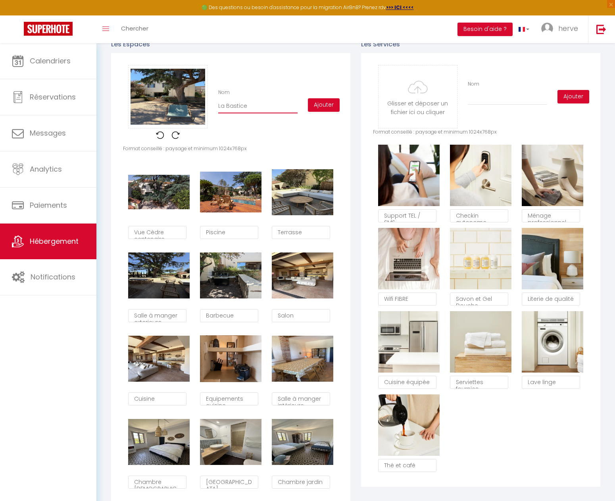
checkbox input "false"
type input "La Bastic"
checkbox input "true"
checkbox input "false"
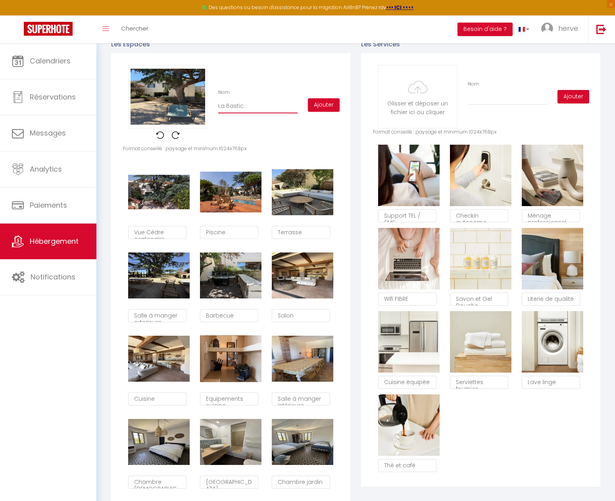
type input "La Basti"
checkbox input "true"
checkbox input "false"
type input "La Bastid"
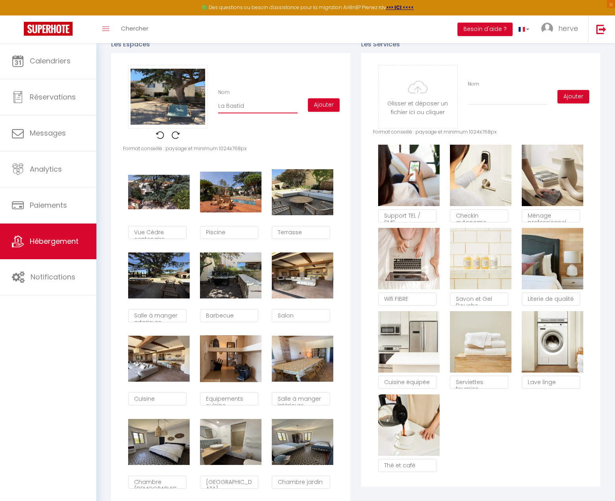
checkbox input "true"
checkbox input "false"
type input "La Bastide"
checkbox input "true"
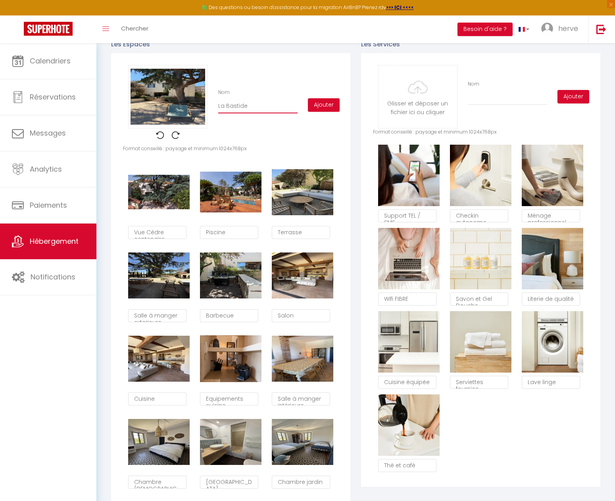
checkbox input "true"
checkbox input "false"
type input "La Bastide"
click at [327, 111] on button "Ajouter" at bounding box center [324, 104] width 32 height 13
checkbox input "true"
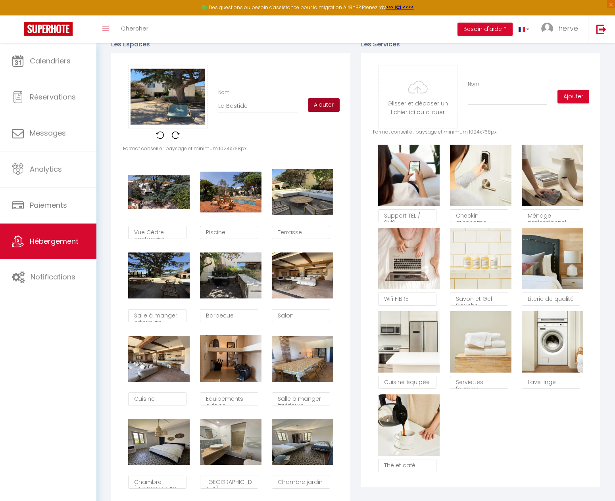
checkbox input "true"
checkbox input "false"
checkbox input "true"
checkbox input "false"
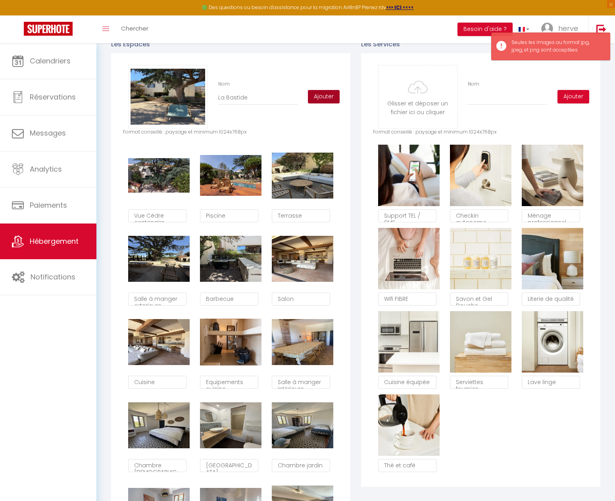
click at [322, 101] on button "Ajouter" at bounding box center [324, 96] width 32 height 13
checkbox input "true"
checkbox input "false"
checkbox input "true"
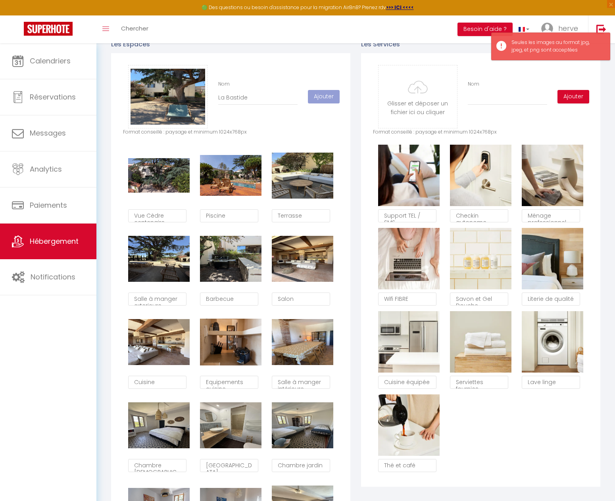
checkbox input "true"
checkbox input "false"
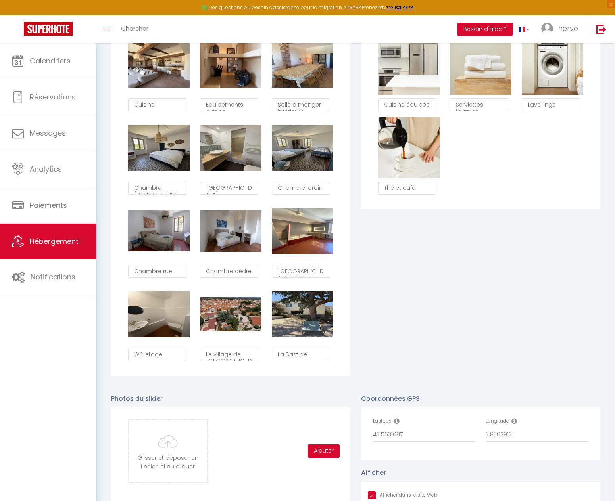
scroll to position [776, 0]
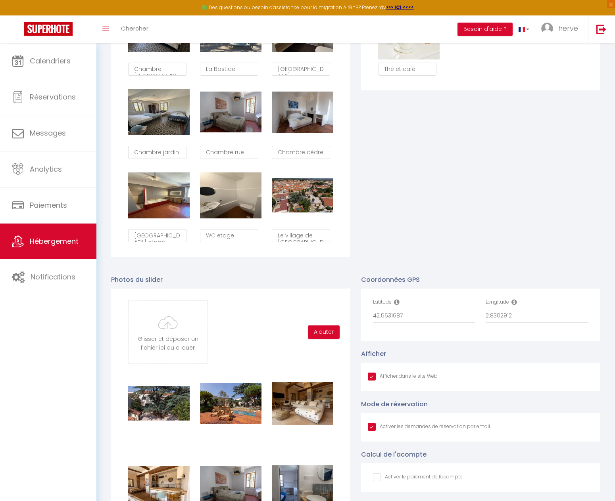
checkbox input "true"
checkbox input "false"
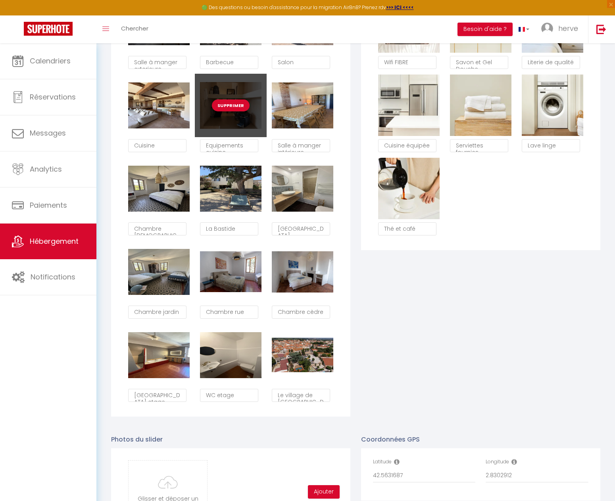
scroll to position [578, 0]
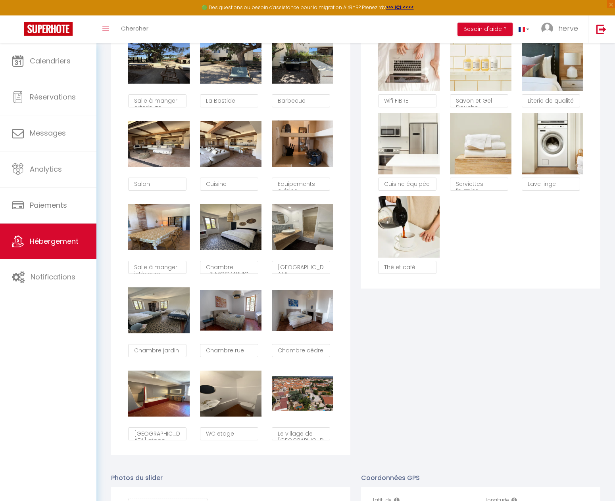
checkbox input "true"
checkbox input "false"
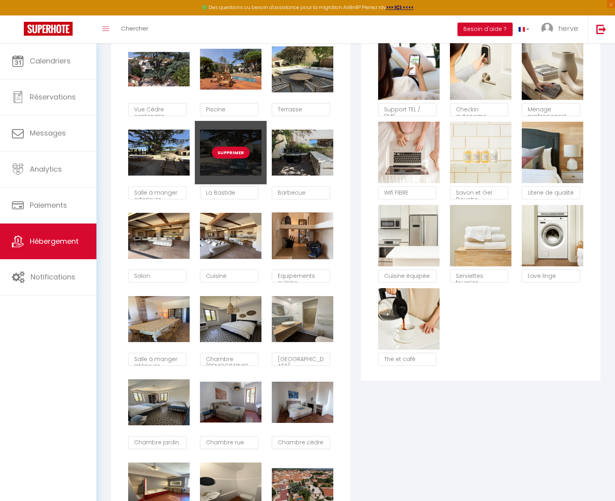
scroll to position [380, 0]
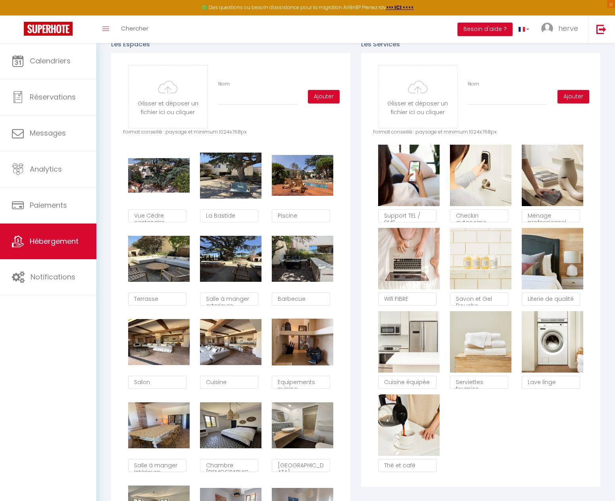
checkbox input "true"
checkbox input "false"
type input "C:\fakepath\40-Tressere-tesla.jpg"
checkbox input "true"
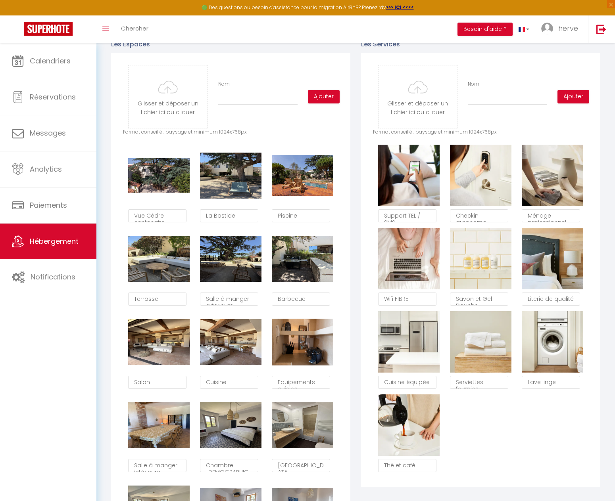
checkbox input "true"
checkbox input "false"
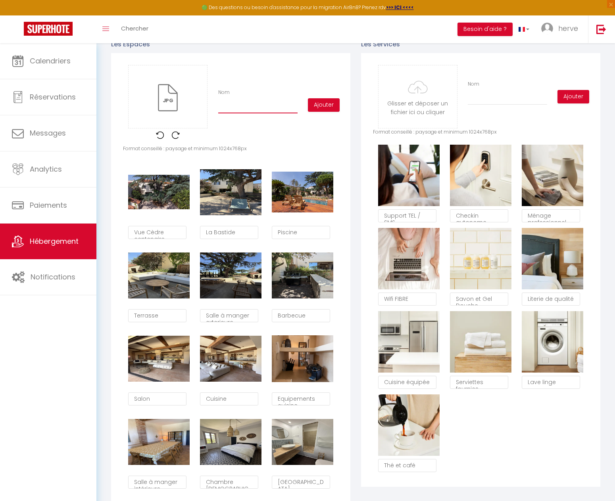
click at [229, 113] on input "Nom" at bounding box center [257, 106] width 79 height 14
type input "C"
checkbox input "true"
checkbox input "false"
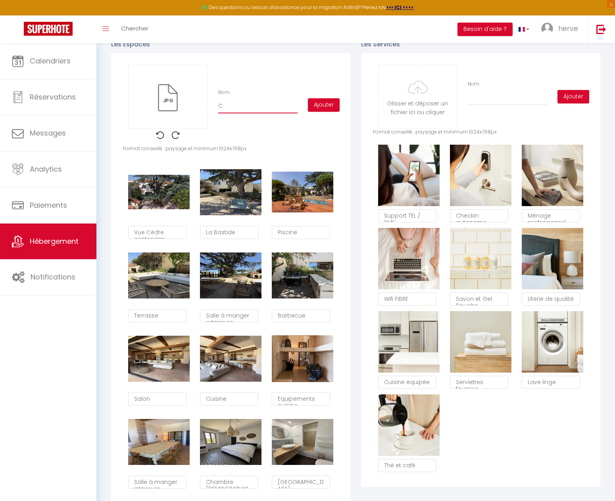
type input "Ch"
checkbox input "true"
checkbox input "false"
type input "Cha"
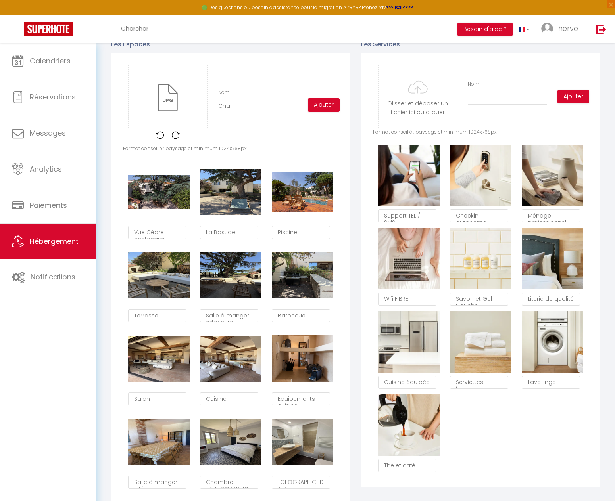
checkbox input "true"
checkbox input "false"
drag, startPoint x: 328, startPoint y: 111, endPoint x: 325, endPoint y: 114, distance: 4.5
click at [328, 111] on button "Ajouter" at bounding box center [324, 104] width 32 height 13
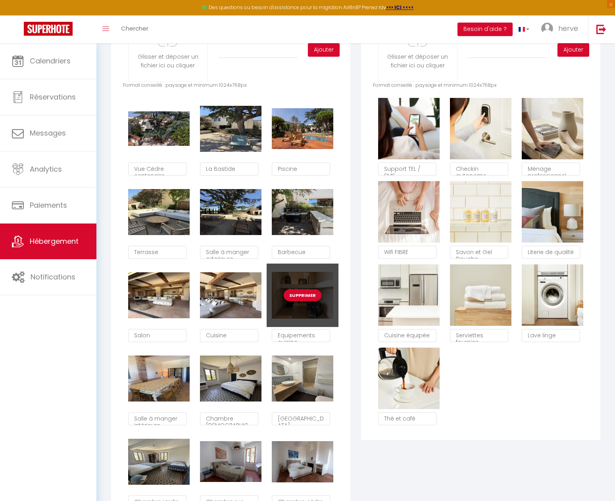
scroll to position [340, 0]
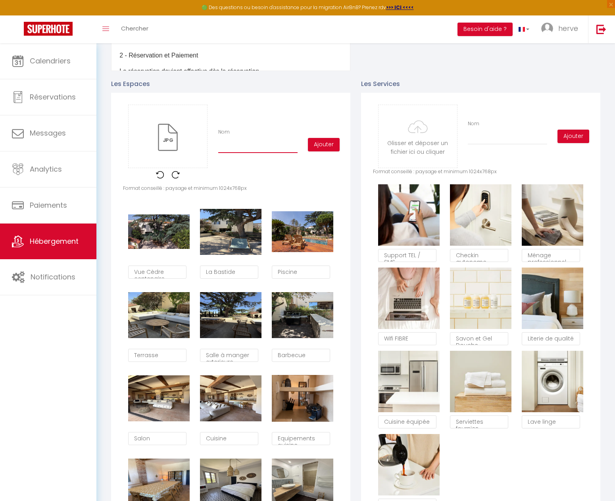
click at [226, 153] on input "Nom" at bounding box center [257, 146] width 79 height 14
click at [329, 151] on button "Ajouter" at bounding box center [324, 144] width 32 height 13
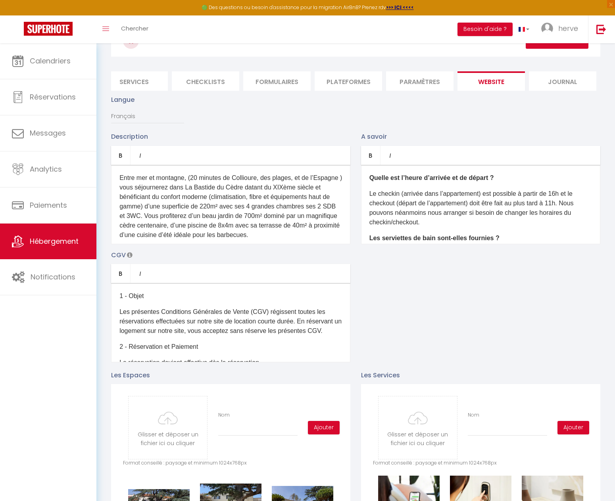
scroll to position [0, 0]
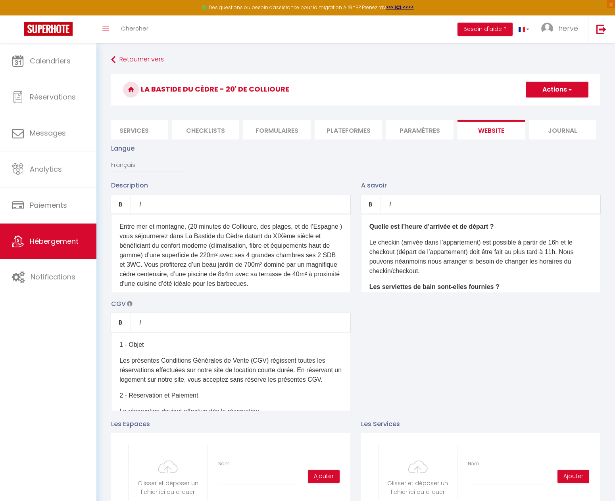
click at [553, 90] on button "Actions" at bounding box center [556, 90] width 63 height 16
click at [548, 109] on input "Enregistrer" at bounding box center [547, 107] width 29 height 8
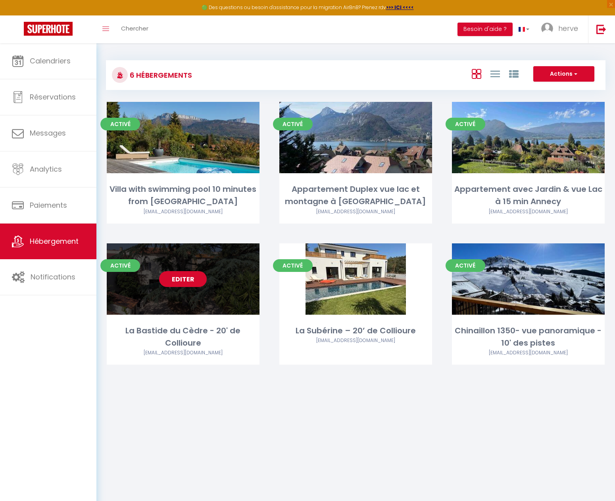
click at [179, 279] on link "Editer" at bounding box center [183, 279] width 48 height 16
click at [180, 278] on link "Editer" at bounding box center [183, 279] width 48 height 16
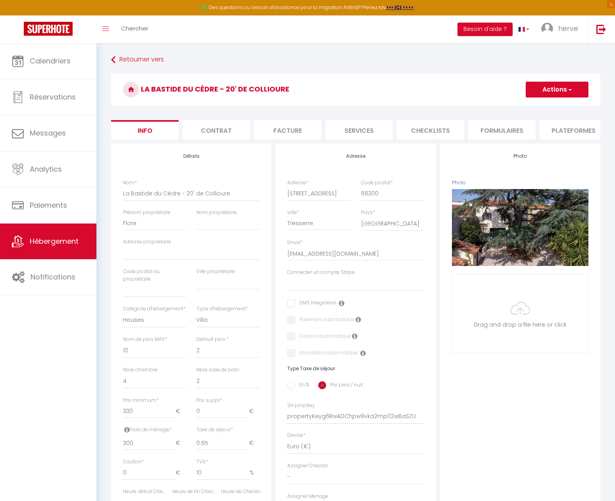
click at [559, 89] on button "Actions" at bounding box center [556, 90] width 63 height 16
click at [375, 107] on div "La Bastide du Cèdre - 20' de Collioure Actions Enregistrer Dupliquer Supprimer …" at bounding box center [355, 92] width 489 height 36
click at [488, 130] on li "website" at bounding box center [490, 129] width 67 height 19
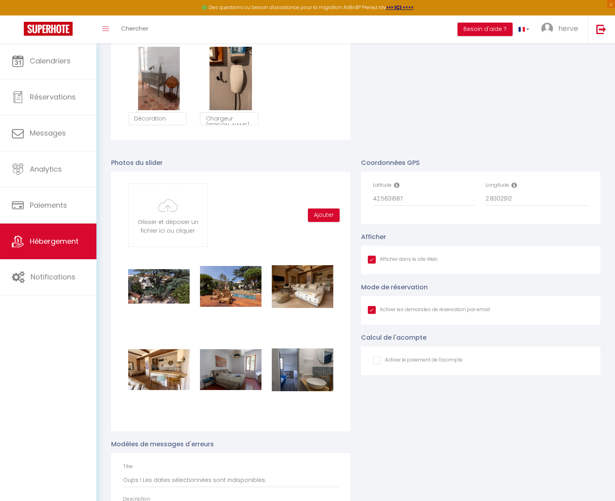
scroll to position [982, 0]
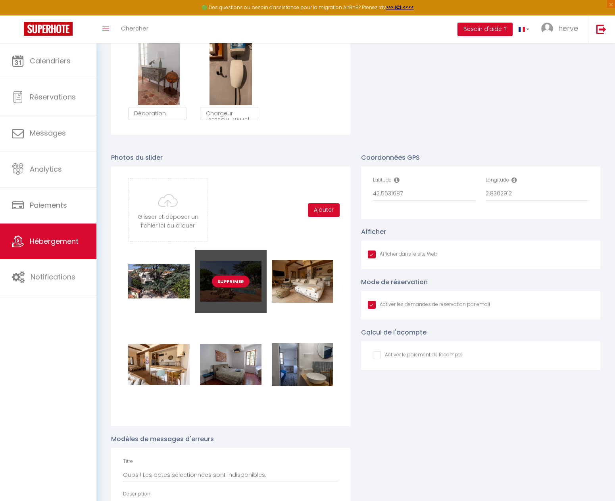
click at [228, 287] on button "Supprimer" at bounding box center [231, 282] width 38 height 12
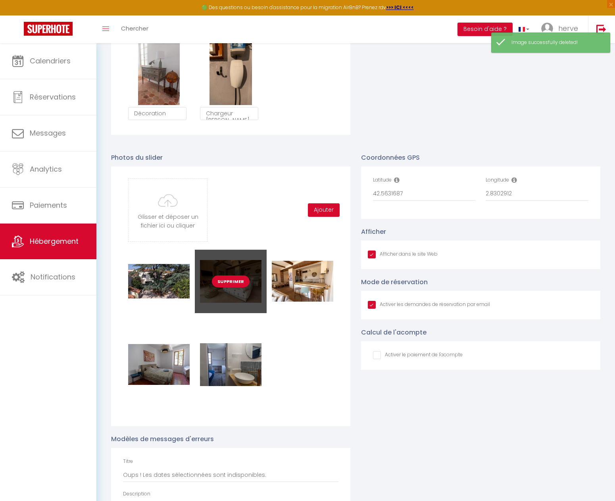
click at [234, 287] on button "Supprimer" at bounding box center [231, 282] width 38 height 12
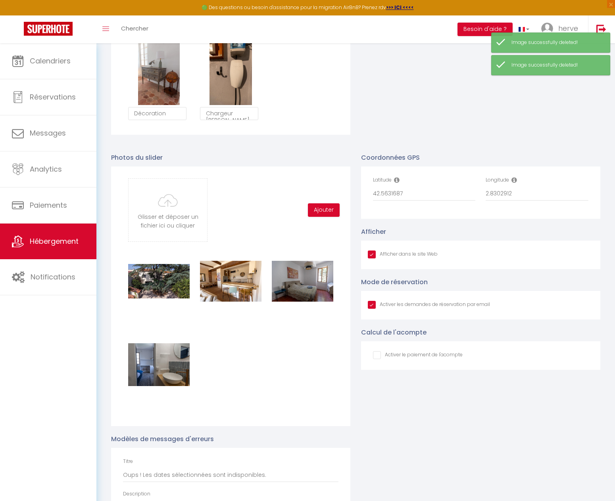
click at [234, 287] on button "Supprimer" at bounding box center [231, 282] width 38 height 12
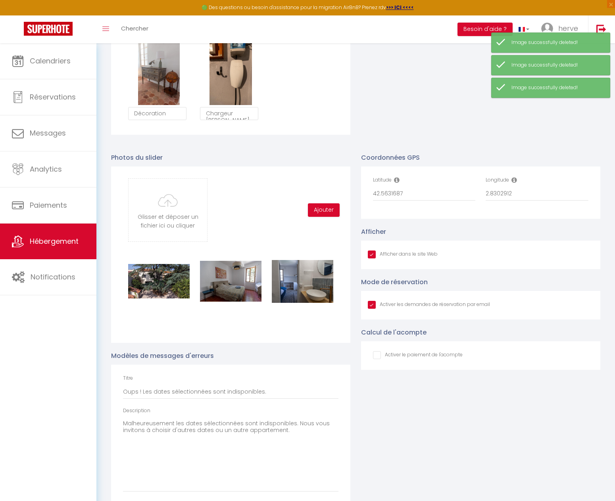
click at [234, 287] on button "Supprimer" at bounding box center [231, 282] width 38 height 12
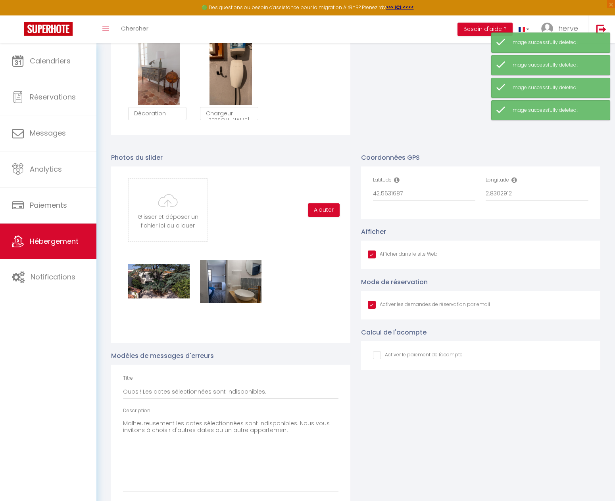
click at [234, 287] on button "Supprimer" at bounding box center [231, 282] width 38 height 12
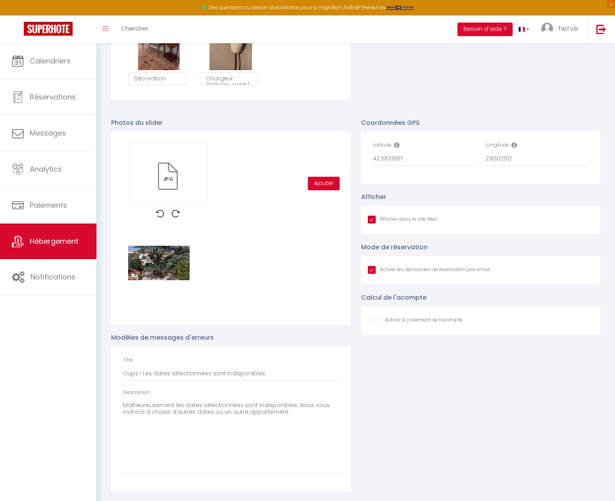
scroll to position [1022, 0]
click at [323, 183] on button "Ajouter" at bounding box center [324, 183] width 32 height 13
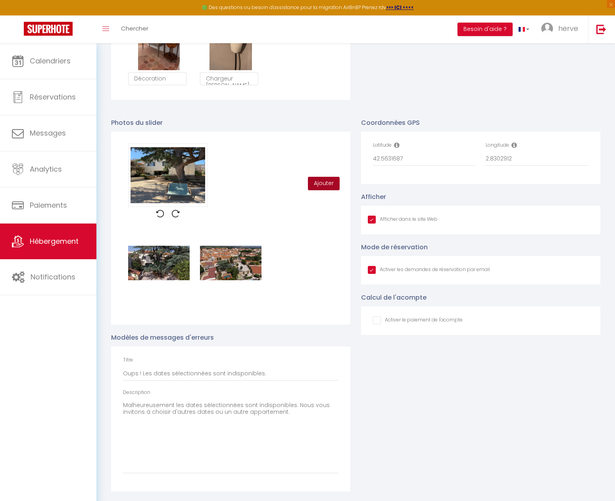
click at [323, 183] on button "Ajouter" at bounding box center [324, 183] width 32 height 13
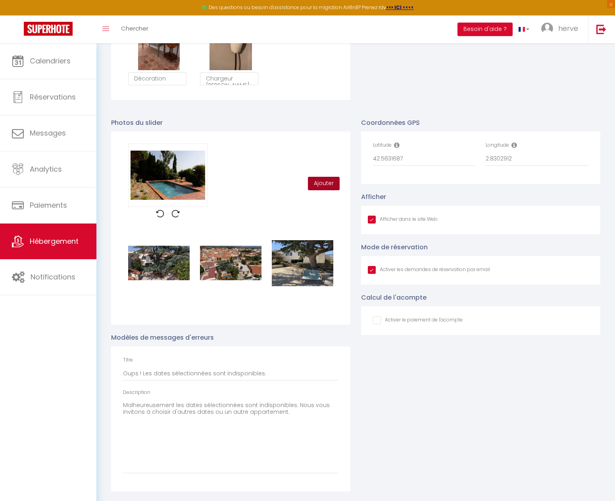
click at [331, 185] on button "Ajouter" at bounding box center [324, 183] width 32 height 13
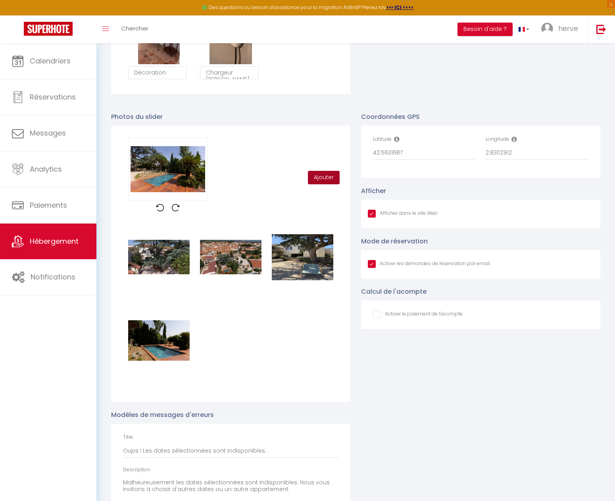
click at [323, 183] on button "Ajouter" at bounding box center [324, 177] width 32 height 13
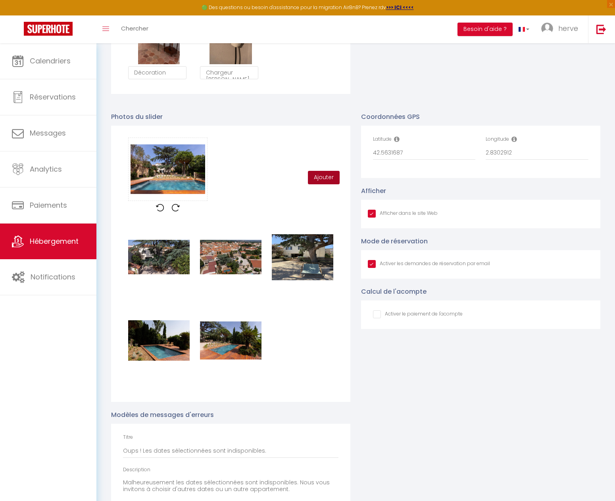
click at [324, 184] on button "Ajouter" at bounding box center [324, 177] width 32 height 13
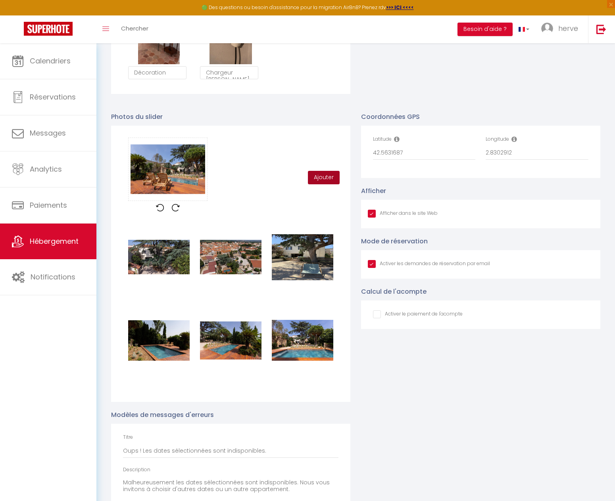
click at [317, 182] on button "Ajouter" at bounding box center [324, 177] width 32 height 13
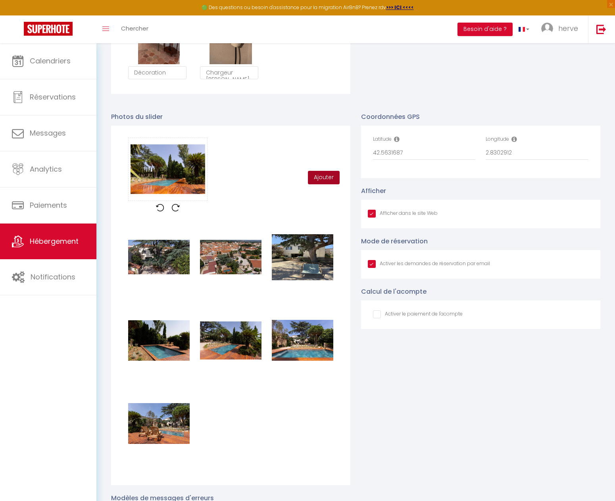
click at [329, 181] on button "Ajouter" at bounding box center [324, 177] width 32 height 13
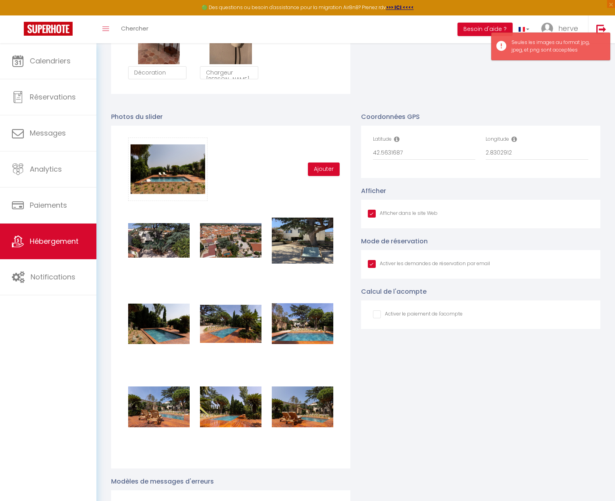
scroll to position [79, 0]
click at [320, 170] on button "Ajouter" at bounding box center [324, 169] width 32 height 13
checkbox input "true"
checkbox input "false"
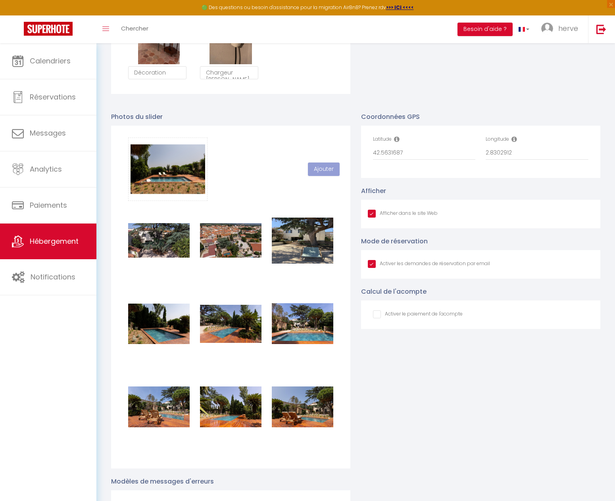
checkbox input "true"
checkbox input "false"
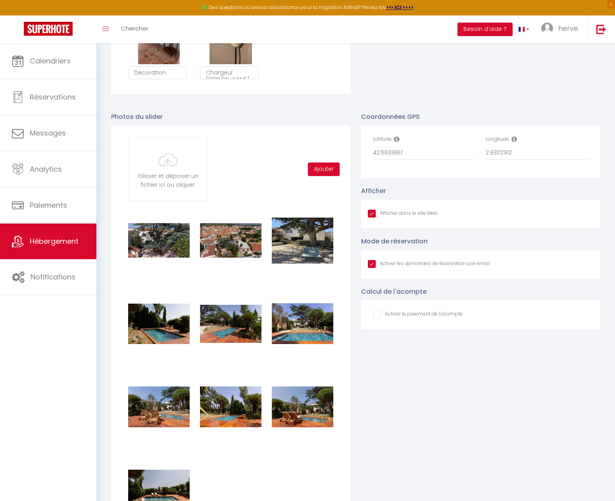
type input "C:\fakepath\05-Tressere-Panoramique piscine.jpg"
checkbox input "true"
checkbox input "false"
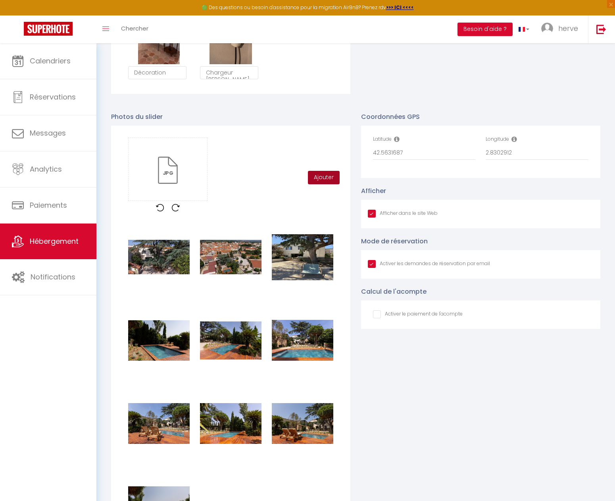
click at [321, 184] on button "Ajouter" at bounding box center [324, 177] width 32 height 13
checkbox input "true"
checkbox input "false"
checkbox input "true"
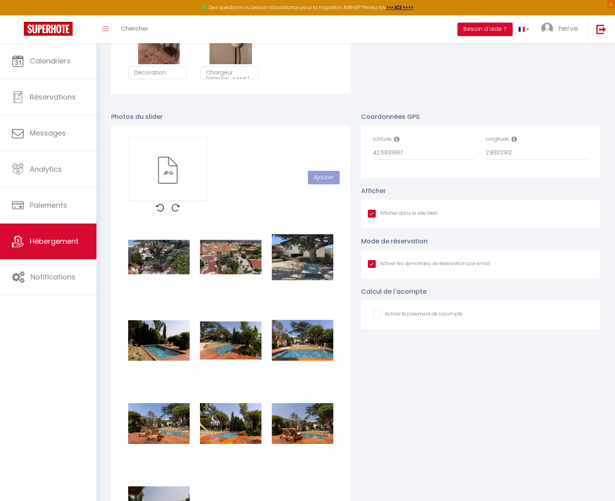
checkbox input "true"
checkbox input "false"
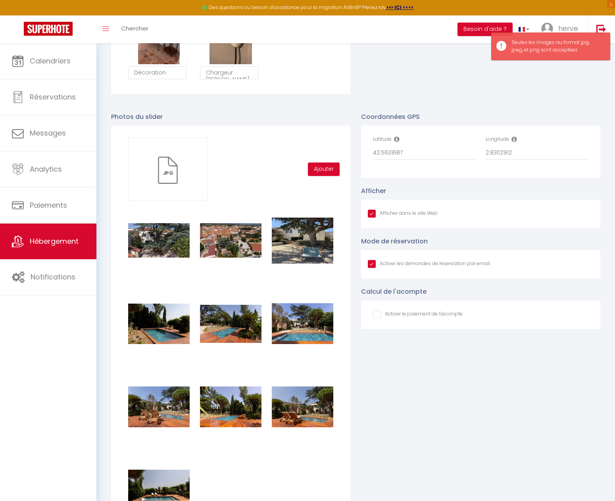
scroll to position [1062, 0]
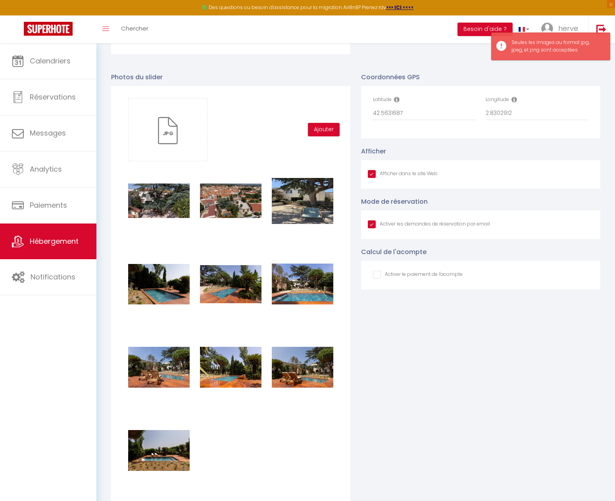
type input "C:\fakepath\05-VUE PISINE ET MONTAGNES.jpg"
checkbox input "true"
checkbox input "false"
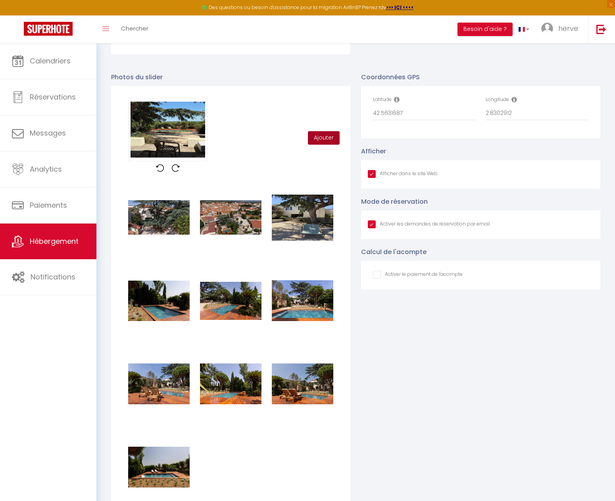
click at [318, 143] on button "Ajouter" at bounding box center [324, 137] width 32 height 13
checkbox input "true"
checkbox input "false"
checkbox input "true"
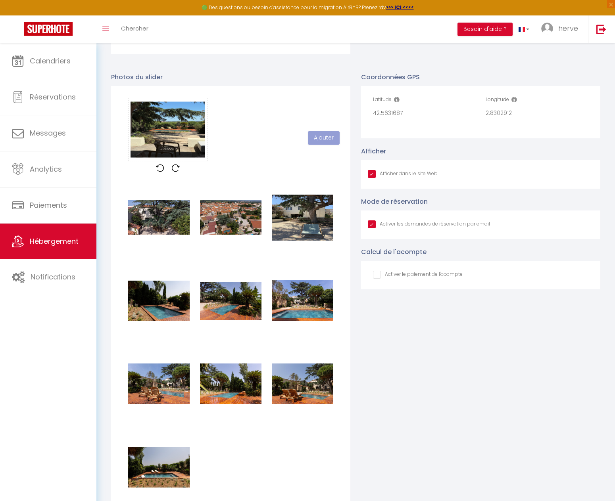
checkbox input "true"
checkbox input "false"
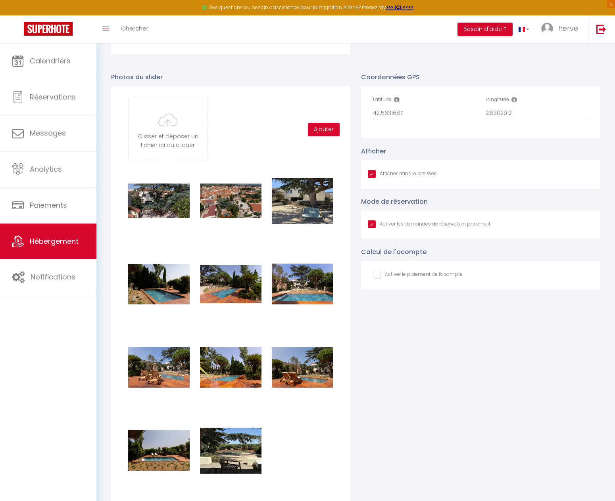
type input "C:\fakepath\06-VUE PISCINA YUCCA.jpg"
checkbox input "true"
checkbox input "false"
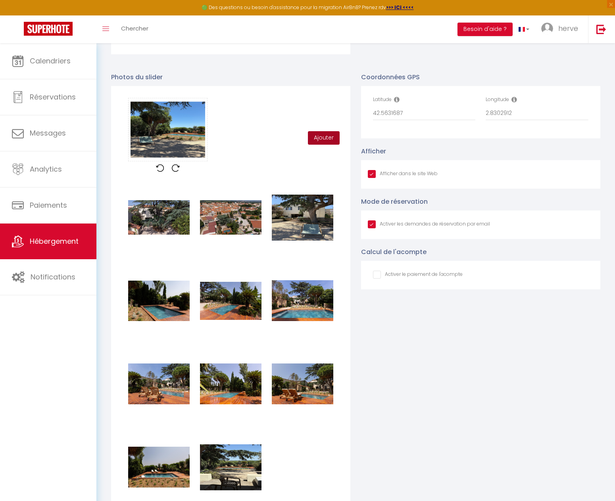
click at [324, 145] on button "Ajouter" at bounding box center [324, 137] width 32 height 13
checkbox input "true"
checkbox input "false"
checkbox input "true"
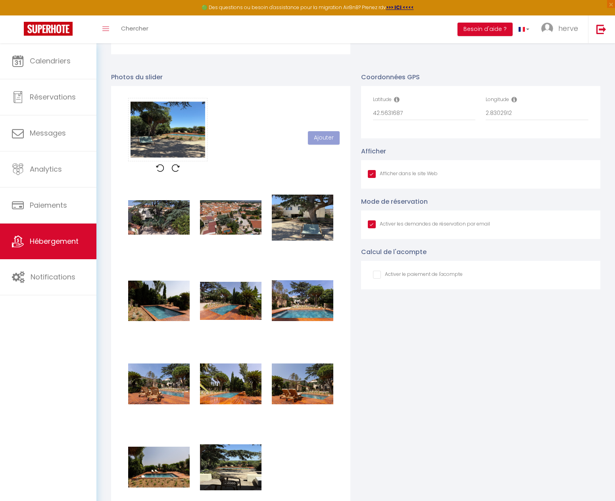
checkbox input "true"
checkbox input "false"
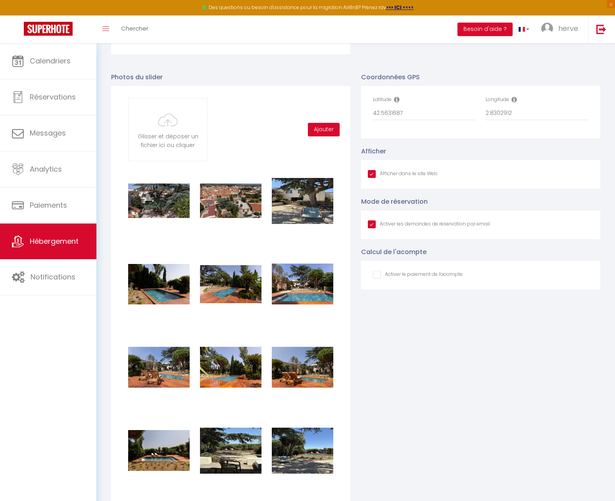
type input "C:\fakepath\07-CEDRE.jpg"
checkbox input "true"
checkbox input "false"
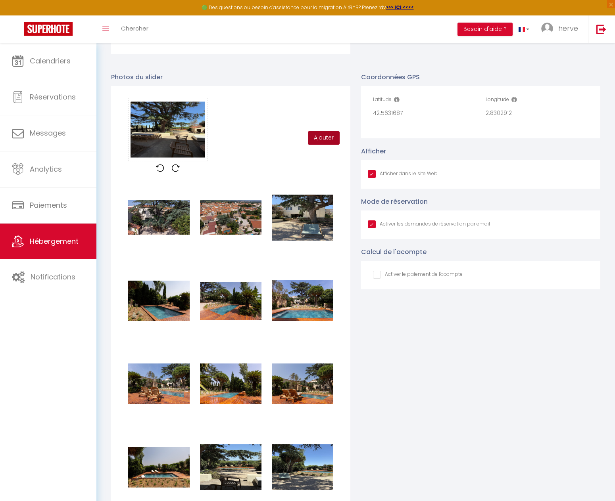
click at [327, 144] on button "Ajouter" at bounding box center [324, 137] width 32 height 13
checkbox input "true"
checkbox input "false"
checkbox input "true"
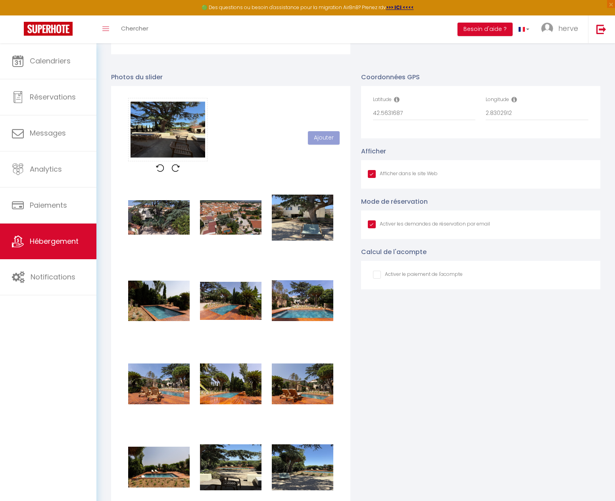
checkbox input "true"
checkbox input "false"
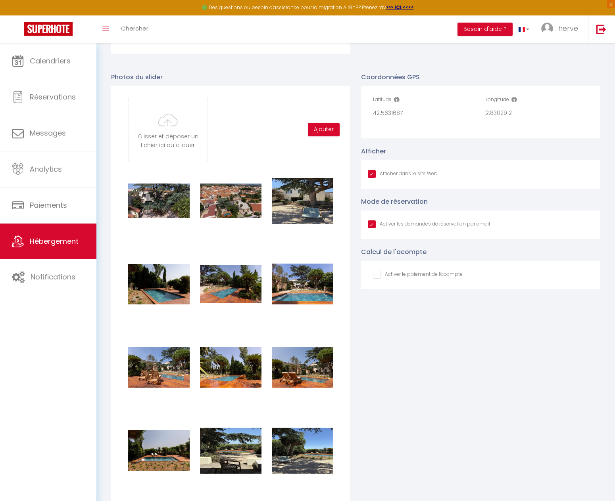
type input "C:\fakepath\07-EXTERIEUR BARBECUE WEBER.jpg"
checkbox input "true"
checkbox input "false"
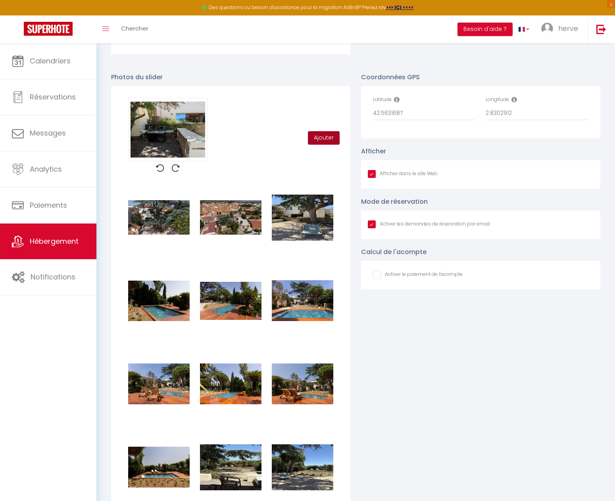
drag, startPoint x: 313, startPoint y: 141, endPoint x: 319, endPoint y: 142, distance: 6.1
click at [313, 141] on button "Ajouter" at bounding box center [324, 137] width 32 height 13
checkbox input "true"
checkbox input "false"
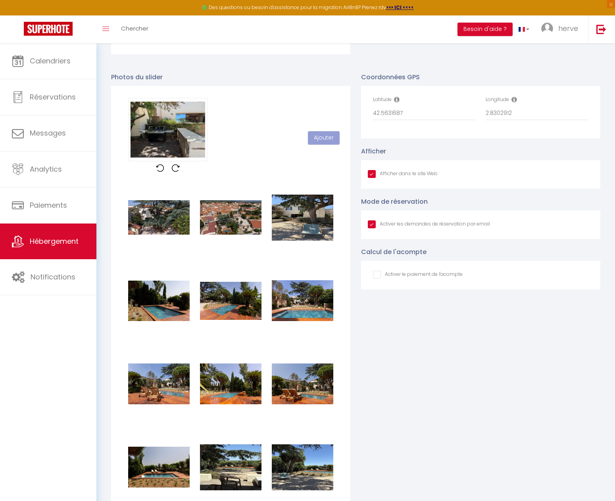
checkbox input "true"
checkbox input "false"
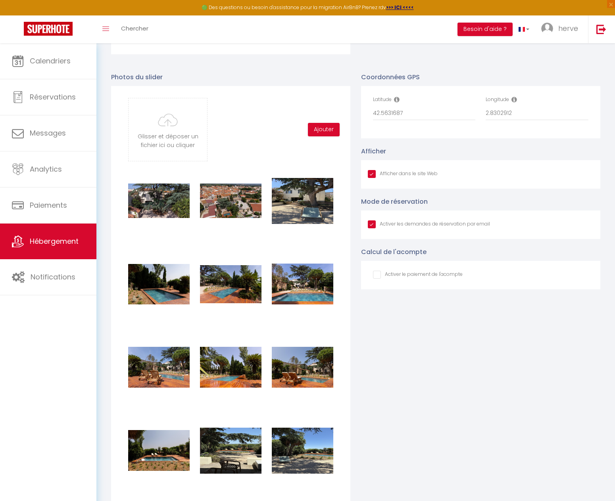
type input "C:\fakepath\07-SALLE A MANGER EXT.jpg"
checkbox input "true"
checkbox input "false"
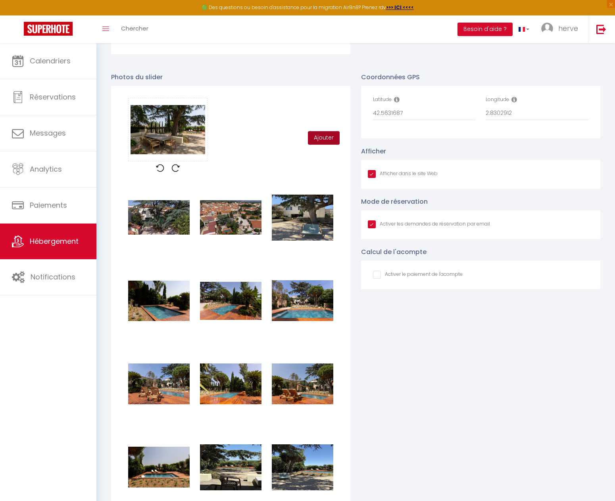
click at [325, 140] on button "Ajouter" at bounding box center [324, 137] width 32 height 13
checkbox input "true"
checkbox input "false"
checkbox input "true"
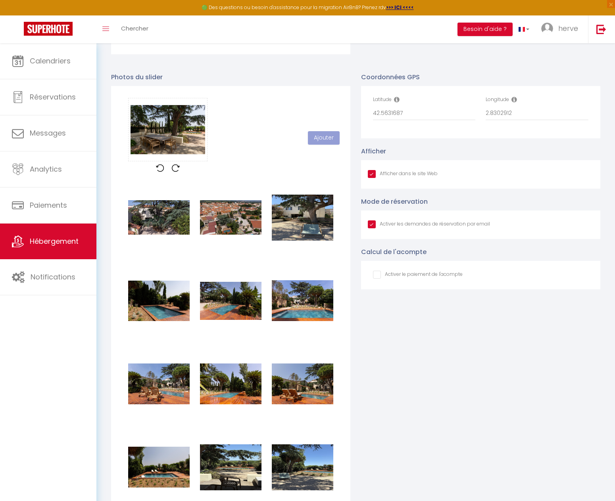
checkbox input "true"
checkbox input "false"
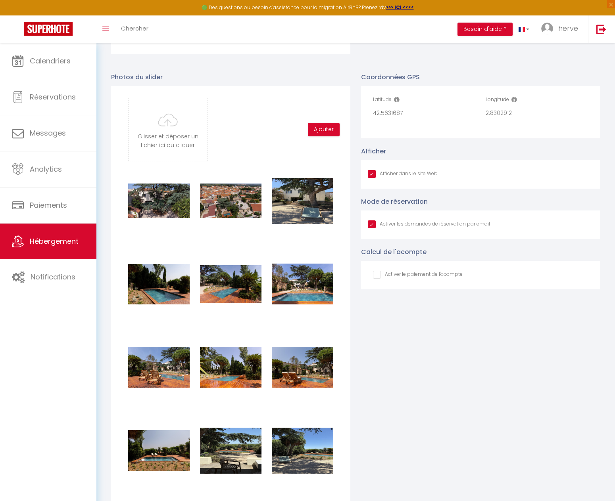
type input "C:\fakepath\07-SALLE A MANGER EXTERIEURE.jpg"
checkbox input "true"
checkbox input "false"
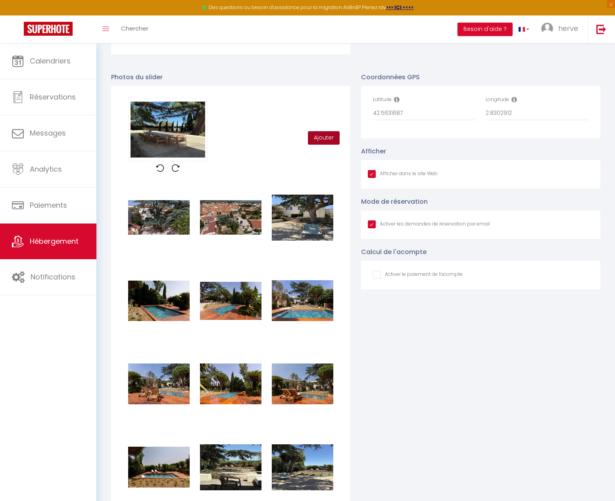
click at [323, 142] on button "Ajouter" at bounding box center [324, 137] width 32 height 13
checkbox input "true"
checkbox input "false"
checkbox input "true"
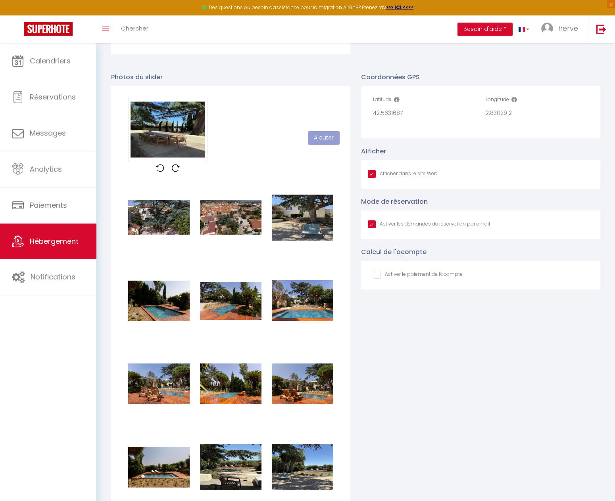
checkbox input "true"
checkbox input "false"
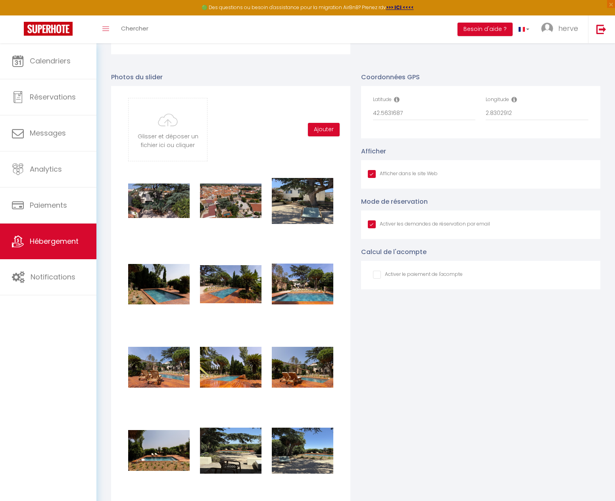
type input "C:\fakepath\07-SALON EXTERIEUR.jpg"
checkbox input "true"
checkbox input "false"
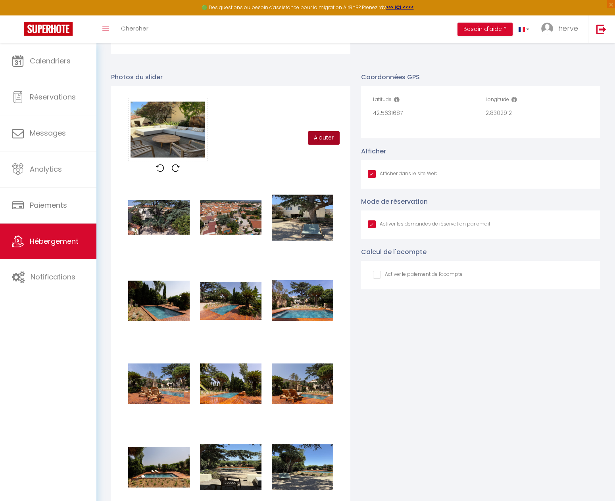
click at [320, 143] on button "Ajouter" at bounding box center [324, 137] width 32 height 13
checkbox input "true"
checkbox input "false"
checkbox input "true"
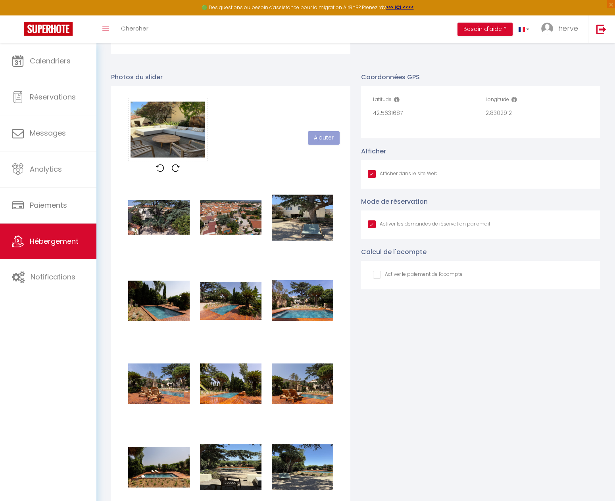
checkbox input "true"
checkbox input "false"
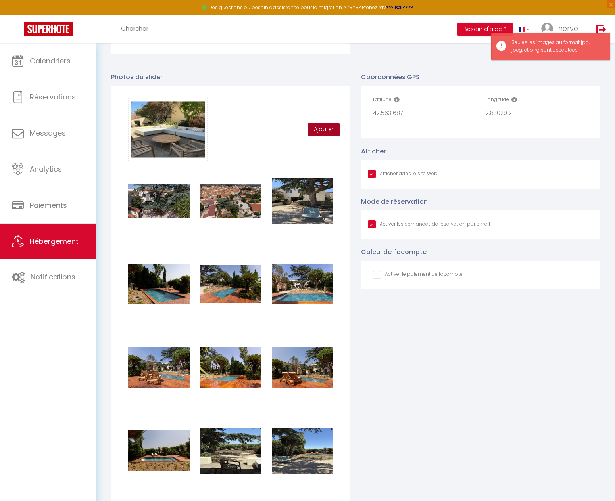
drag, startPoint x: 321, startPoint y: 136, endPoint x: 330, endPoint y: 138, distance: 9.3
click at [321, 136] on button "Ajouter" at bounding box center [324, 129] width 32 height 13
checkbox input "true"
checkbox input "false"
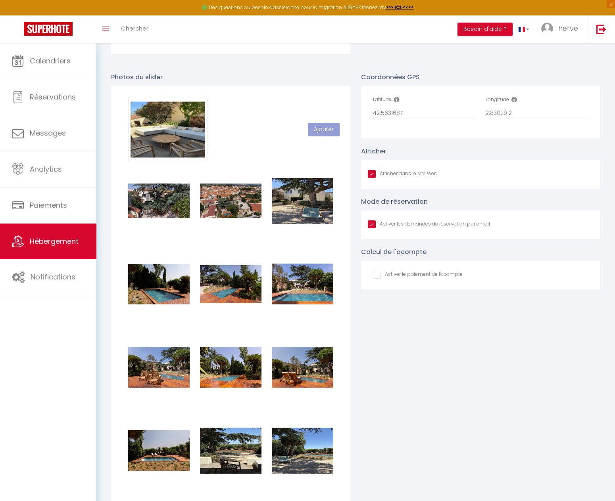
checkbox input "true"
checkbox input "false"
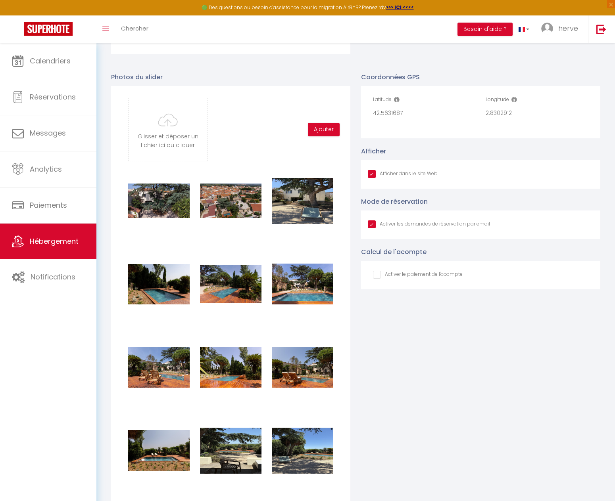
type input "C:\fakepath\07-TERRASSE 2.jpg"
checkbox input "true"
checkbox input "false"
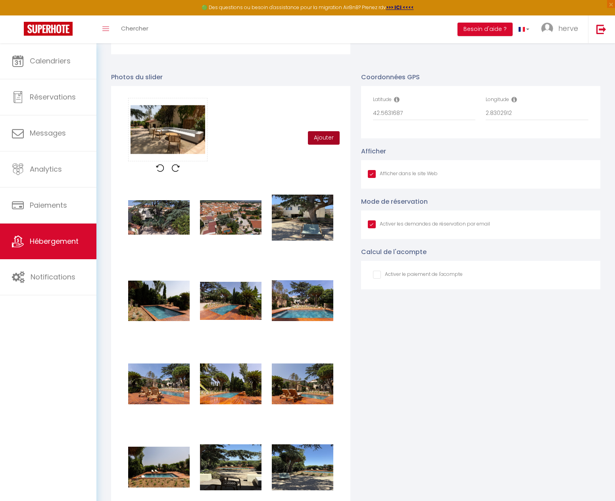
click at [319, 142] on button "Ajouter" at bounding box center [324, 137] width 32 height 13
checkbox input "true"
checkbox input "false"
checkbox input "true"
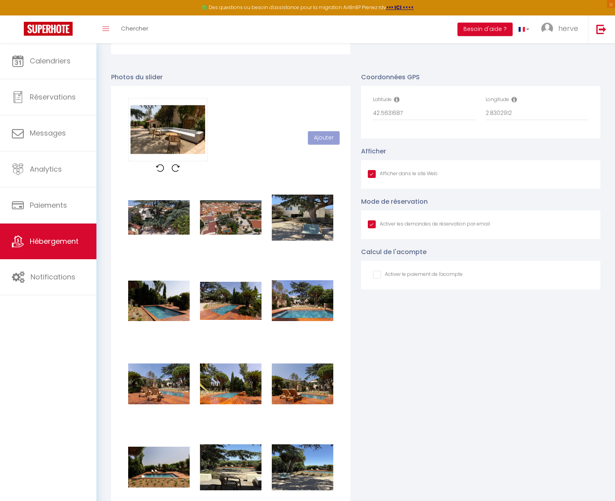
checkbox input "true"
checkbox input "false"
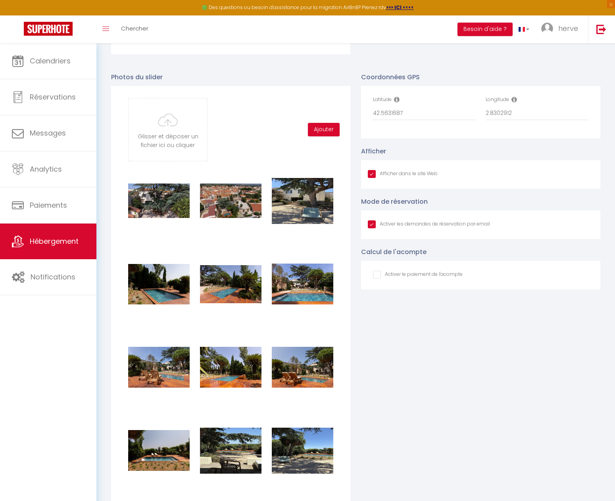
type input "C:\fakepath\07-TERRASSE ET VUE.jpg"
checkbox input "true"
checkbox input "false"
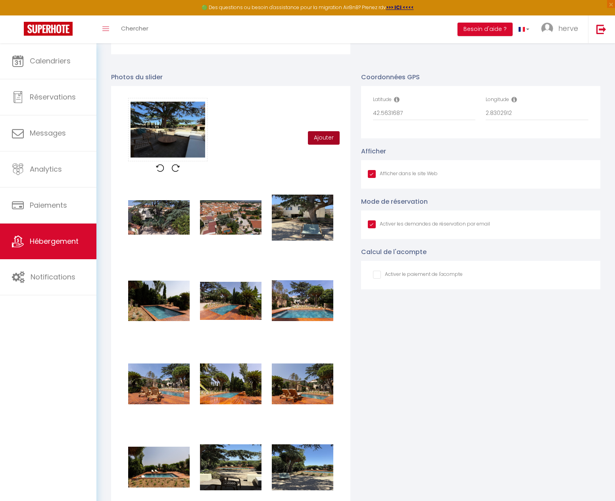
click at [331, 143] on button "Ajouter" at bounding box center [324, 137] width 32 height 13
checkbox input "true"
checkbox input "false"
checkbox input "true"
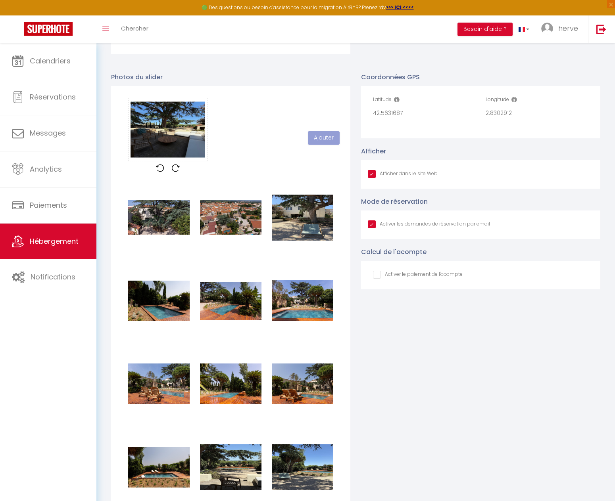
checkbox input "true"
checkbox input "false"
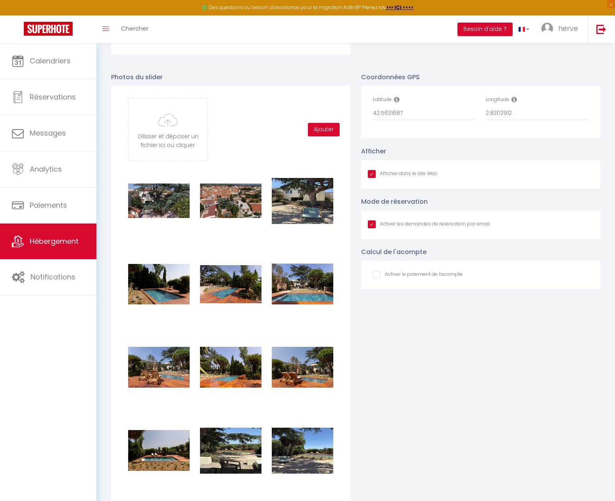
type input "C:\fakepath\07-TERRASSE EXT 2.jpg"
checkbox input "true"
checkbox input "false"
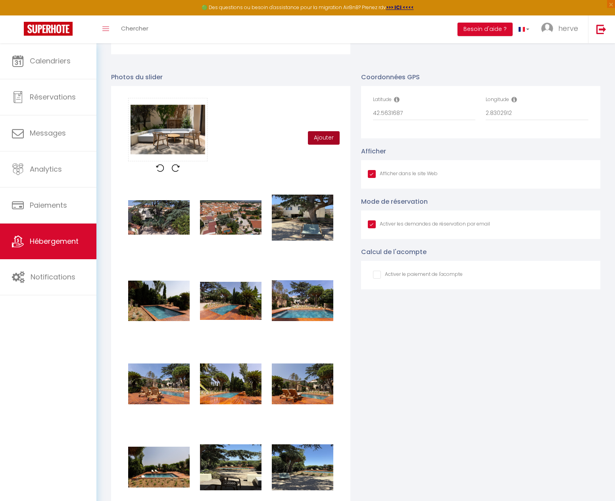
click at [323, 145] on button "Ajouter" at bounding box center [324, 137] width 32 height 13
checkbox input "true"
checkbox input "false"
checkbox input "true"
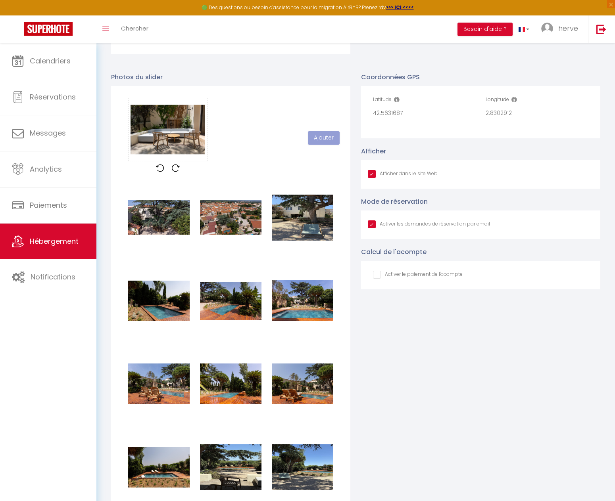
checkbox input "true"
checkbox input "false"
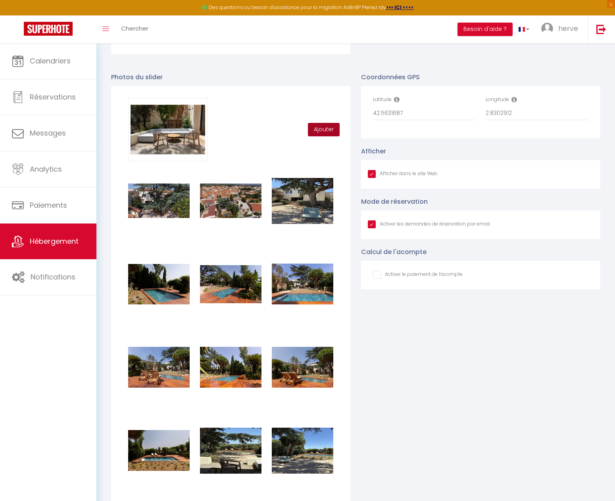
click at [322, 136] on button "Ajouter" at bounding box center [324, 129] width 32 height 13
checkbox input "true"
checkbox input "false"
checkbox input "true"
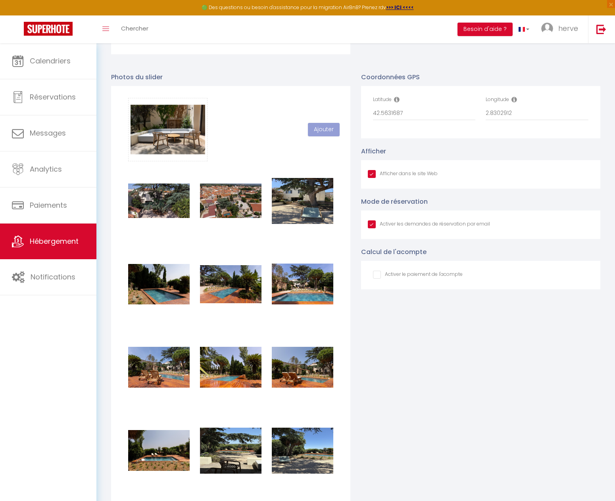
checkbox input "true"
checkbox input "false"
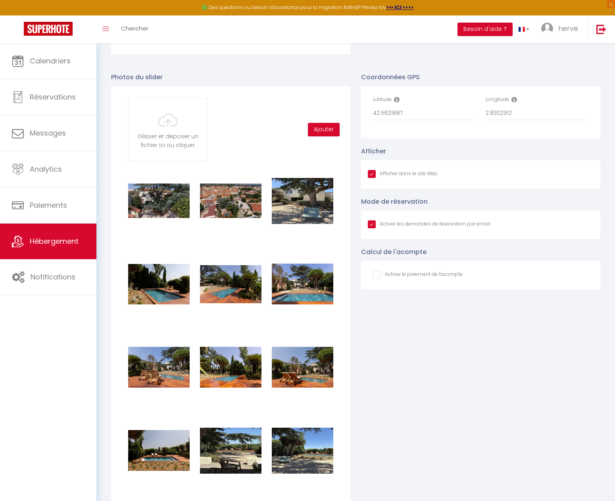
type input "C:\fakepath\07-TERRASSE.jpg"
checkbox input "true"
checkbox input "false"
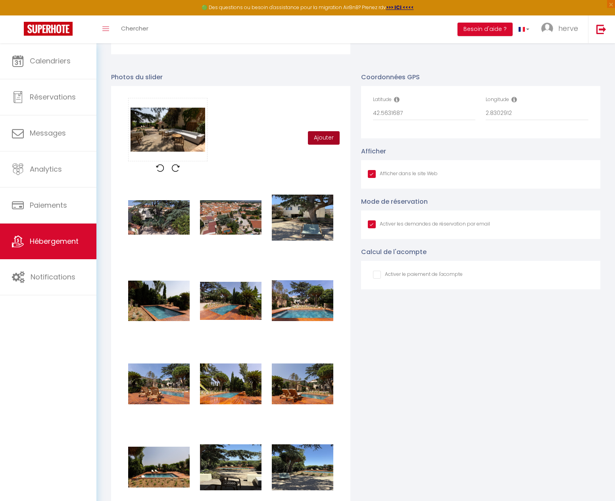
click at [326, 145] on button "Ajouter" at bounding box center [324, 137] width 32 height 13
checkbox input "true"
checkbox input "false"
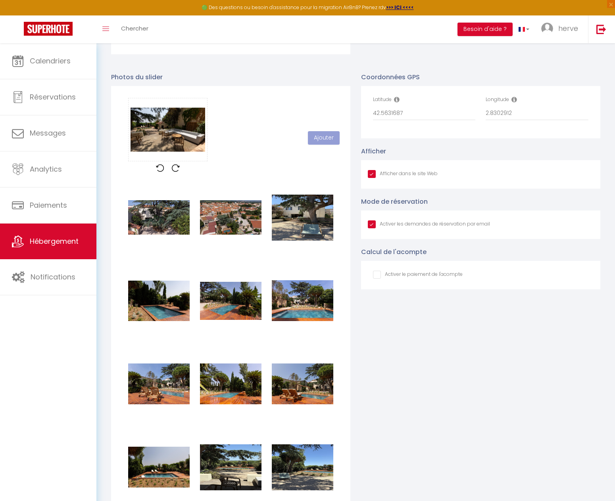
checkbox input "true"
checkbox input "false"
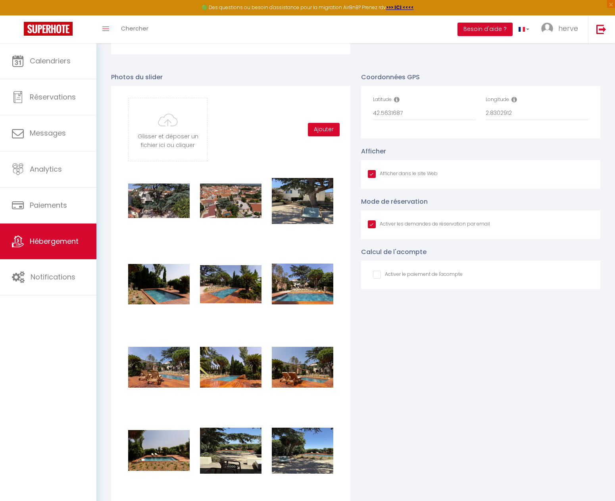
type input "C:\fakepath\08-SALON VUE D'ENSEMBLE.jpg"
checkbox input "true"
checkbox input "false"
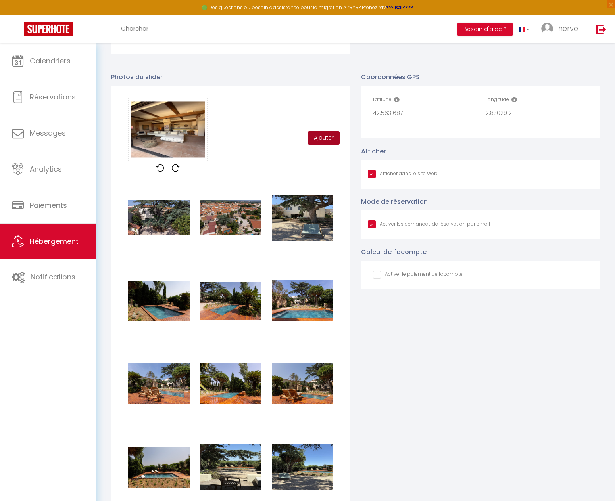
click at [327, 143] on button "Ajouter" at bounding box center [324, 137] width 32 height 13
checkbox input "true"
checkbox input "false"
checkbox input "true"
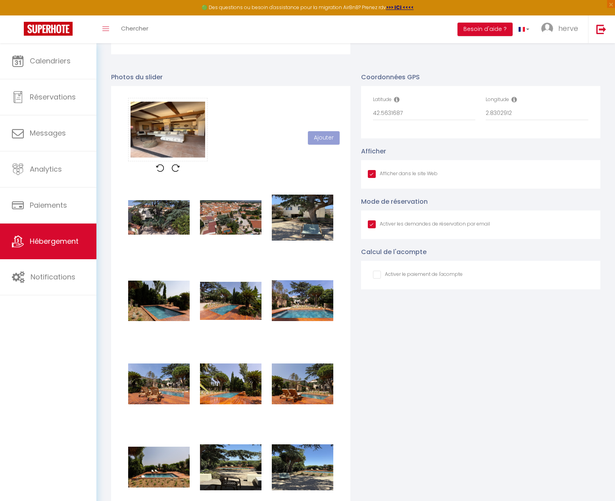
checkbox input "true"
checkbox input "false"
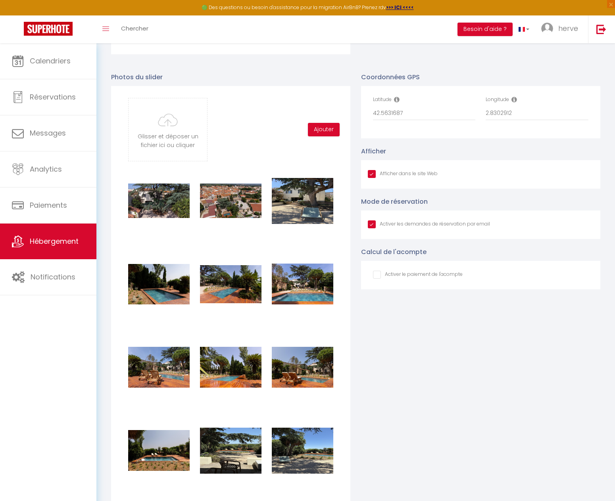
type input "C:\fakepath\09-SALON 2.jpg"
checkbox input "true"
checkbox input "false"
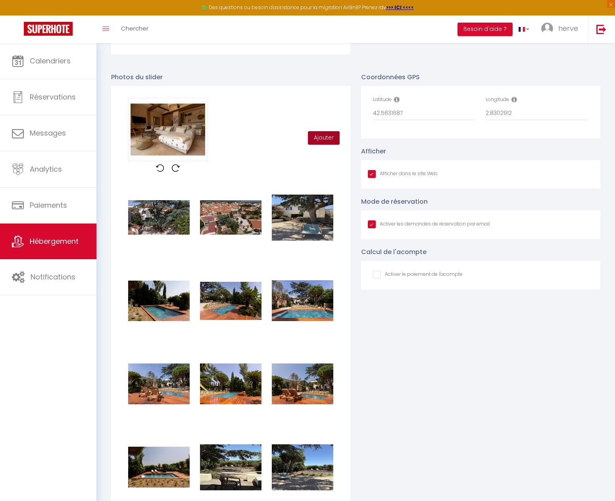
click at [322, 143] on button "Ajouter" at bounding box center [324, 137] width 32 height 13
checkbox input "true"
checkbox input "false"
checkbox input "true"
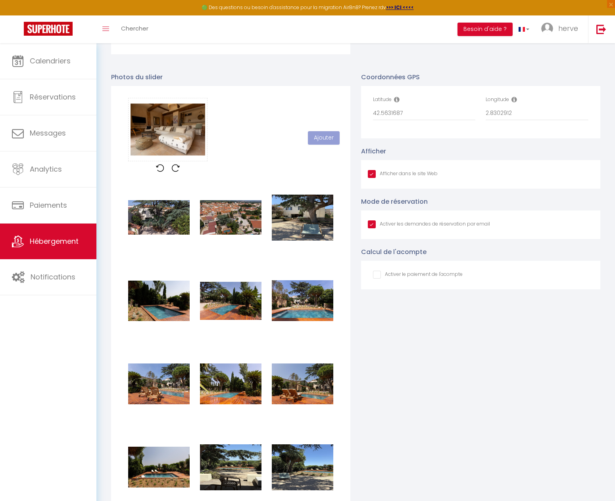
checkbox input "true"
checkbox input "false"
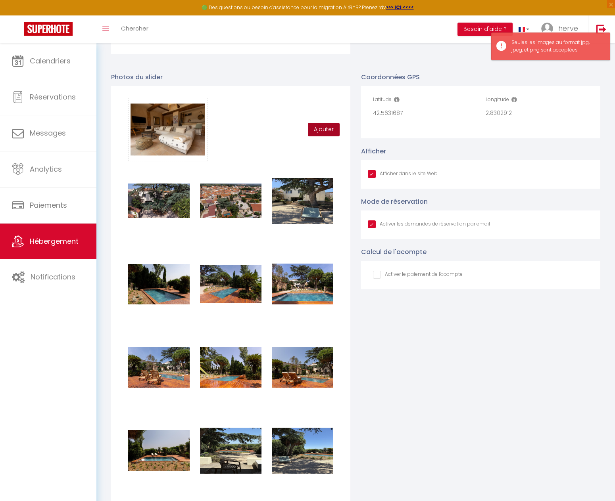
click at [322, 134] on button "Ajouter" at bounding box center [324, 129] width 32 height 13
checkbox input "true"
checkbox input "false"
checkbox input "true"
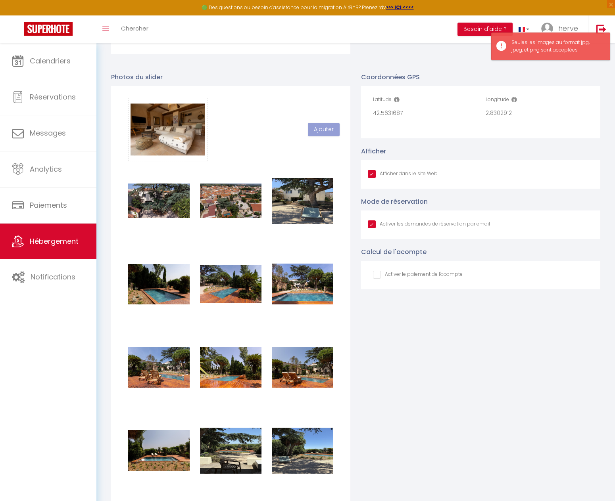
checkbox input "true"
checkbox input "false"
click at [322, 134] on button "Ajouter" at bounding box center [324, 129] width 32 height 13
checkbox input "true"
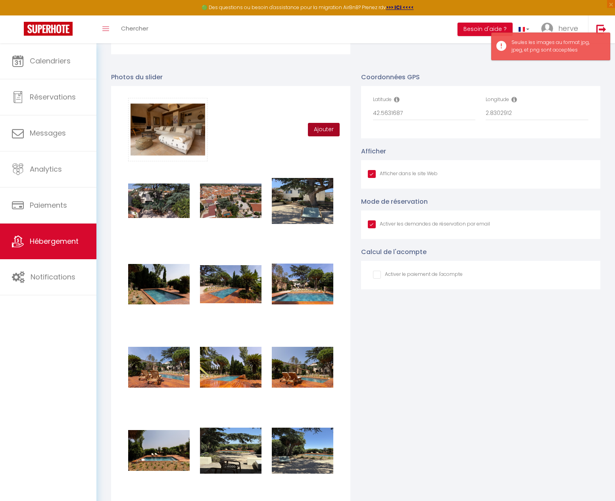
checkbox input "false"
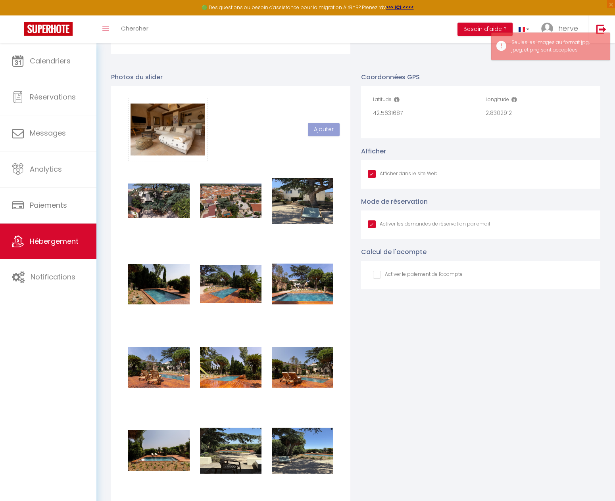
checkbox input "true"
checkbox input "false"
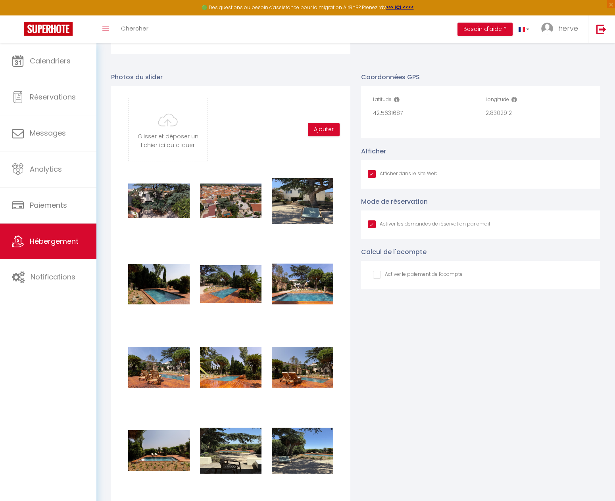
type input "C:\fakepath\09-SALON TV.jpg"
checkbox input "true"
checkbox input "false"
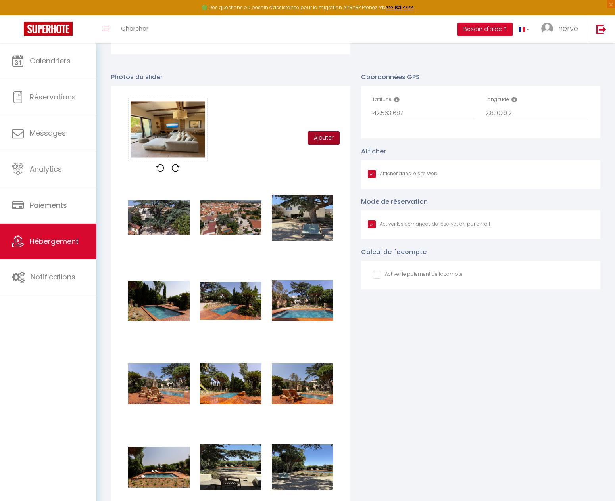
click at [327, 142] on button "Ajouter" at bounding box center [324, 137] width 32 height 13
checkbox input "true"
checkbox input "false"
checkbox input "true"
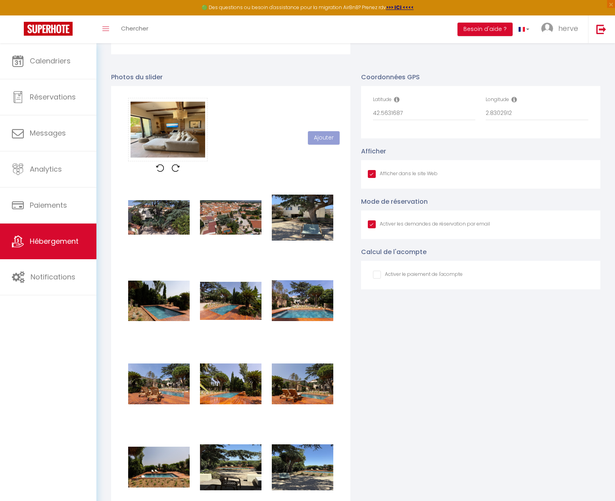
checkbox input "true"
checkbox input "false"
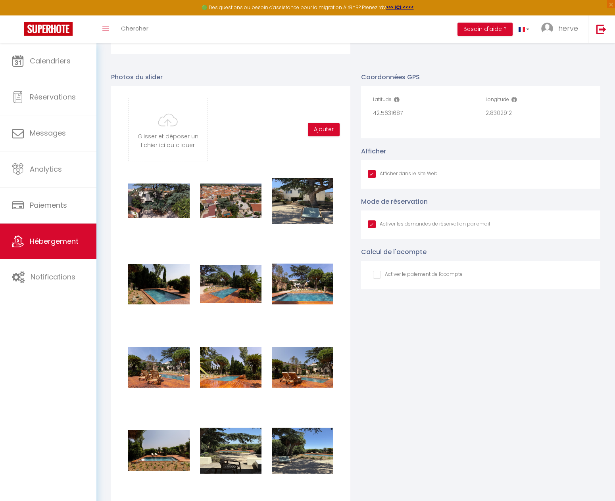
type input "C:\fakepath\10-SALON ET CUIUSINE.jpg"
checkbox input "true"
checkbox input "false"
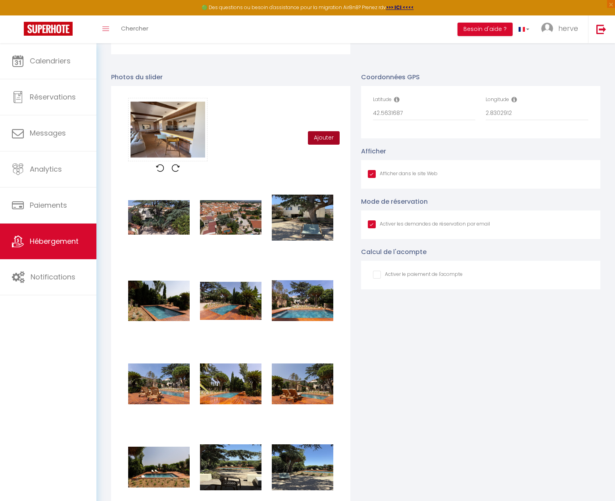
click at [321, 143] on button "Ajouter" at bounding box center [324, 137] width 32 height 13
checkbox input "true"
checkbox input "false"
checkbox input "true"
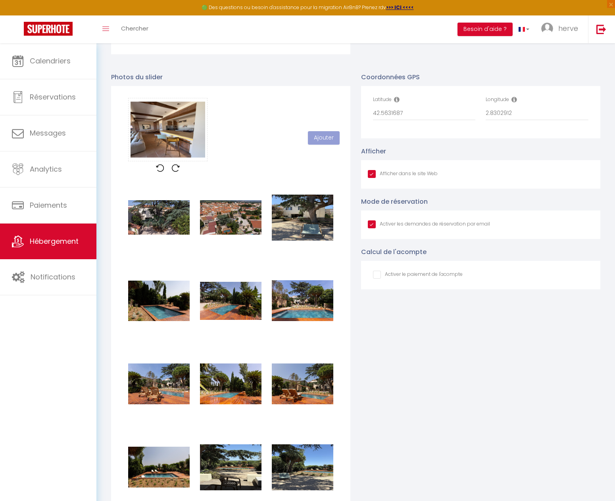
checkbox input "true"
checkbox input "false"
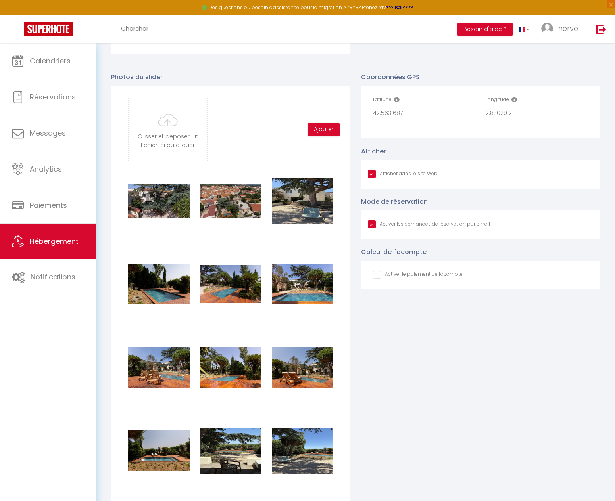
type input "C:\fakepath\11-CUISINE.jpg"
checkbox input "true"
checkbox input "false"
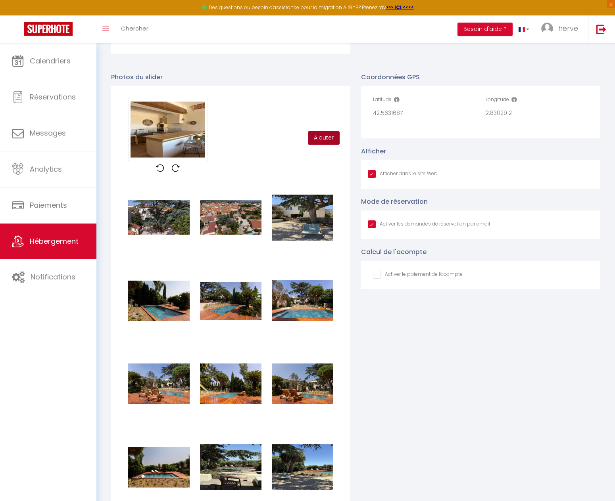
click at [324, 141] on button "Ajouter" at bounding box center [324, 137] width 32 height 13
checkbox input "true"
checkbox input "false"
checkbox input "true"
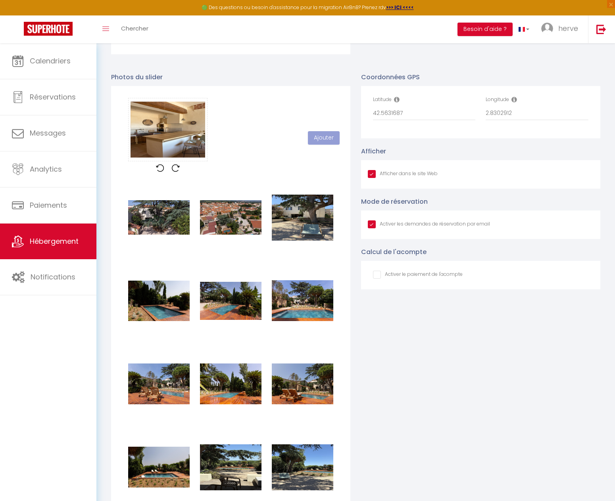
checkbox input "true"
checkbox input "false"
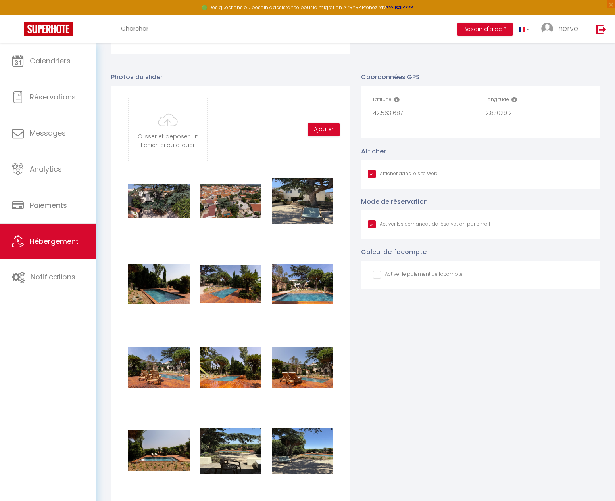
type input "C:\fakepath\12-SALLE A MANGER INTERIEURE.jpg"
checkbox input "true"
checkbox input "false"
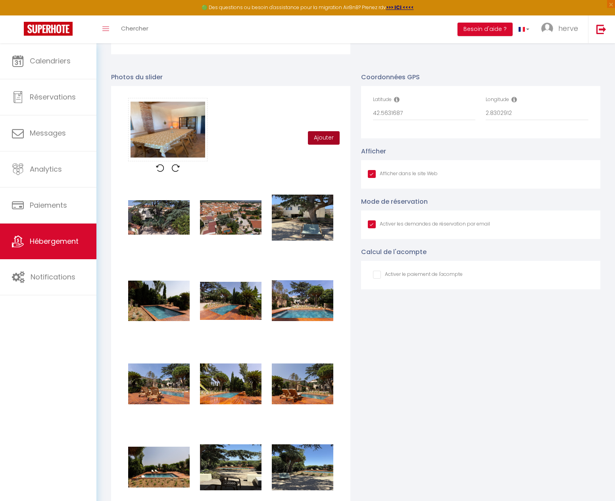
click at [320, 143] on button "Ajouter" at bounding box center [324, 137] width 32 height 13
checkbox input "true"
checkbox input "false"
checkbox input "true"
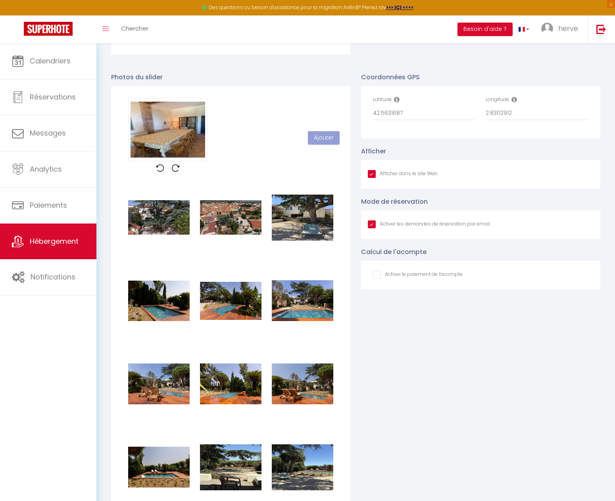
checkbox input "true"
checkbox input "false"
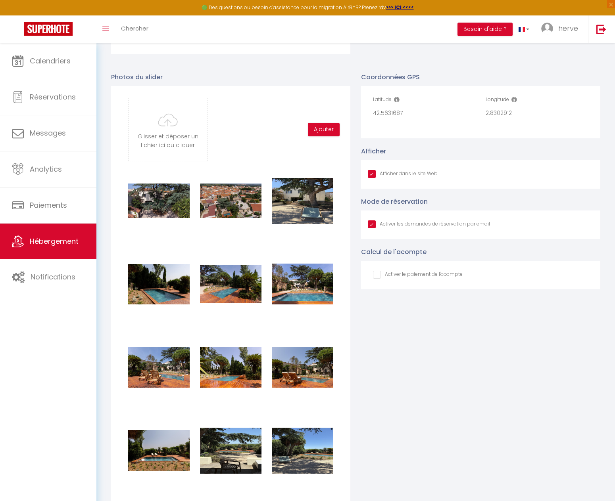
type input "C:\fakepath\13-VUE JARDIN DE LA MAISON.jpg"
checkbox input "true"
checkbox input "false"
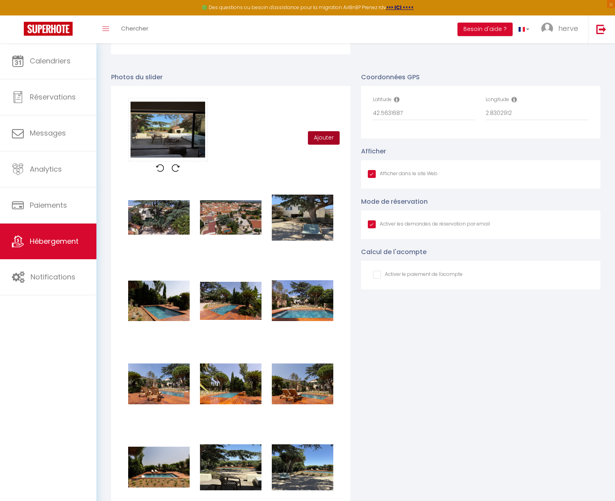
click at [327, 142] on button "Ajouter" at bounding box center [324, 137] width 32 height 13
checkbox input "true"
checkbox input "false"
checkbox input "true"
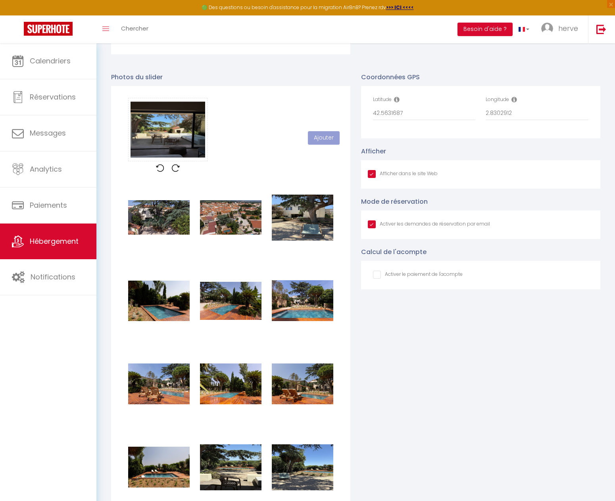
checkbox input "true"
checkbox input "false"
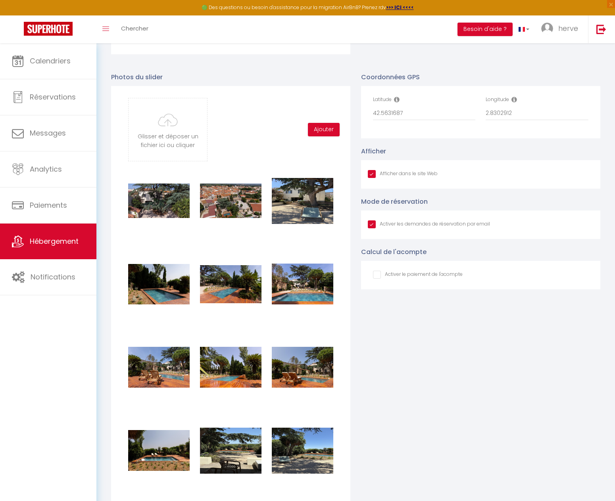
type input "C:\fakepath\14-CUISINE 2.jpg"
checkbox input "true"
checkbox input "false"
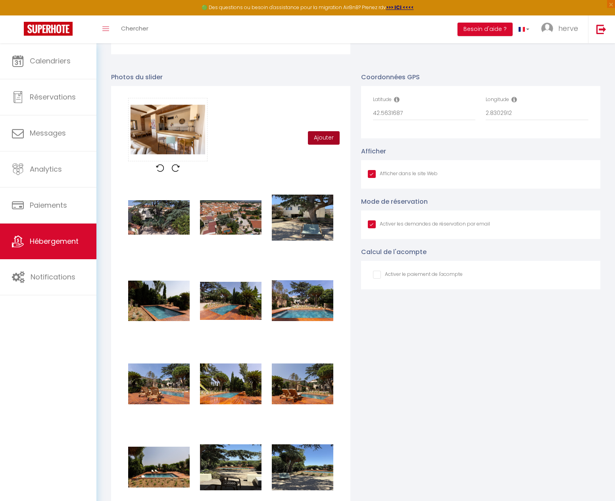
click at [322, 144] on button "Ajouter" at bounding box center [324, 137] width 32 height 13
checkbox input "true"
checkbox input "false"
checkbox input "true"
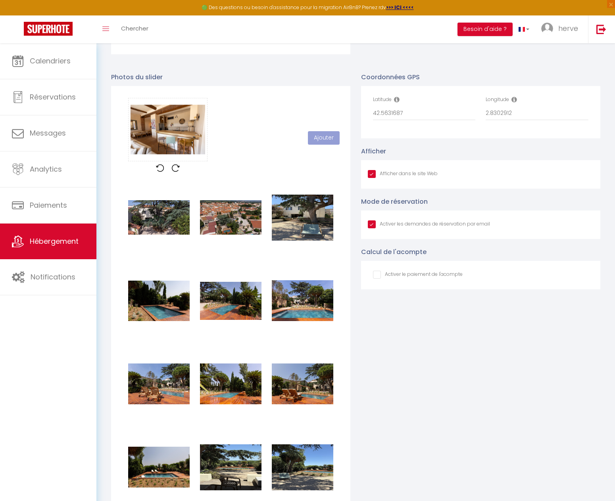
checkbox input "true"
checkbox input "false"
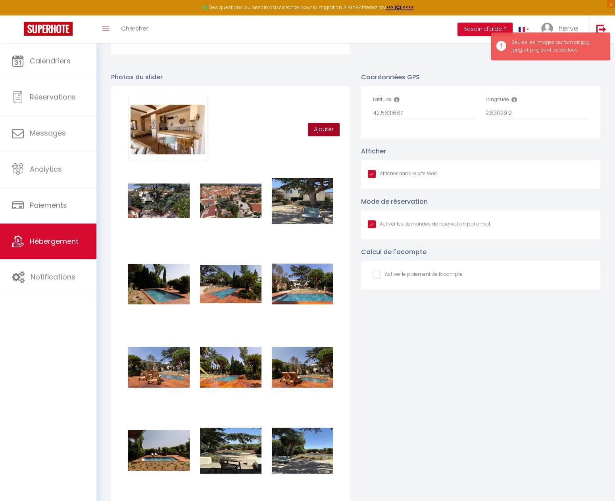
click at [322, 136] on button "Ajouter" at bounding box center [324, 129] width 32 height 13
checkbox input "true"
checkbox input "false"
checkbox input "true"
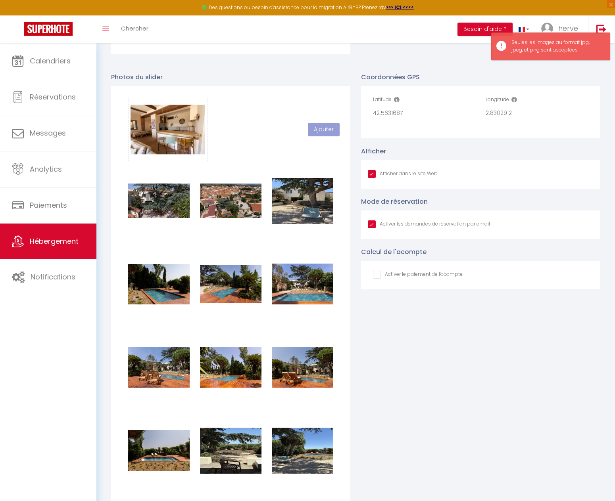
checkbox input "true"
checkbox input "false"
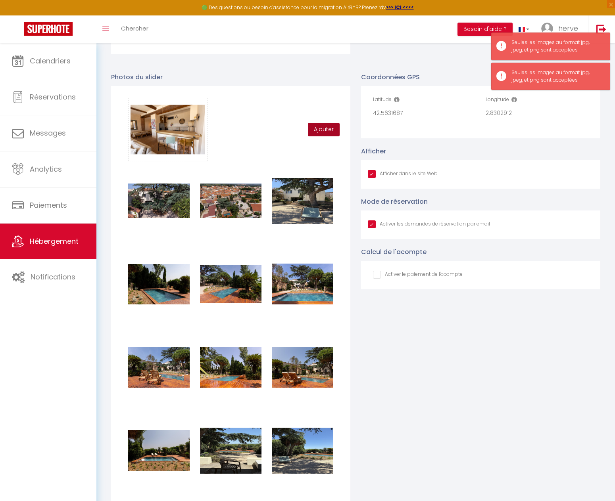
click at [322, 132] on button "Ajouter" at bounding box center [324, 129] width 32 height 13
checkbox input "true"
checkbox input "false"
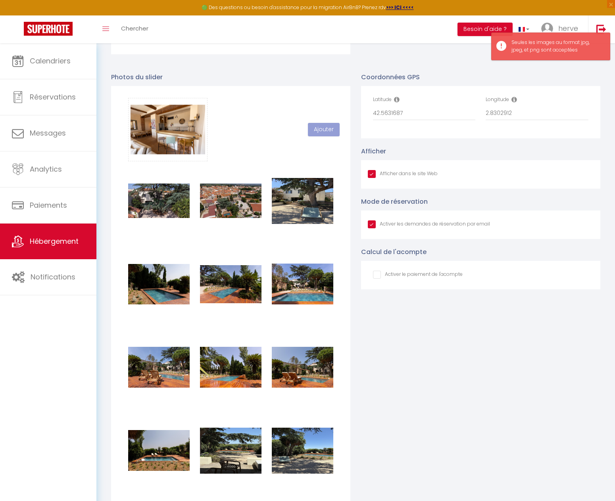
checkbox input "true"
checkbox input "false"
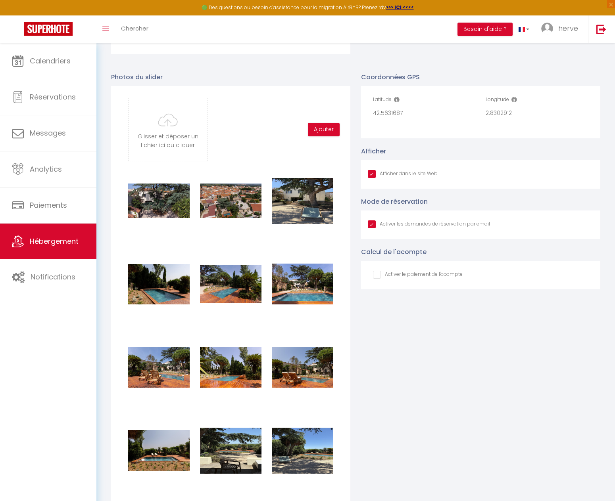
type input "C:\fakepath\14-CUISINE 3.jpg"
checkbox input "true"
checkbox input "false"
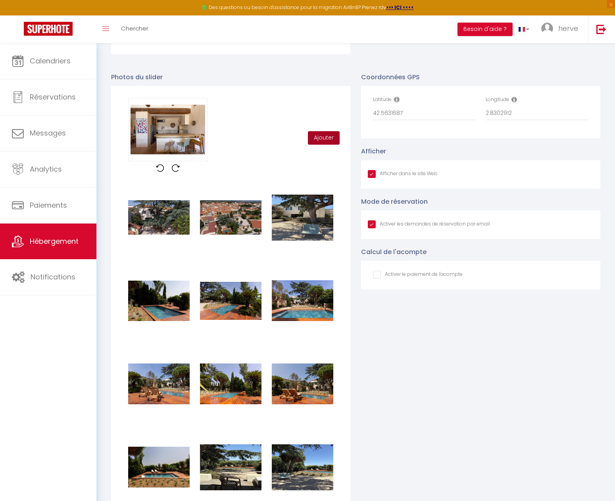
click at [334, 142] on button "Ajouter" at bounding box center [324, 137] width 32 height 13
checkbox input "true"
checkbox input "false"
checkbox input "true"
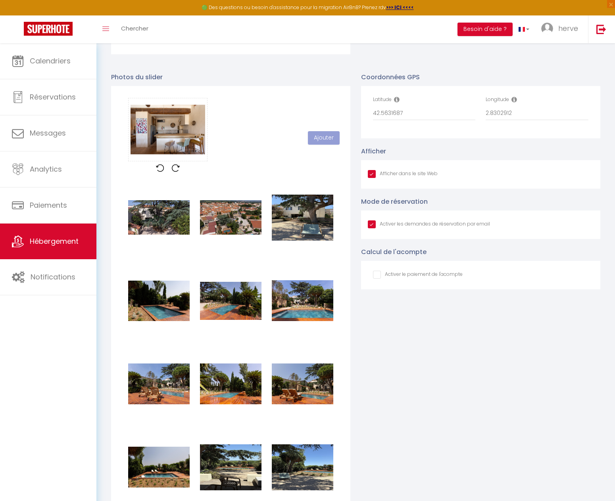
checkbox input "true"
checkbox input "false"
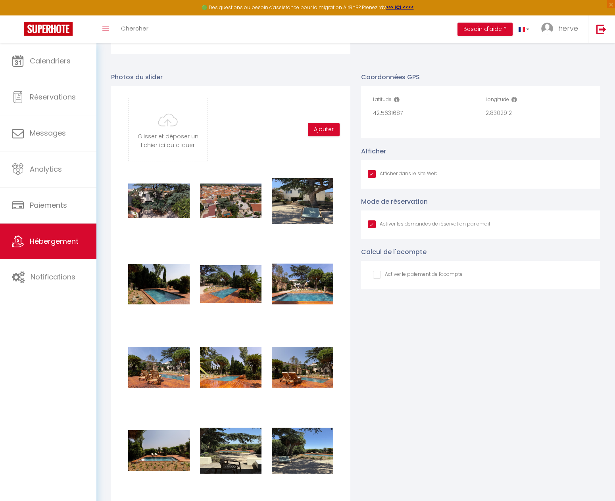
type input "C:\fakepath\14-CUISINE 4.jpg"
checkbox input "true"
checkbox input "false"
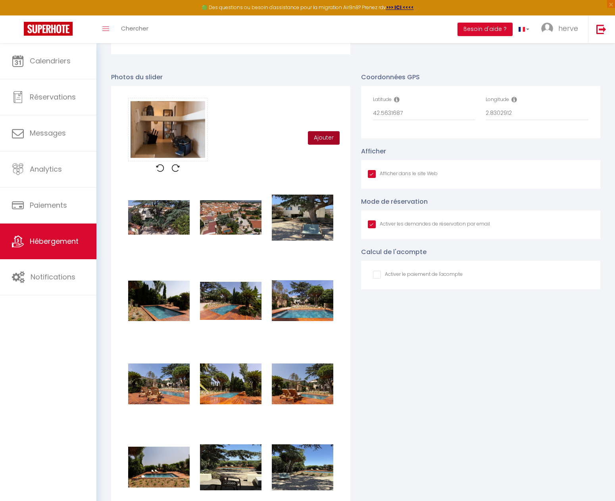
click at [322, 144] on button "Ajouter" at bounding box center [324, 137] width 32 height 13
checkbox input "true"
checkbox input "false"
checkbox input "true"
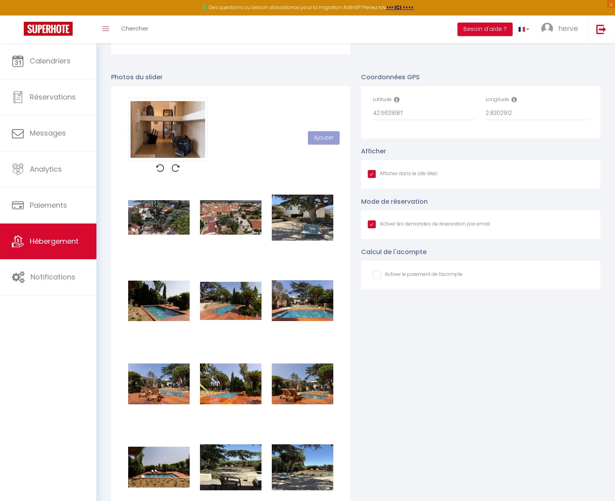
checkbox input "true"
checkbox input "false"
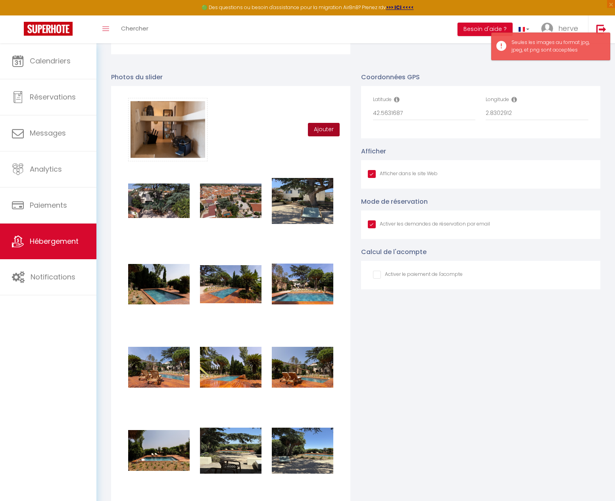
click at [316, 134] on button "Ajouter" at bounding box center [324, 129] width 32 height 13
checkbox input "true"
checkbox input "false"
checkbox input "true"
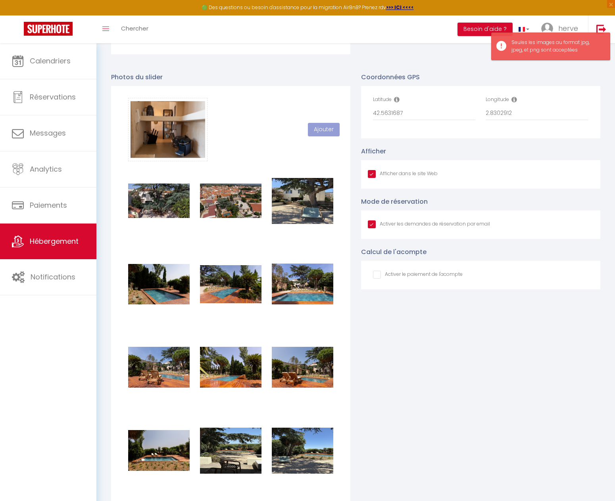
checkbox input "true"
checkbox input "false"
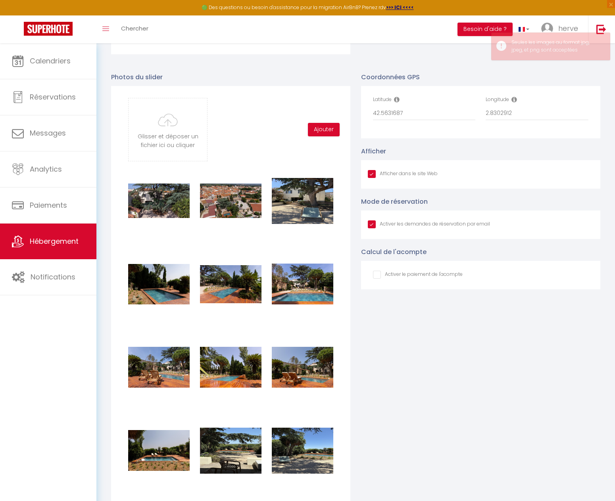
type input "C:\fakepath\14-CUISINE 5.jpg"
checkbox input "true"
checkbox input "false"
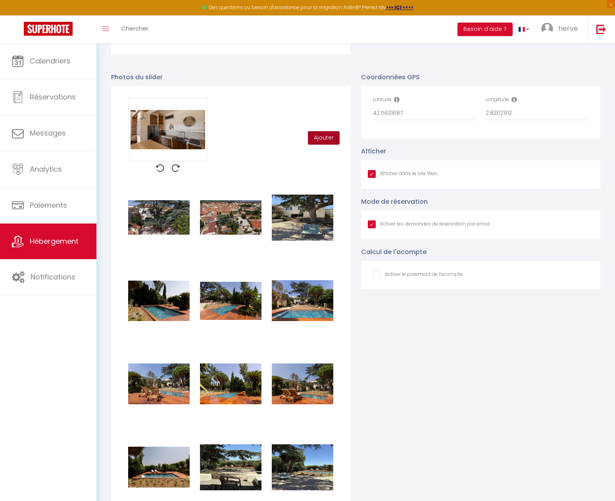
click at [320, 143] on button "Ajouter" at bounding box center [324, 137] width 32 height 13
checkbox input "true"
checkbox input "false"
checkbox input "true"
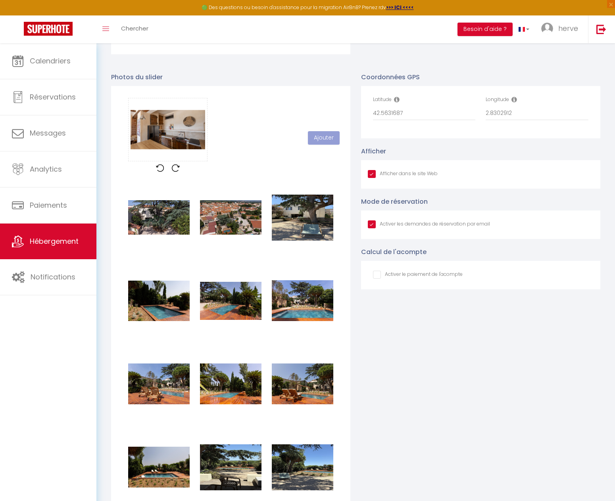
checkbox input "true"
checkbox input "false"
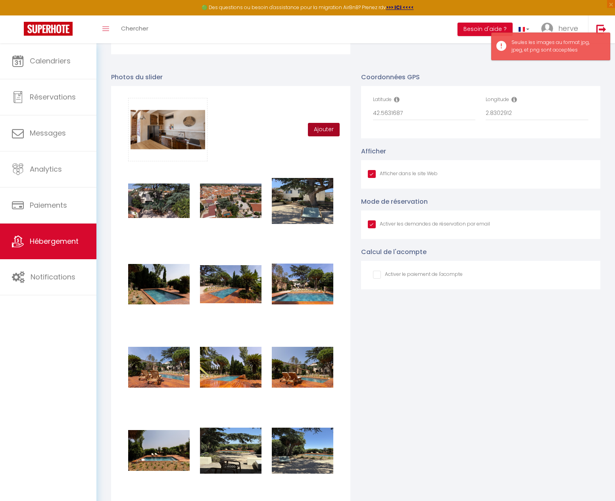
click at [325, 135] on button "Ajouter" at bounding box center [324, 129] width 32 height 13
checkbox input "true"
checkbox input "false"
checkbox input "true"
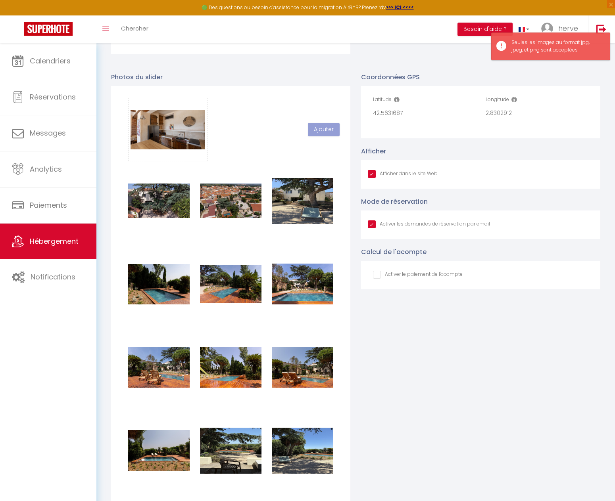
checkbox input "true"
checkbox input "false"
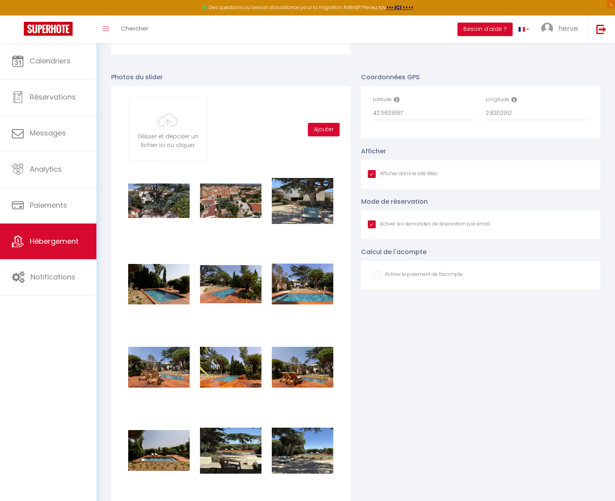
type input "C:\fakepath\14-SALON ET CUISINE 2.jpg"
checkbox input "true"
checkbox input "false"
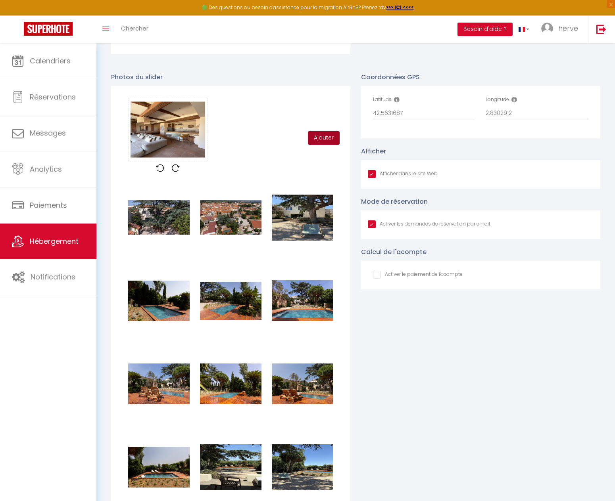
click at [321, 142] on button "Ajouter" at bounding box center [324, 137] width 32 height 13
checkbox input "true"
checkbox input "false"
checkbox input "true"
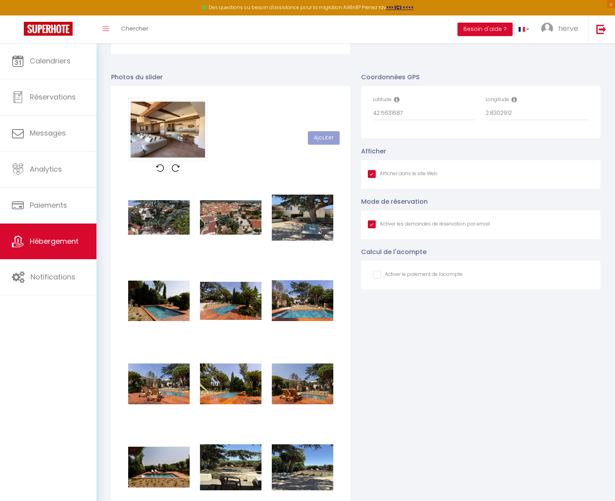
checkbox input "true"
checkbox input "false"
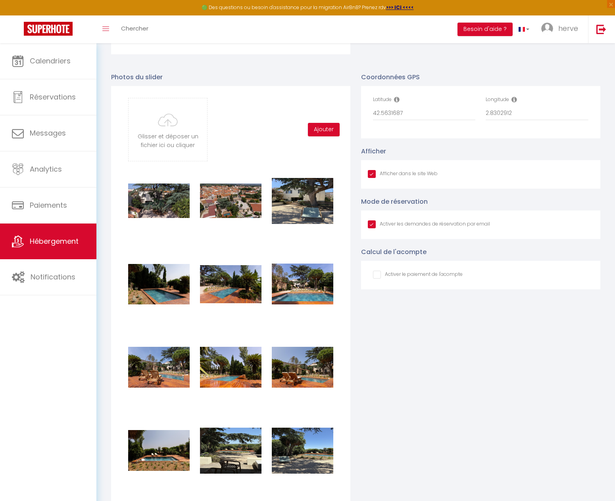
type input "C:\fakepath\15-ENTRÉE.jpg"
checkbox input "true"
checkbox input "false"
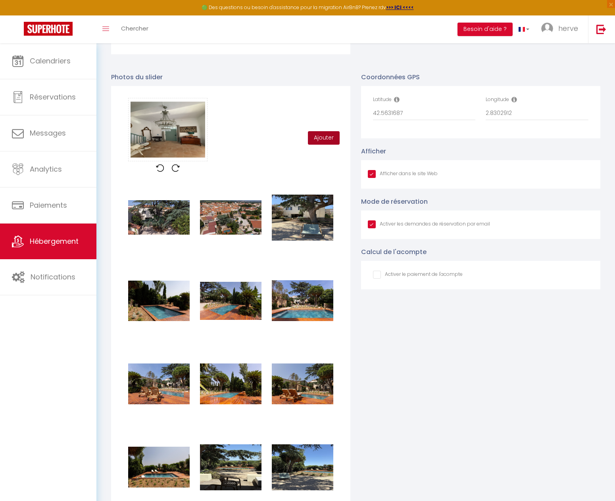
click at [320, 140] on button "Ajouter" at bounding box center [324, 137] width 32 height 13
checkbox input "true"
checkbox input "false"
checkbox input "true"
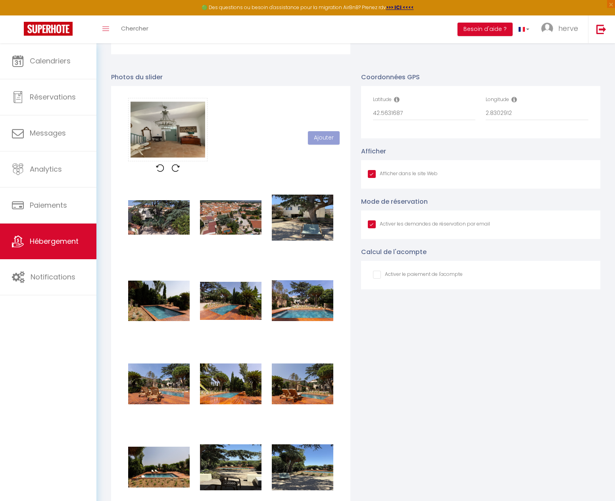
checkbox input "true"
checkbox input "false"
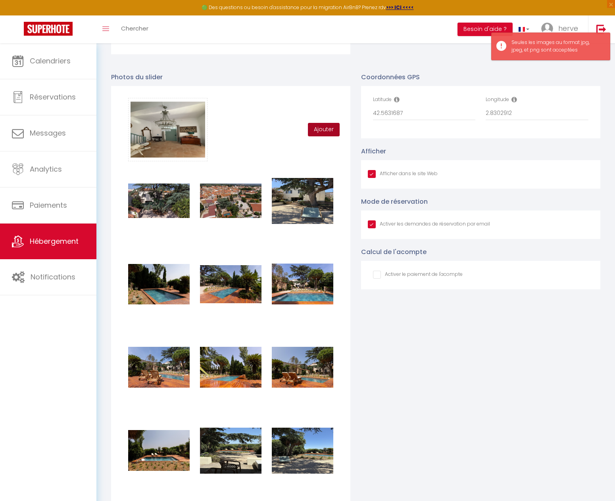
click at [323, 136] on button "Ajouter" at bounding box center [324, 129] width 32 height 13
checkbox input "true"
checkbox input "false"
checkbox input "true"
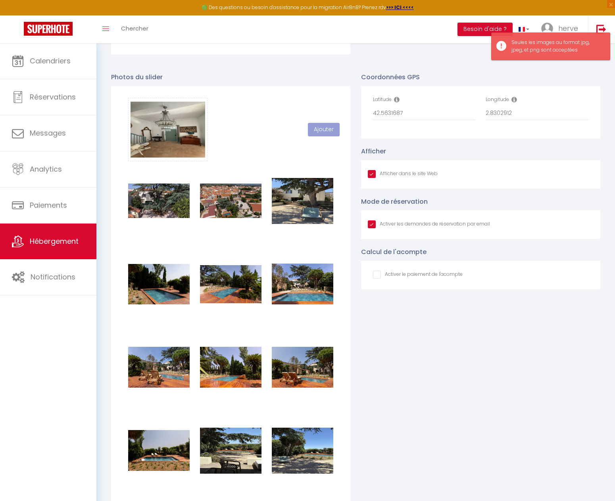
checkbox input "true"
checkbox input "false"
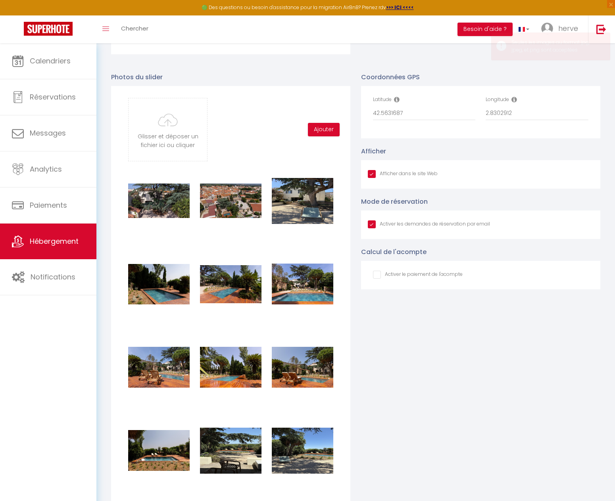
type input "C:\fakepath\16-VUE BAIE VITRÉE.jpg"
checkbox input "true"
checkbox input "false"
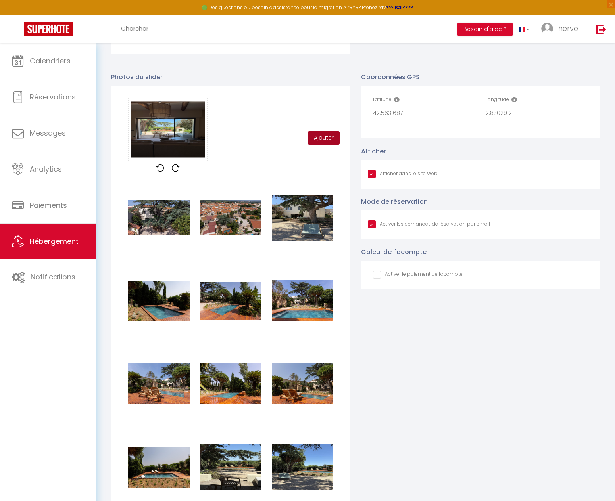
click at [316, 144] on button "Ajouter" at bounding box center [324, 137] width 32 height 13
checkbox input "true"
checkbox input "false"
checkbox input "true"
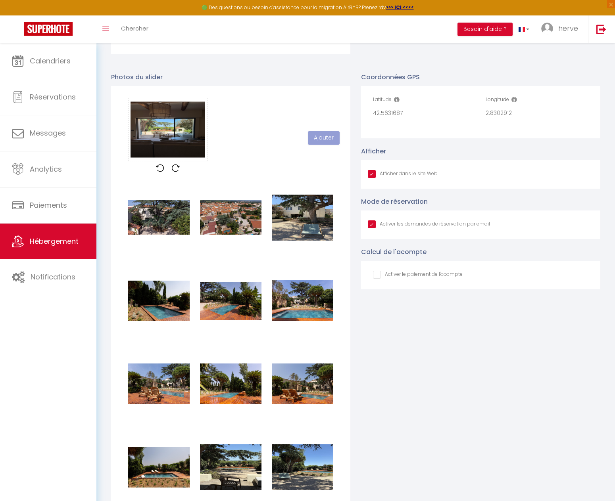
checkbox input "true"
checkbox input "false"
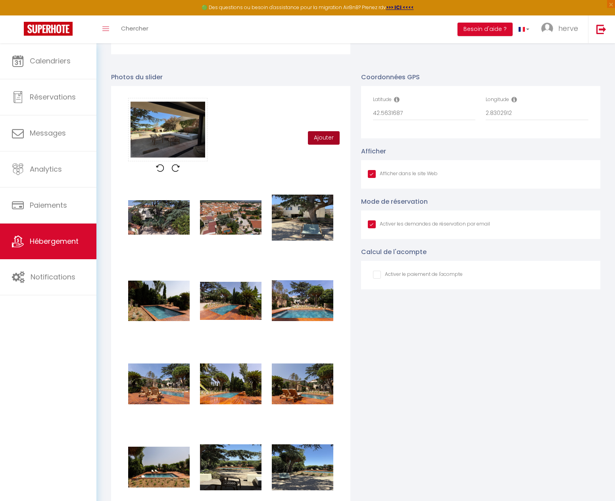
click at [322, 143] on button "Ajouter" at bounding box center [324, 137] width 32 height 13
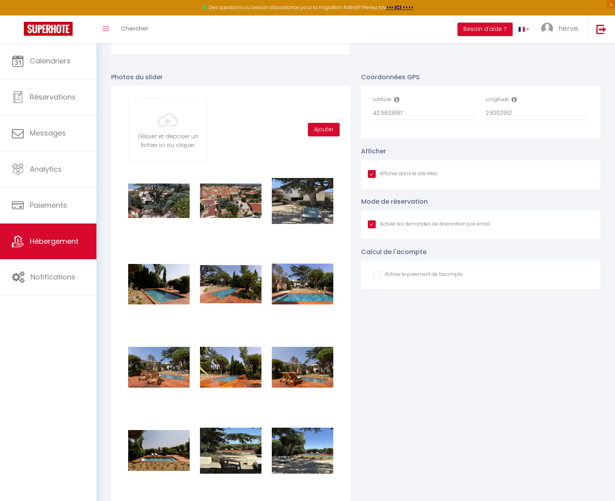
scroll to position [79, 0]
type input "C:\fakepath\22-CHAMBRE CEDRE 2.jpg"
checkbox input "true"
checkbox input "false"
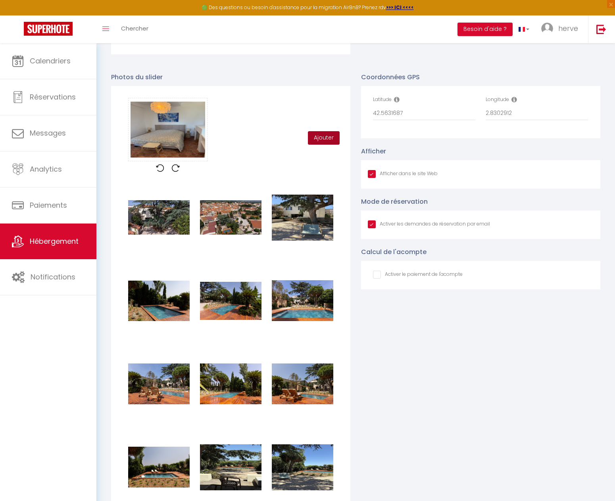
click at [318, 143] on button "Ajouter" at bounding box center [324, 137] width 32 height 13
checkbox input "true"
checkbox input "false"
checkbox input "true"
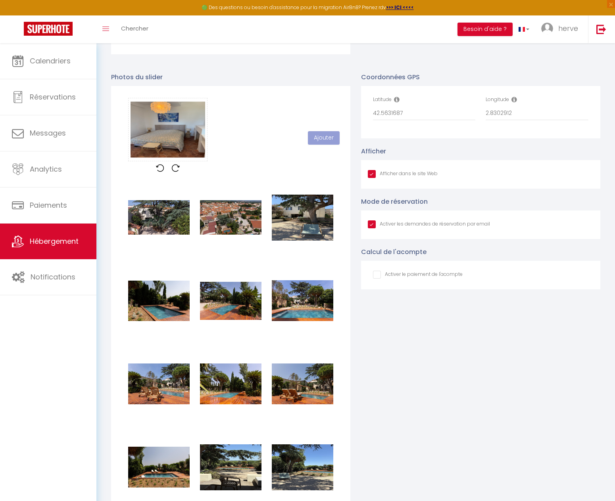
checkbox input "true"
checkbox input "false"
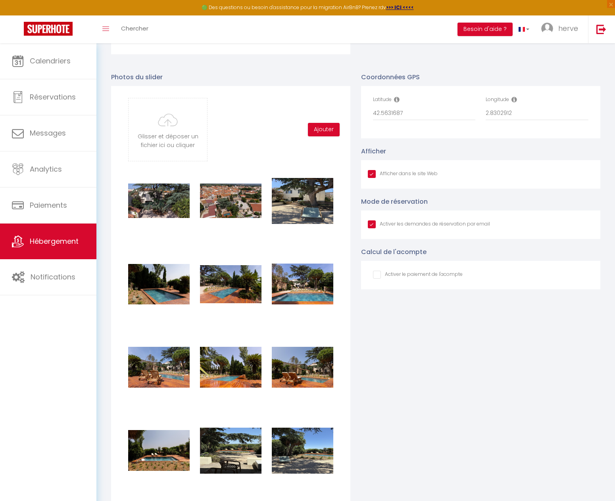
type input "C:\fakepath\22-CHAMBRE CEDRE 3.jpg"
checkbox input "true"
checkbox input "false"
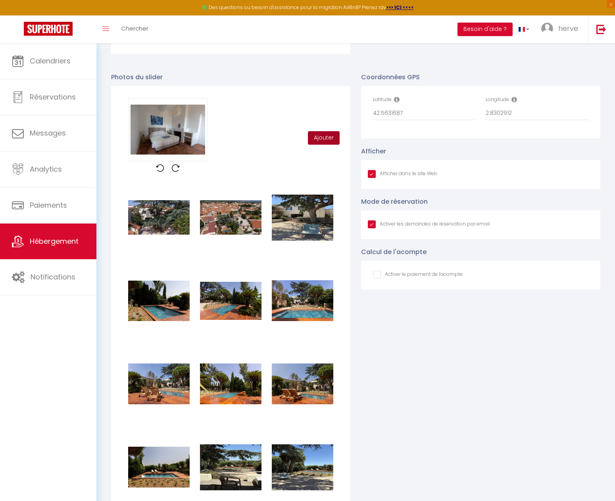
click at [316, 143] on button "Ajouter" at bounding box center [324, 137] width 32 height 13
checkbox input "true"
checkbox input "false"
checkbox input "true"
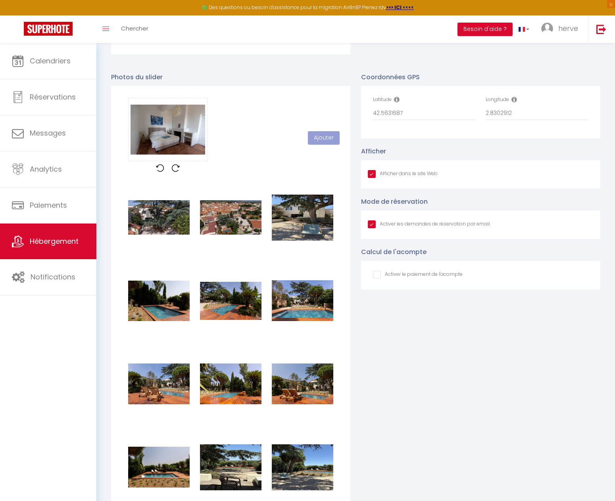
checkbox input "true"
checkbox input "false"
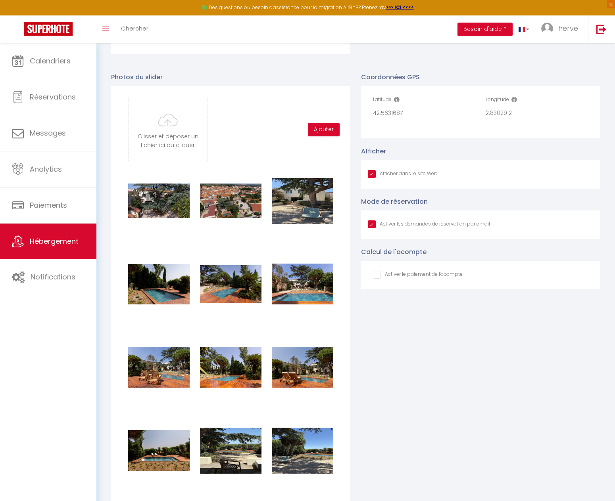
type input "C:\fakepath\22-CHAMBRE CEDRE.jpg"
checkbox input "true"
checkbox input "false"
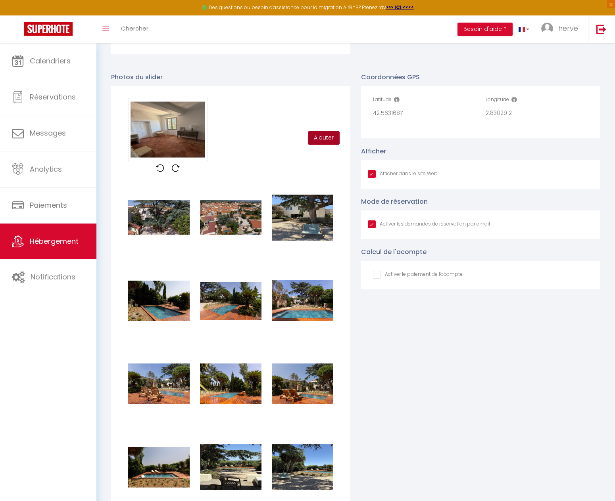
click at [318, 144] on button "Ajouter" at bounding box center [324, 137] width 32 height 13
checkbox input "true"
checkbox input "false"
checkbox input "true"
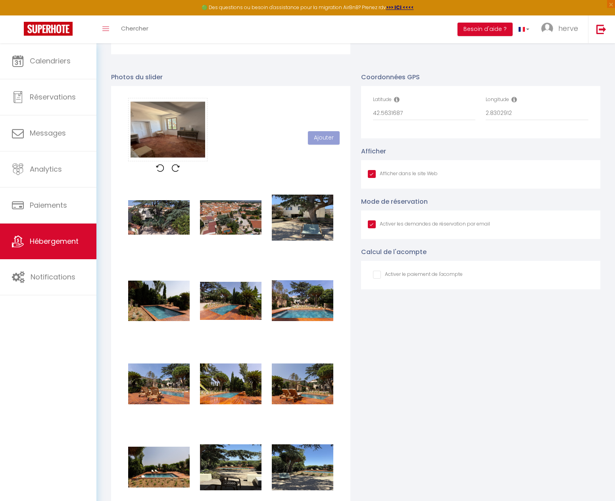
checkbox input "true"
checkbox input "false"
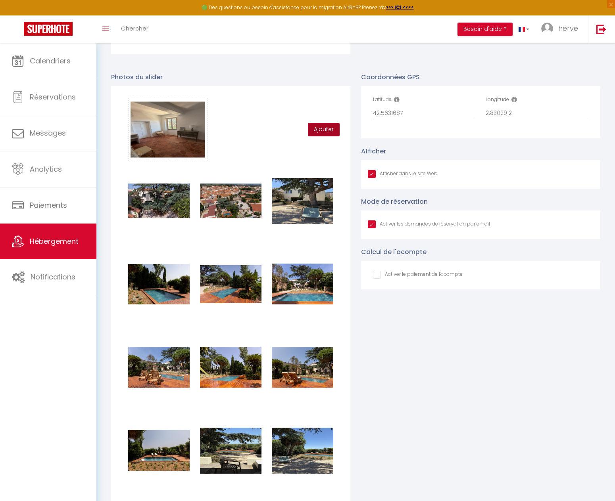
click at [322, 135] on button "Ajouter" at bounding box center [324, 129] width 32 height 13
checkbox input "true"
checkbox input "false"
checkbox input "true"
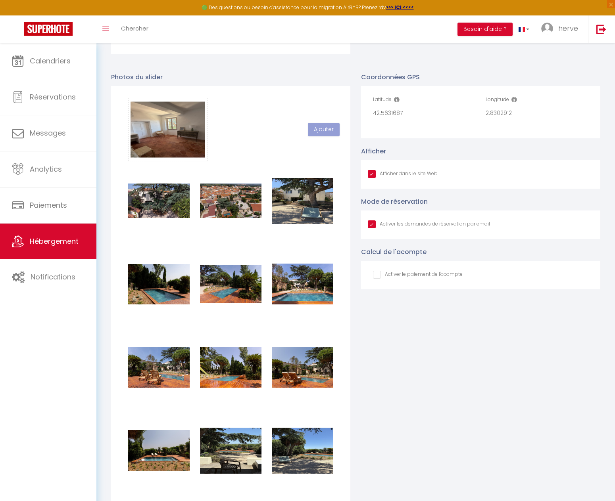
checkbox input "true"
checkbox input "false"
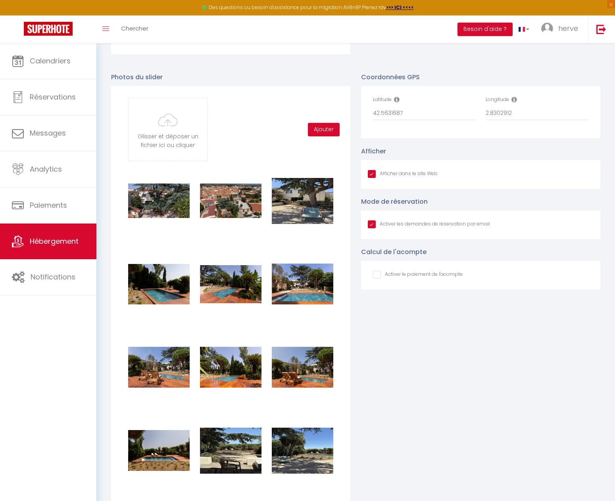
type input "C:\fakepath\25-CHAMBRE EGLISE SALLE DE BAIN.jpg"
checkbox input "true"
checkbox input "false"
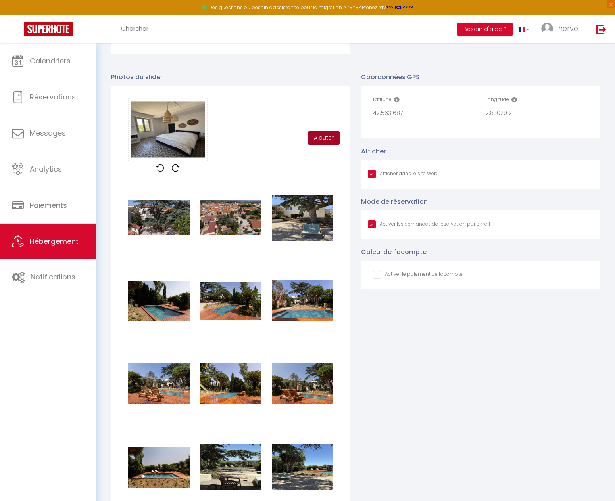
click at [324, 140] on button "Ajouter" at bounding box center [324, 137] width 32 height 13
checkbox input "true"
checkbox input "false"
checkbox input "true"
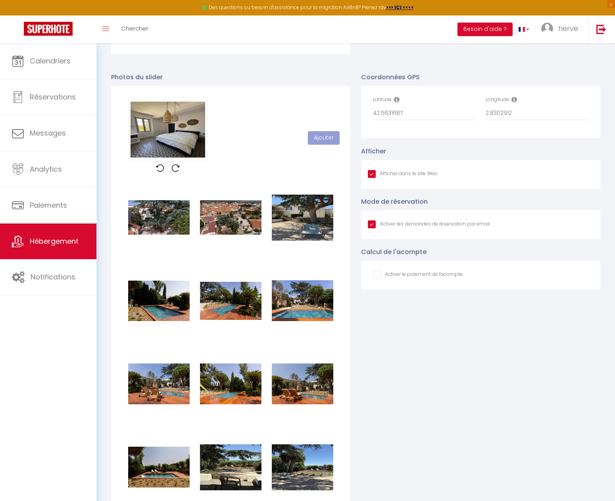
checkbox input "true"
checkbox input "false"
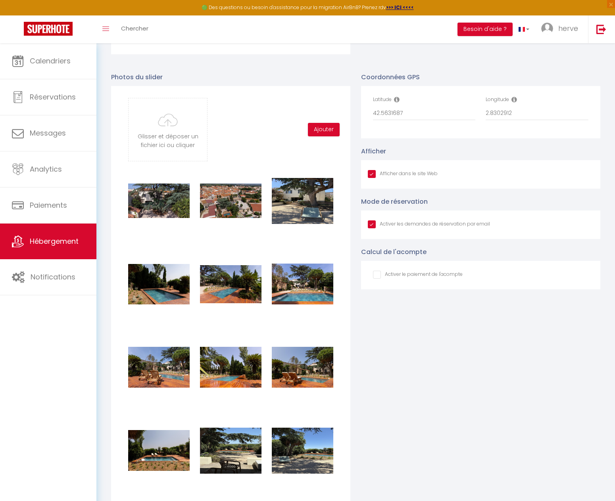
type input "C:\fakepath\26-CHAMBRE COTE VILLAGE.jpg"
checkbox input "true"
checkbox input "false"
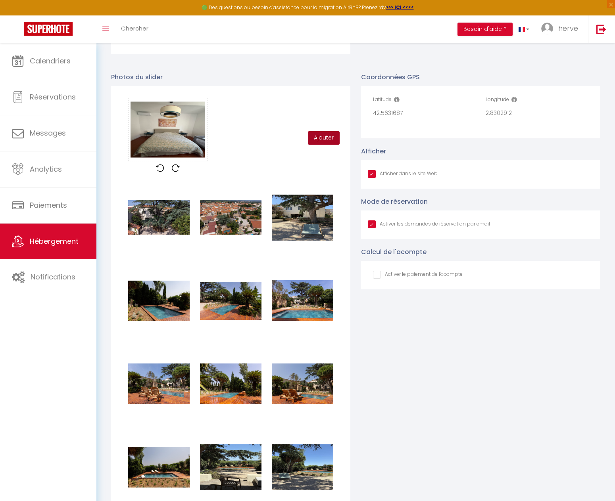
click at [316, 142] on button "Ajouter" at bounding box center [324, 137] width 32 height 13
checkbox input "true"
checkbox input "false"
checkbox input "true"
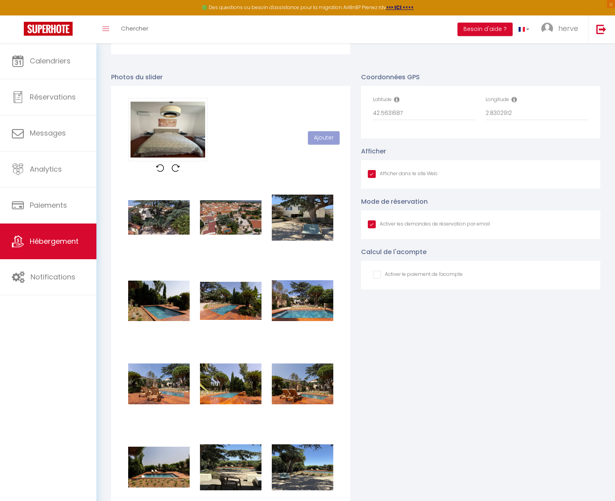
checkbox input "true"
checkbox input "false"
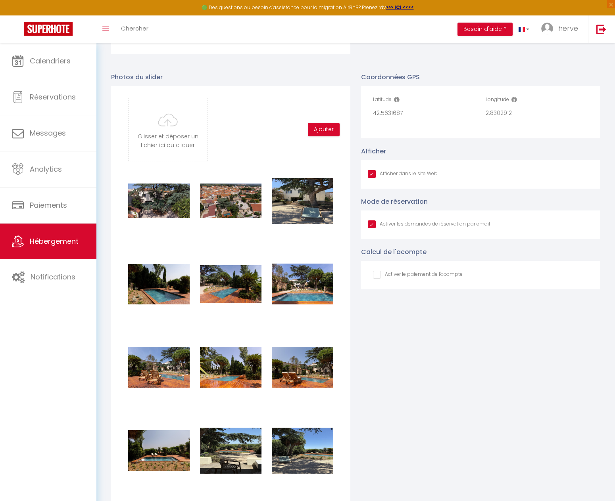
type input "C:\fakepath\26-CHAMBRE JARDIN ANGLE ARRIERE.jpg"
checkbox input "true"
checkbox input "false"
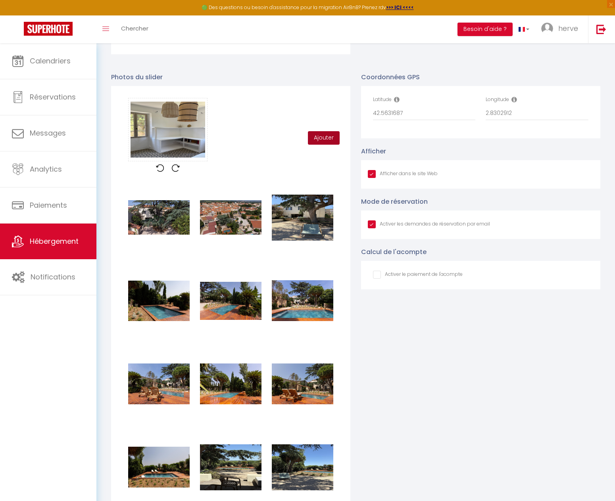
click at [322, 143] on button "Ajouter" at bounding box center [324, 137] width 32 height 13
checkbox input "true"
checkbox input "false"
checkbox input "true"
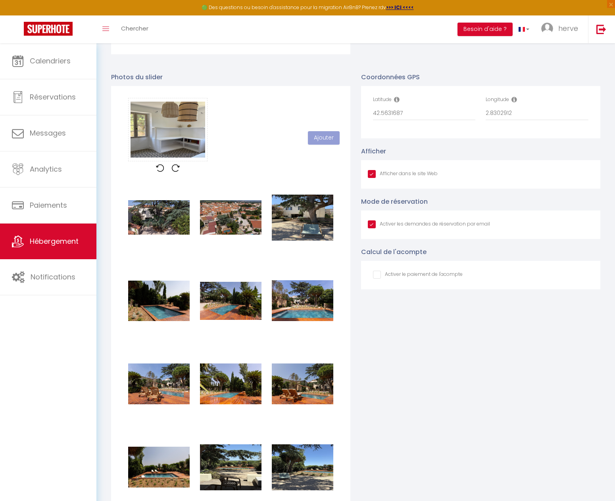
checkbox input "true"
checkbox input "false"
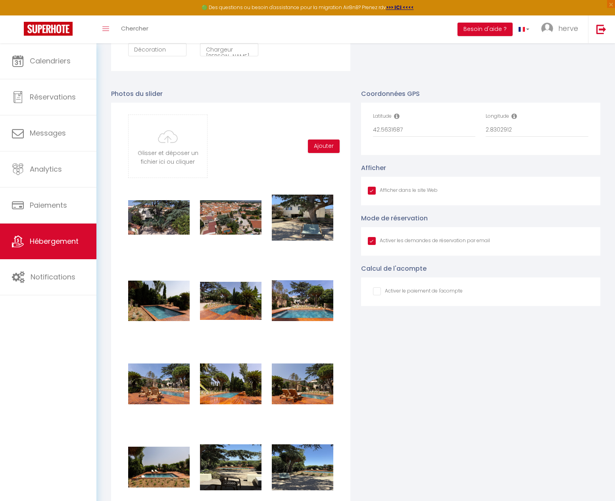
scroll to position [938, 0]
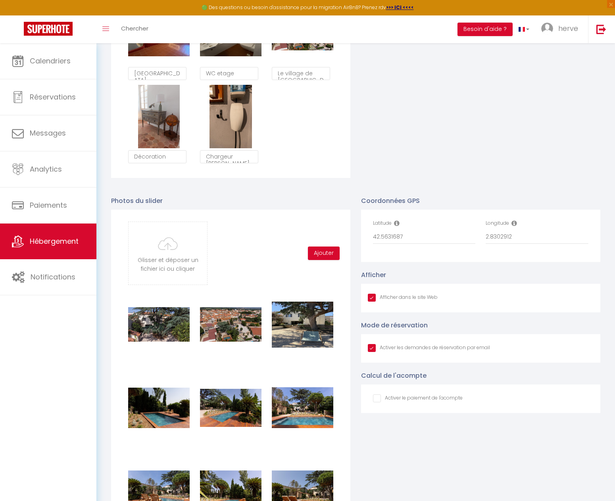
type input "C:\fakepath\26-CHAMBRE JARDIN ANGLE.jpg"
checkbox input "true"
checkbox input "false"
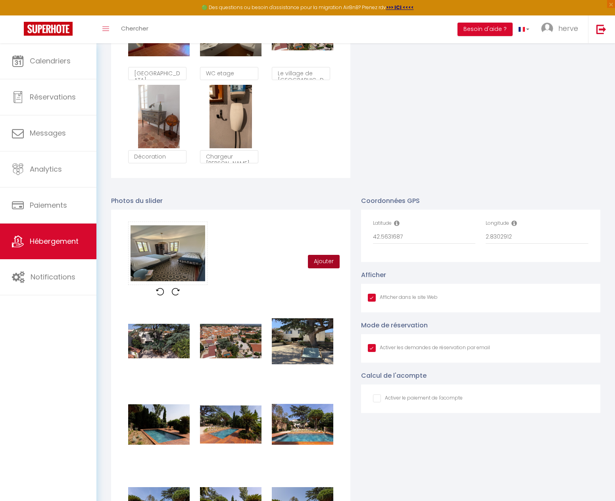
click at [331, 268] on button "Ajouter" at bounding box center [324, 261] width 32 height 13
checkbox input "true"
checkbox input "false"
checkbox input "true"
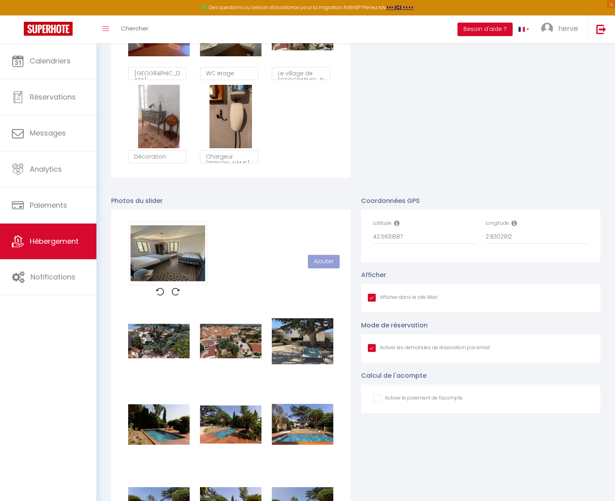
checkbox input "true"
checkbox input "false"
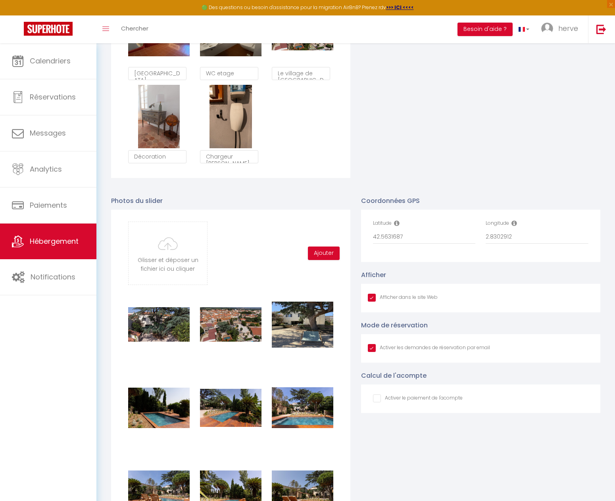
type input "C:\fakepath\27-SALLE DE BAIN CHAMBRE EGLISE 2.jpg"
checkbox input "true"
checkbox input "false"
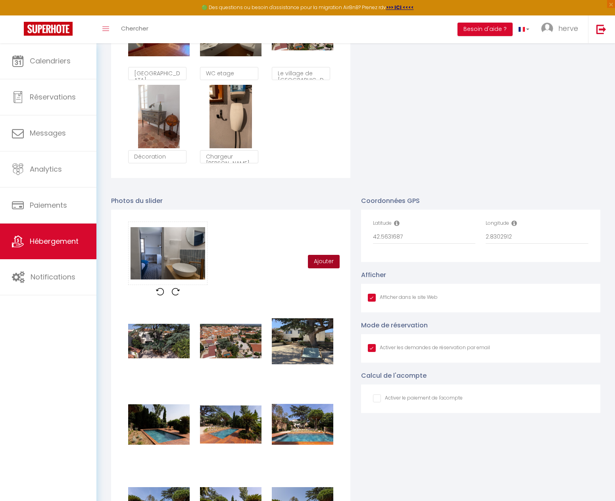
click at [328, 265] on button "Ajouter" at bounding box center [324, 261] width 32 height 13
checkbox input "true"
checkbox input "false"
checkbox input "true"
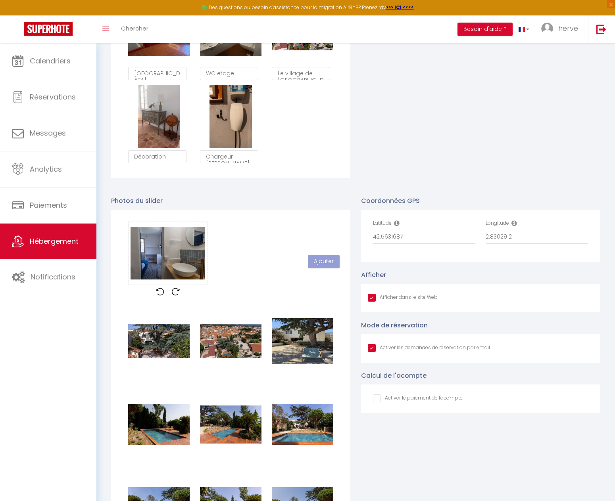
checkbox input "true"
checkbox input "false"
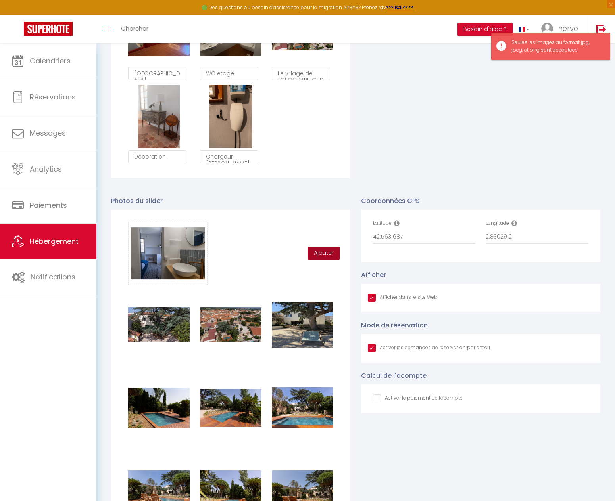
click at [315, 258] on button "Ajouter" at bounding box center [324, 253] width 32 height 13
checkbox input "true"
checkbox input "false"
checkbox input "true"
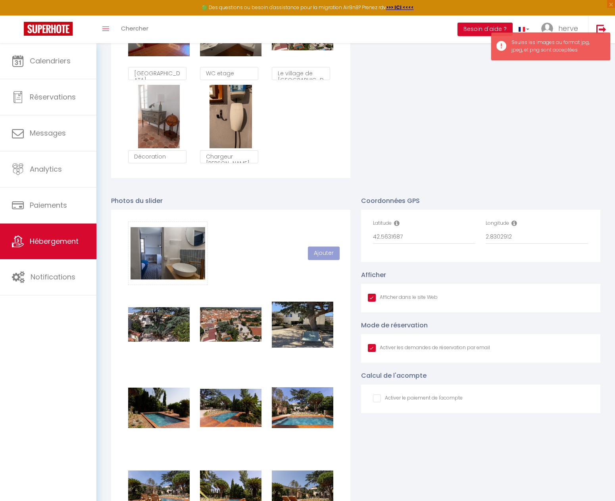
checkbox input "true"
checkbox input "false"
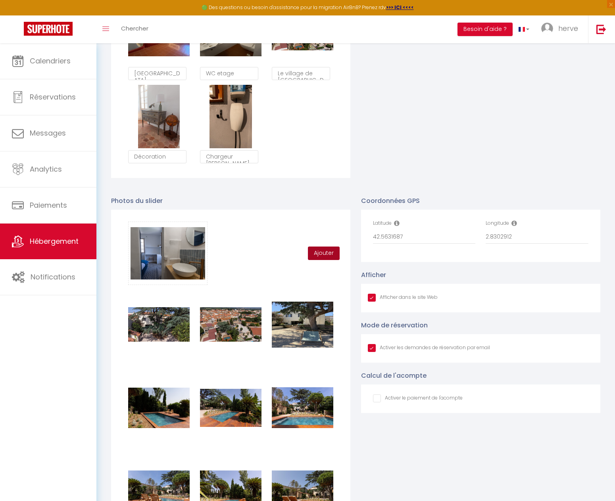
click at [329, 257] on button "Ajouter" at bounding box center [324, 253] width 32 height 13
checkbox input "true"
checkbox input "false"
checkbox input "true"
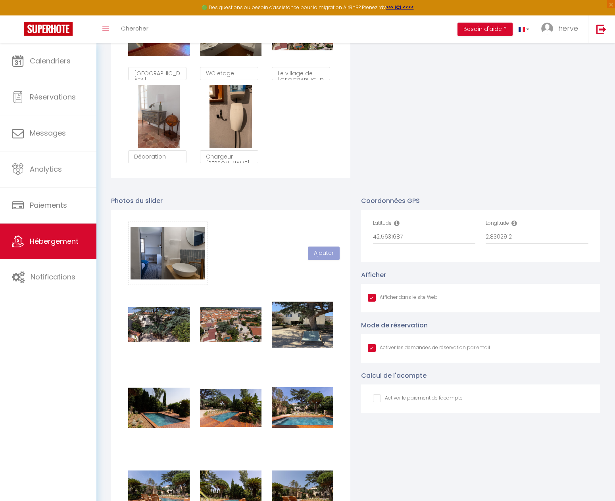
checkbox input "true"
checkbox input "false"
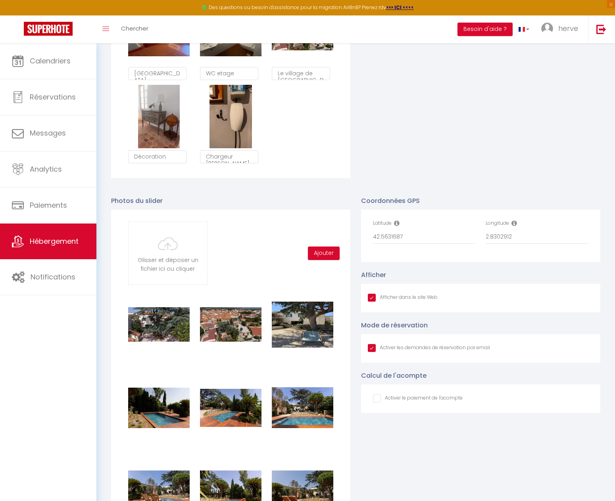
type input "C:\fakepath\27-SALLE DE BAIN CHAMBRE EGLISE.jpg"
checkbox input "true"
checkbox input "false"
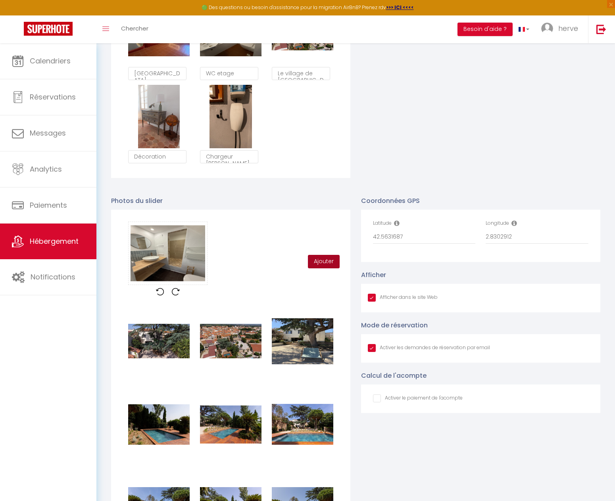
click at [320, 266] on button "Ajouter" at bounding box center [324, 261] width 32 height 13
checkbox input "true"
checkbox input "false"
checkbox input "true"
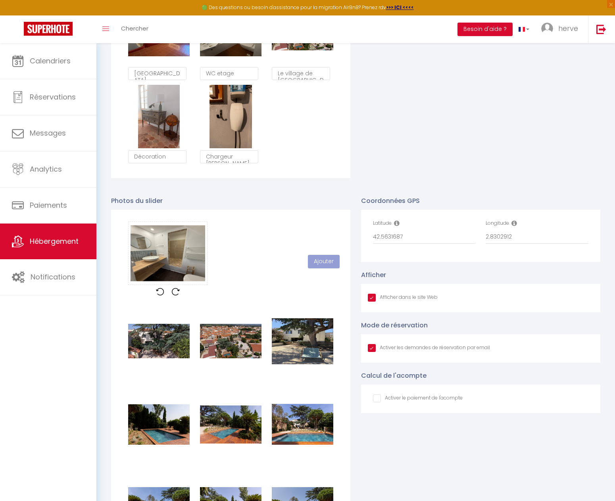
checkbox input "true"
checkbox input "false"
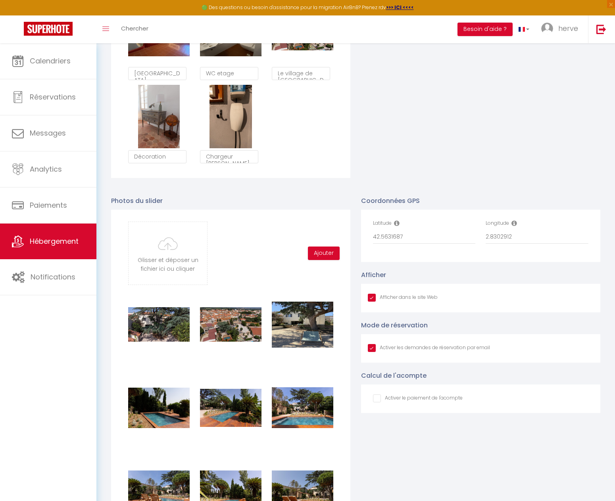
type input "C:\fakepath\28-WC SEPARÉS ETAGE.jpg"
checkbox input "true"
checkbox input "false"
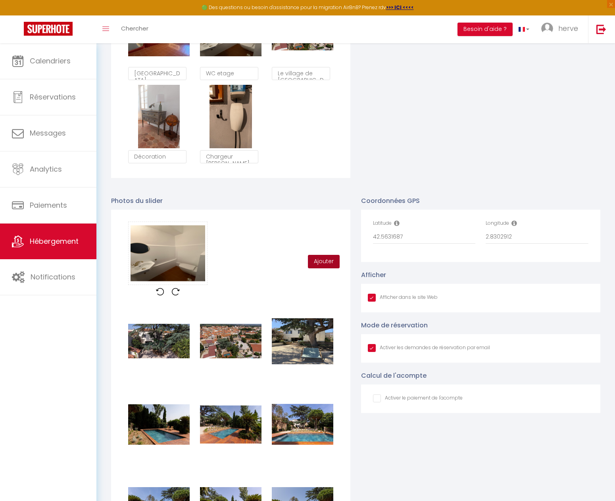
click at [322, 266] on button "Ajouter" at bounding box center [324, 261] width 32 height 13
checkbox input "true"
checkbox input "false"
checkbox input "true"
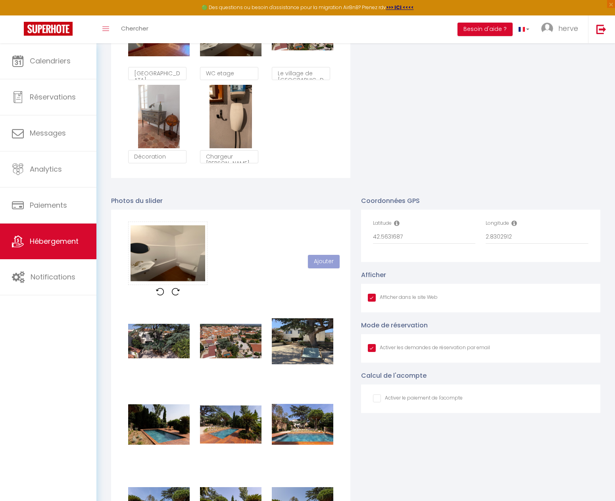
checkbox input "true"
checkbox input "false"
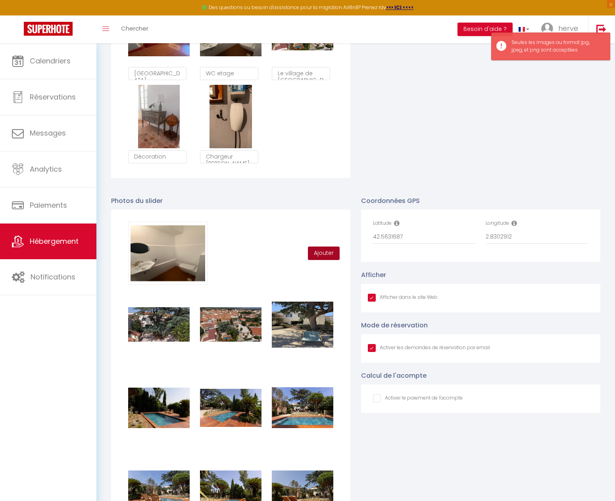
click at [324, 260] on button "Ajouter" at bounding box center [324, 253] width 32 height 13
checkbox input "true"
checkbox input "false"
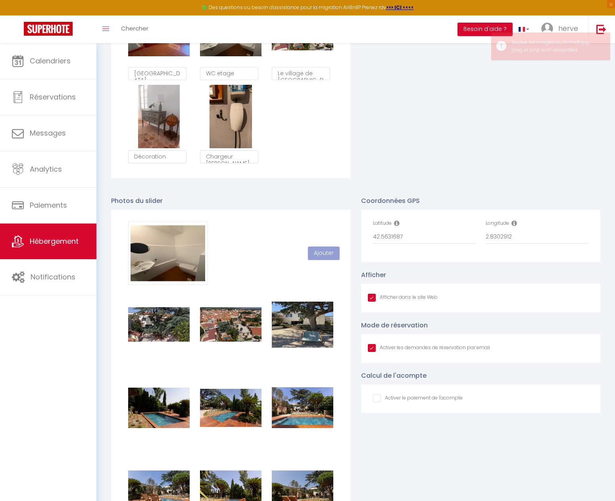
checkbox input "true"
checkbox input "false"
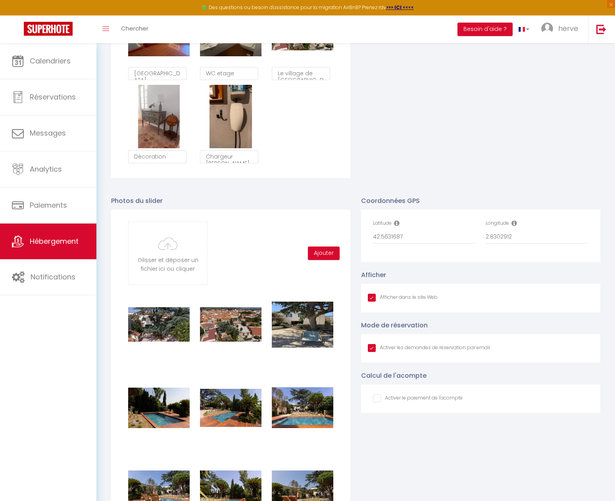
type input "C:\fakepath\29-VUE CHAMBRE CEDRE.jpg"
checkbox input "true"
checkbox input "false"
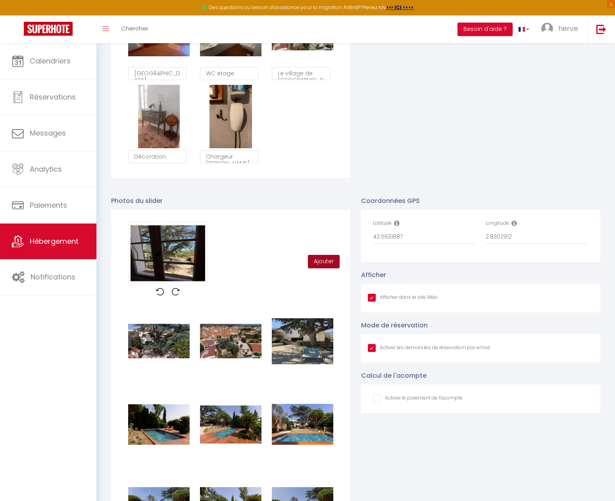
click at [322, 268] on button "Ajouter" at bounding box center [324, 261] width 32 height 13
checkbox input "true"
checkbox input "false"
checkbox input "true"
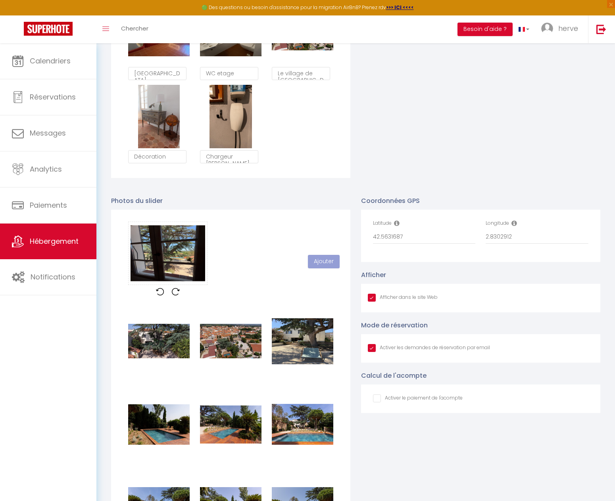
checkbox input "true"
checkbox input "false"
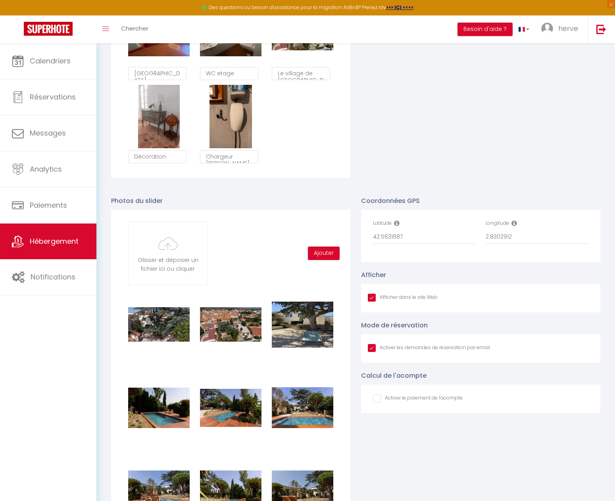
type input "C:\fakepath\30-VUE ETAGE.jpg"
checkbox input "true"
checkbox input "false"
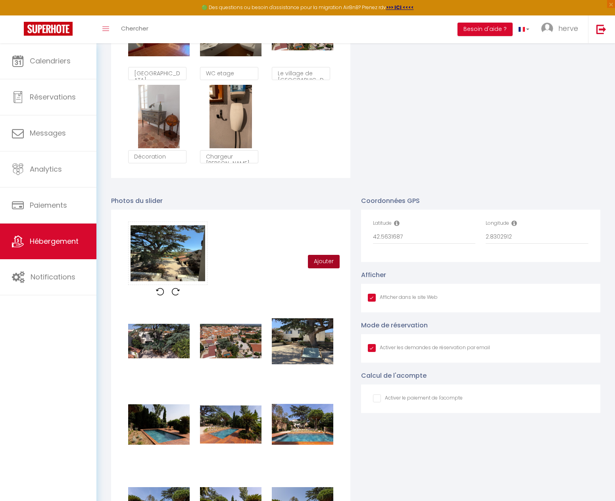
click at [319, 267] on button "Ajouter" at bounding box center [324, 261] width 32 height 13
checkbox input "true"
checkbox input "false"
checkbox input "true"
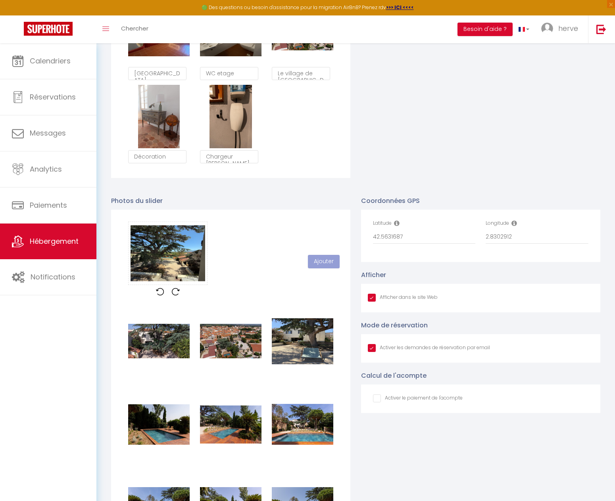
checkbox input "true"
checkbox input "false"
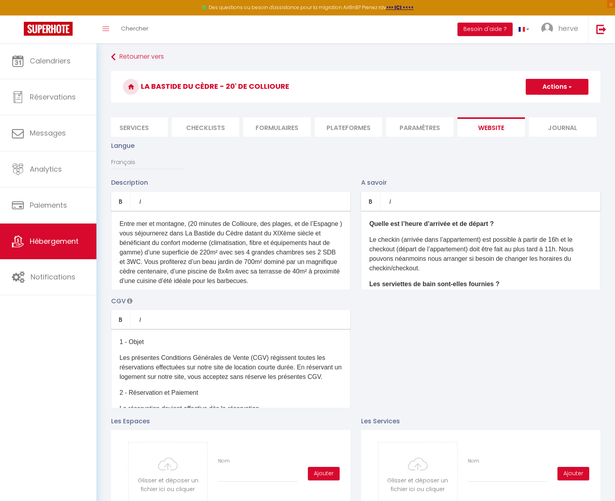
scroll to position [0, 0]
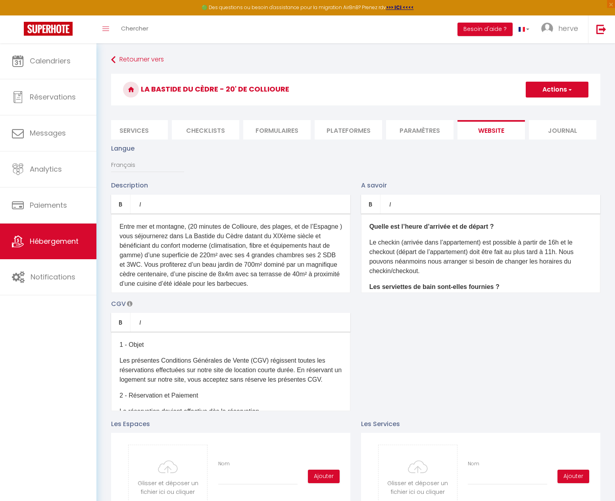
click at [557, 88] on button "Actions" at bounding box center [556, 90] width 63 height 16
click at [545, 108] on input "Enregistrer" at bounding box center [547, 107] width 29 height 8
checkbox input "true"
checkbox input "false"
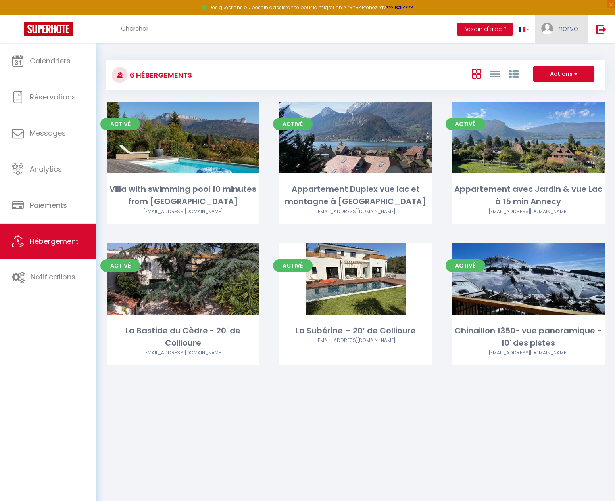
click at [571, 30] on span "herve" at bounding box center [568, 28] width 20 height 10
click at [558, 54] on link "Paramètres" at bounding box center [556, 54] width 59 height 13
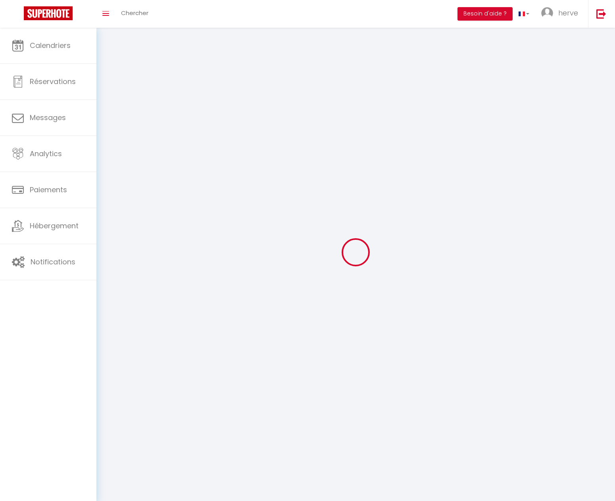
type input "herve"
type input "cayard"
type input "[PHONE_NUMBER]"
type input "116 Impasse de la Tournette"
type input "74370"
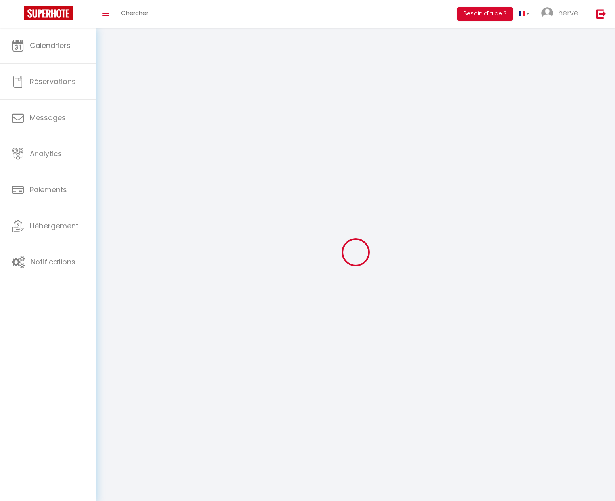
type input "Argonay"
type input "udZmUX7liUi0e5svrNlDzL1fY"
type input "vg3SM3UW1VZZiIKpjLkAUWKVQ"
select select "28"
select select "fr"
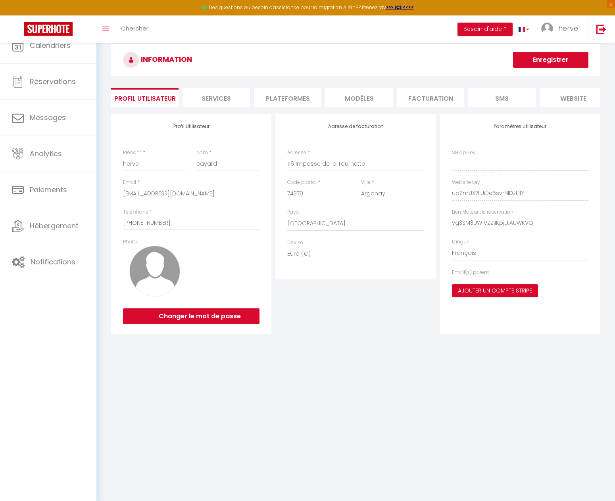
type input "udZmUX7liUi0e5svrNlDzL1fY"
type input "vg3SM3UW1VZZiIKpjLkAUWKVQ"
type input "[URL][DOMAIN_NAME]"
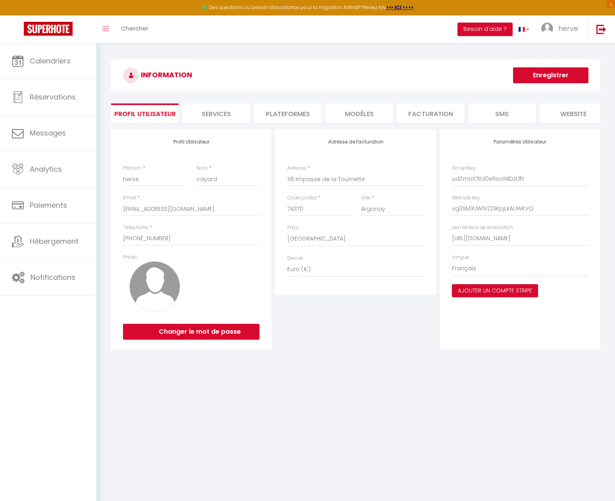
click at [573, 114] on li "website" at bounding box center [572, 112] width 67 height 19
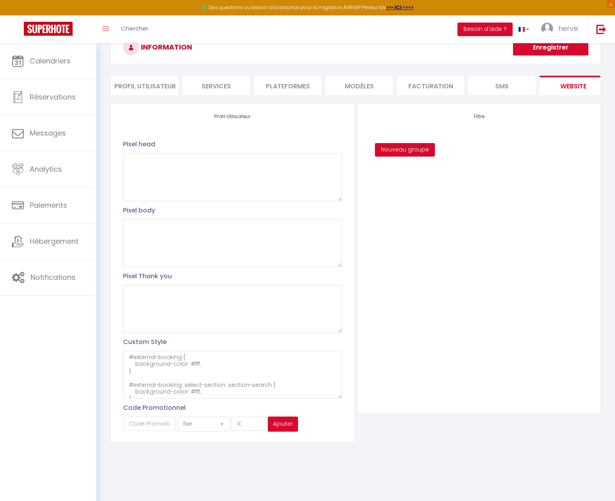
scroll to position [43, 0]
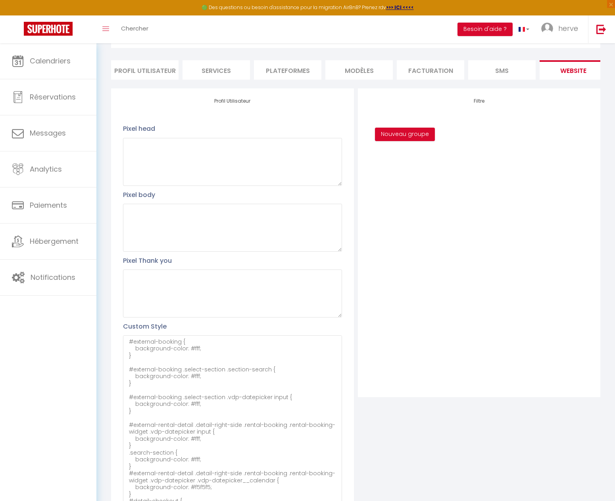
drag, startPoint x: 340, startPoint y: 388, endPoint x: 361, endPoint y: 515, distance: 129.4
click at [361, 458] on html "🟢 Des questions ou besoin d'assistance pour la migration AirBnB? Prenez rdv >>>…" at bounding box center [307, 207] width 615 height 501
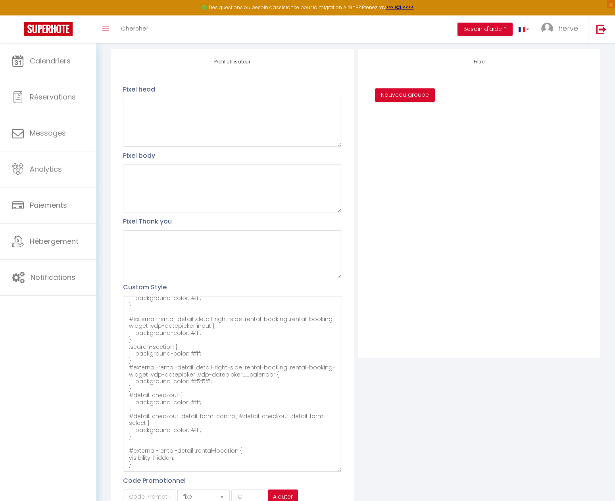
scroll to position [126, 0]
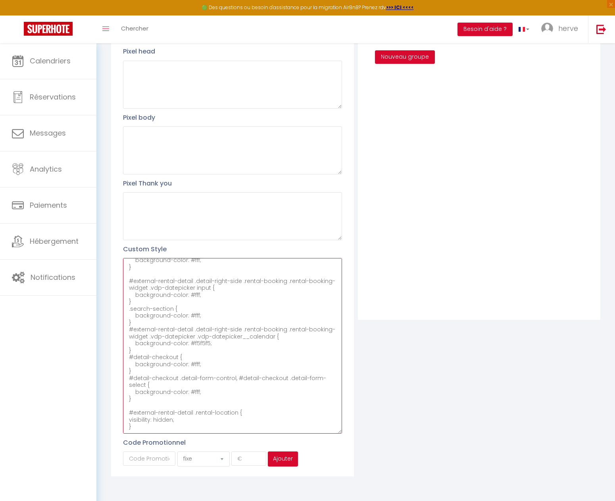
click at [167, 429] on textarea "#external-booking { background-color: #fff; } #external-booking .select-section…" at bounding box center [232, 346] width 218 height 176
paste textarea "#external-booking .rentals-list .owner-city-address { font-family: arial; visib…"
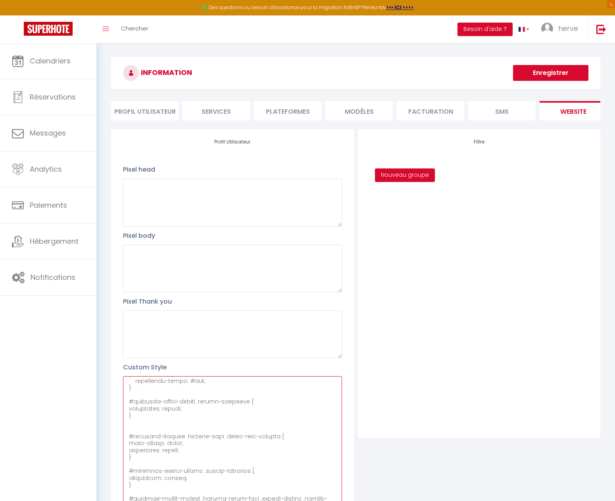
scroll to position [0, 0]
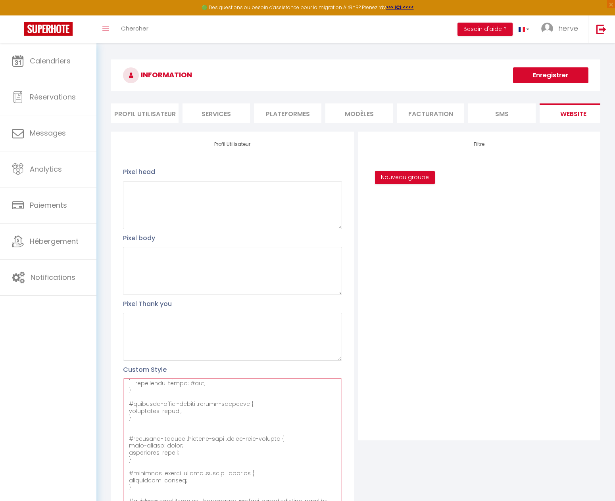
type textarea "#external-booking { background-color: #fff; } #external-booking .select-section…"
click at [557, 74] on button "Enregistrer" at bounding box center [550, 75] width 75 height 16
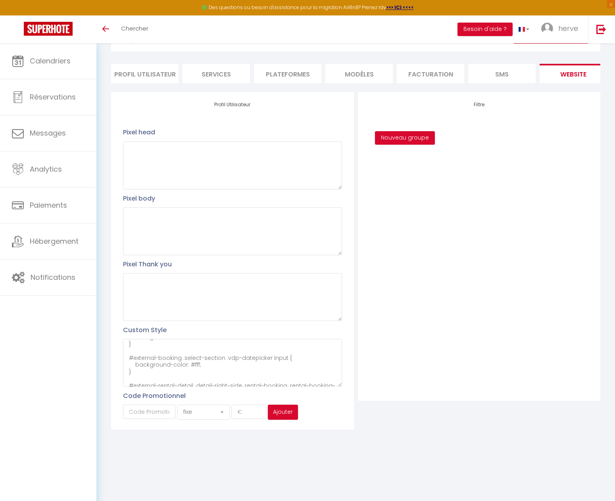
scroll to position [79, 0]
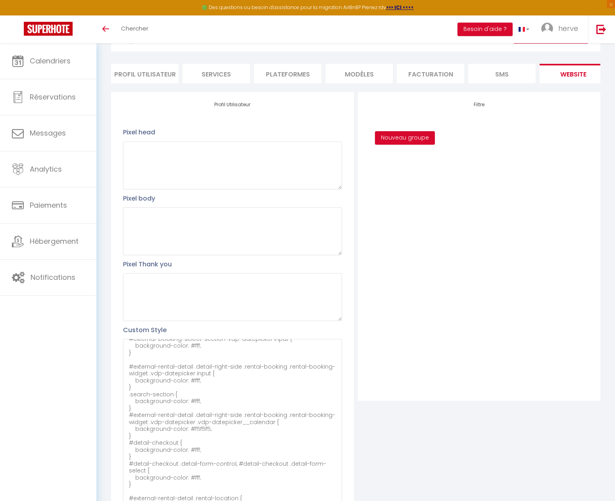
drag, startPoint x: 340, startPoint y: 390, endPoint x: 347, endPoint y: 467, distance: 77.6
click at [365, 461] on html "🟢 Des questions ou besoin d'assistance pour la migration AirBnB? Prenez rdv >>>…" at bounding box center [307, 210] width 615 height 501
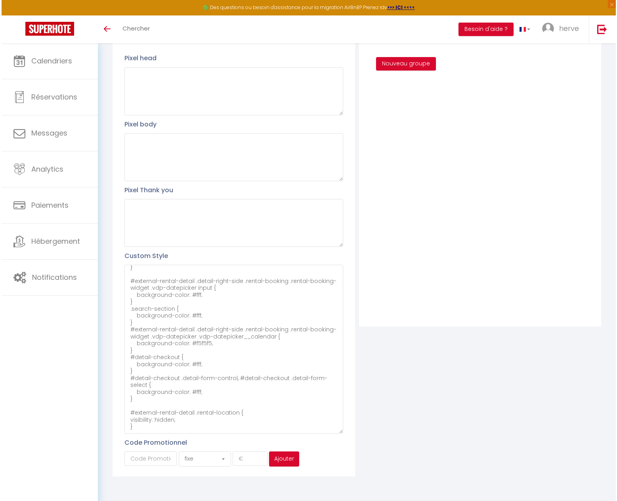
scroll to position [34, 0]
